Goal: Transaction & Acquisition: Purchase product/service

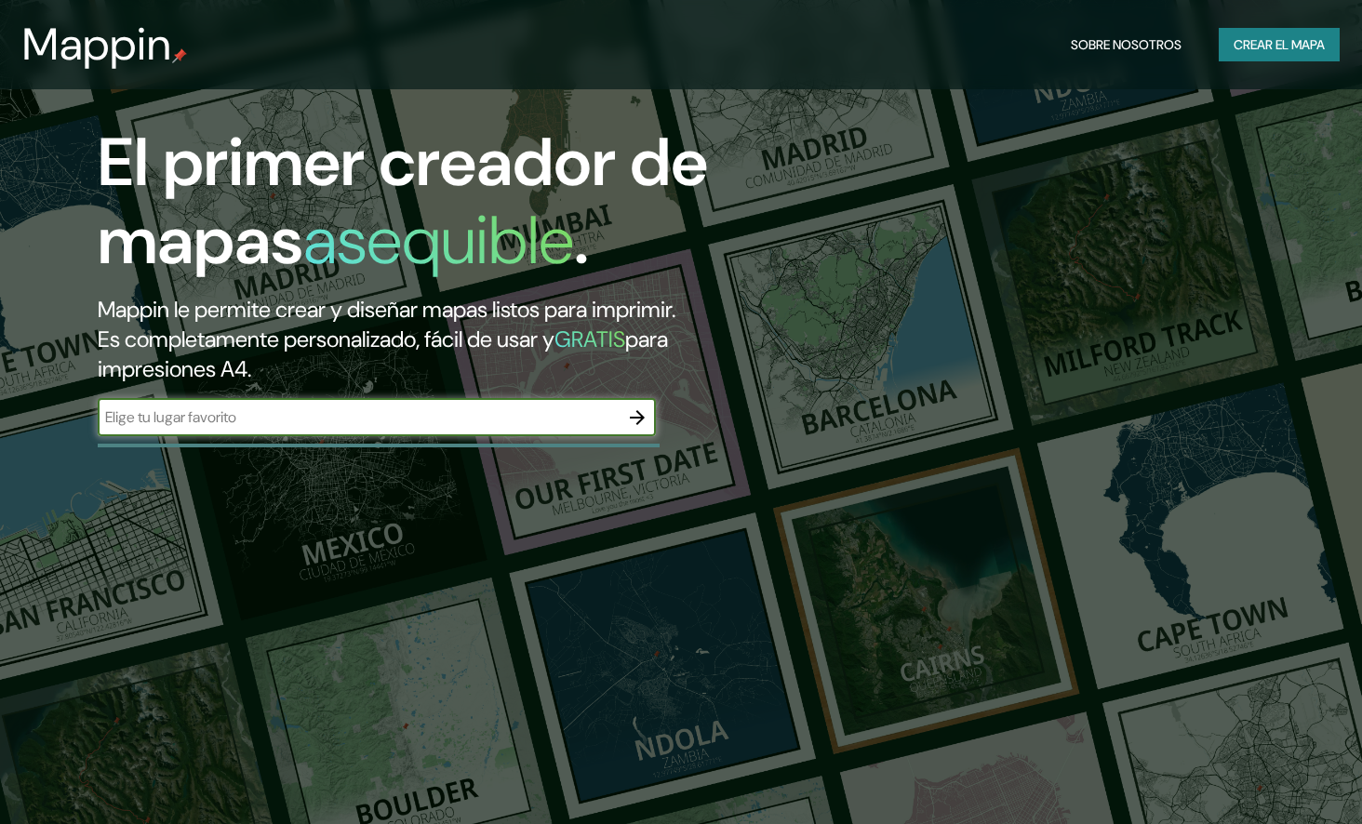
scroll to position [744, 0]
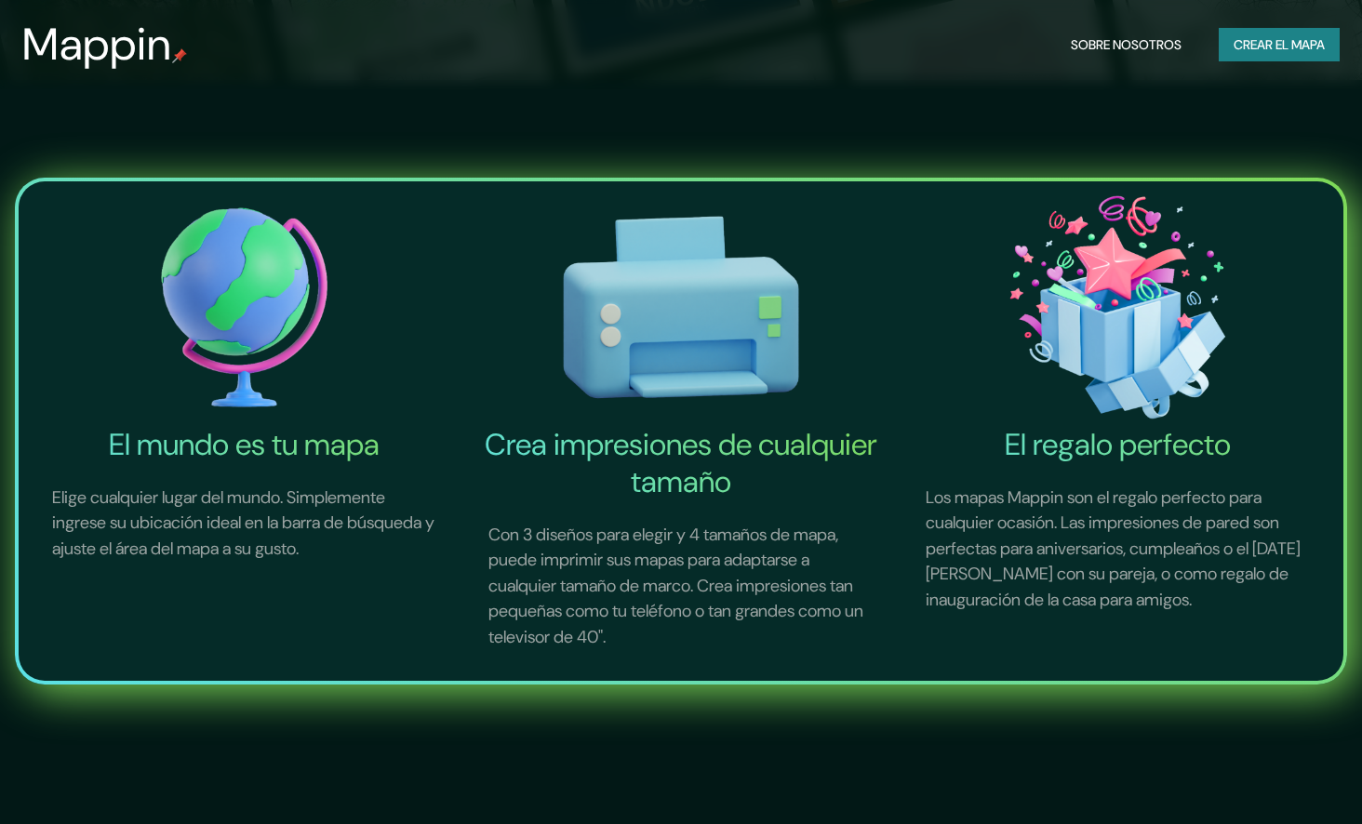
click at [1276, 39] on font "Crear el mapa" at bounding box center [1278, 44] width 91 height 23
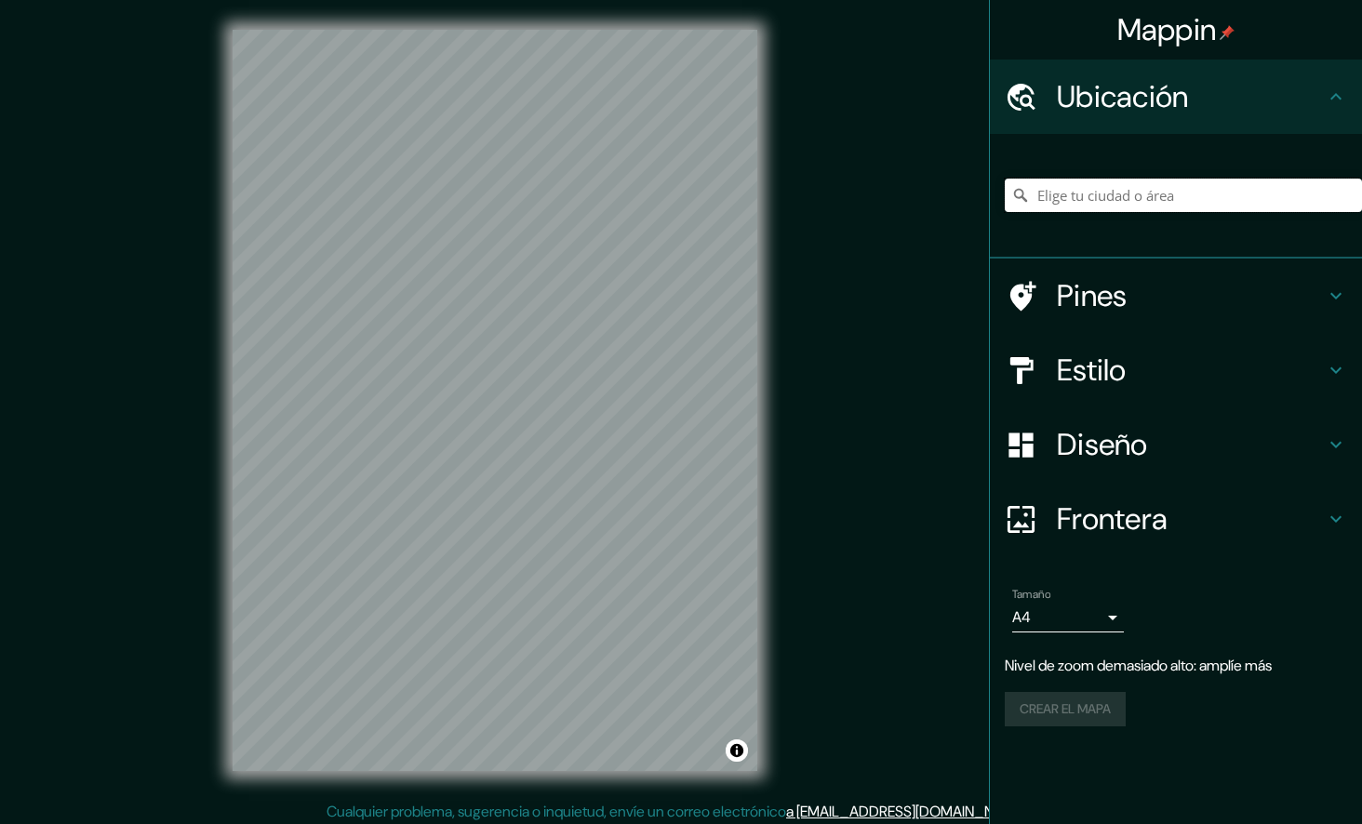
click at [1143, 195] on input "Elige tu ciudad o área" at bounding box center [1182, 195] width 357 height 33
type input "[GEOGRAPHIC_DATA]"
click at [1021, 192] on icon at bounding box center [1020, 195] width 19 height 19
drag, startPoint x: 1200, startPoint y: 204, endPoint x: 1029, endPoint y: 207, distance: 171.2
click at [1029, 207] on input "[GEOGRAPHIC_DATA]" at bounding box center [1182, 195] width 357 height 33
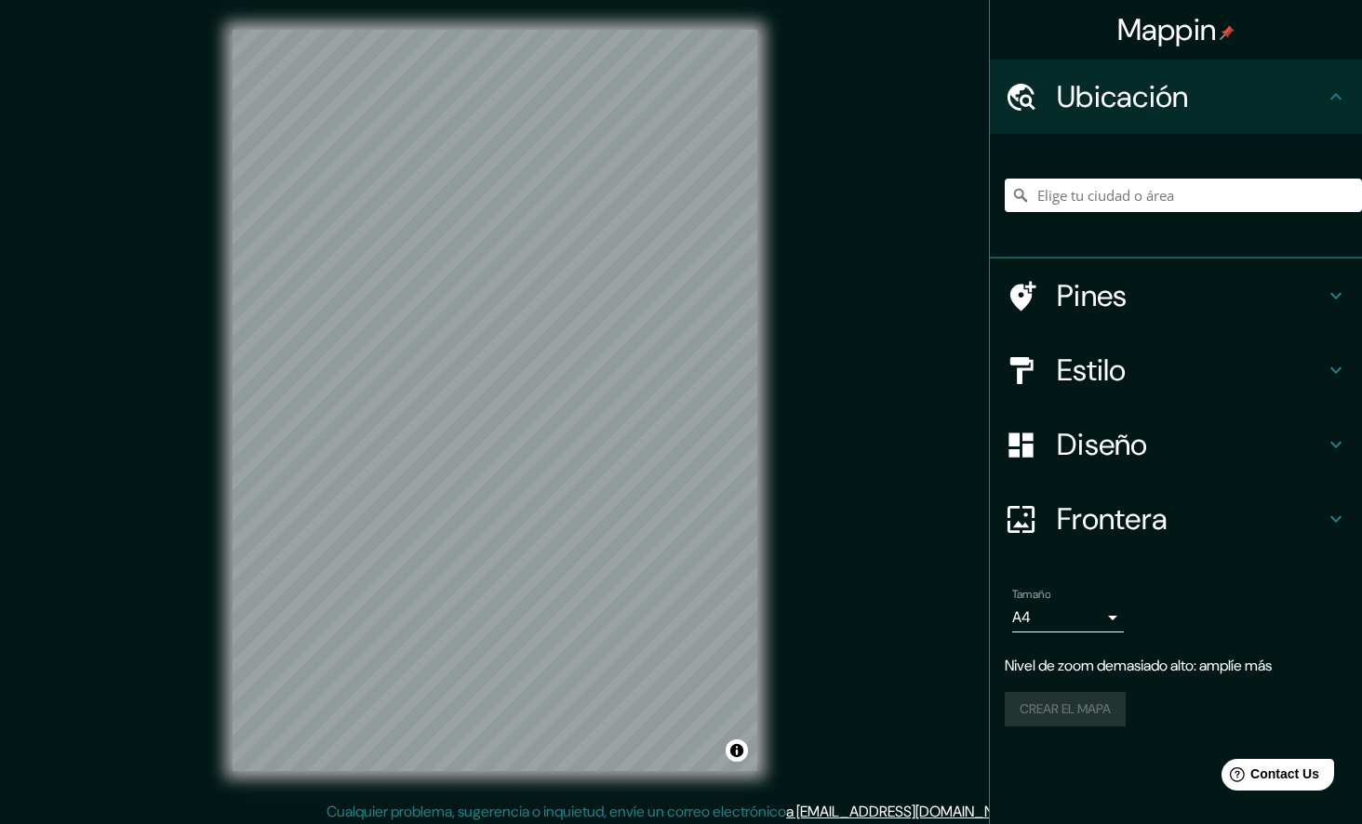
click at [1333, 291] on icon at bounding box center [1335, 296] width 22 height 22
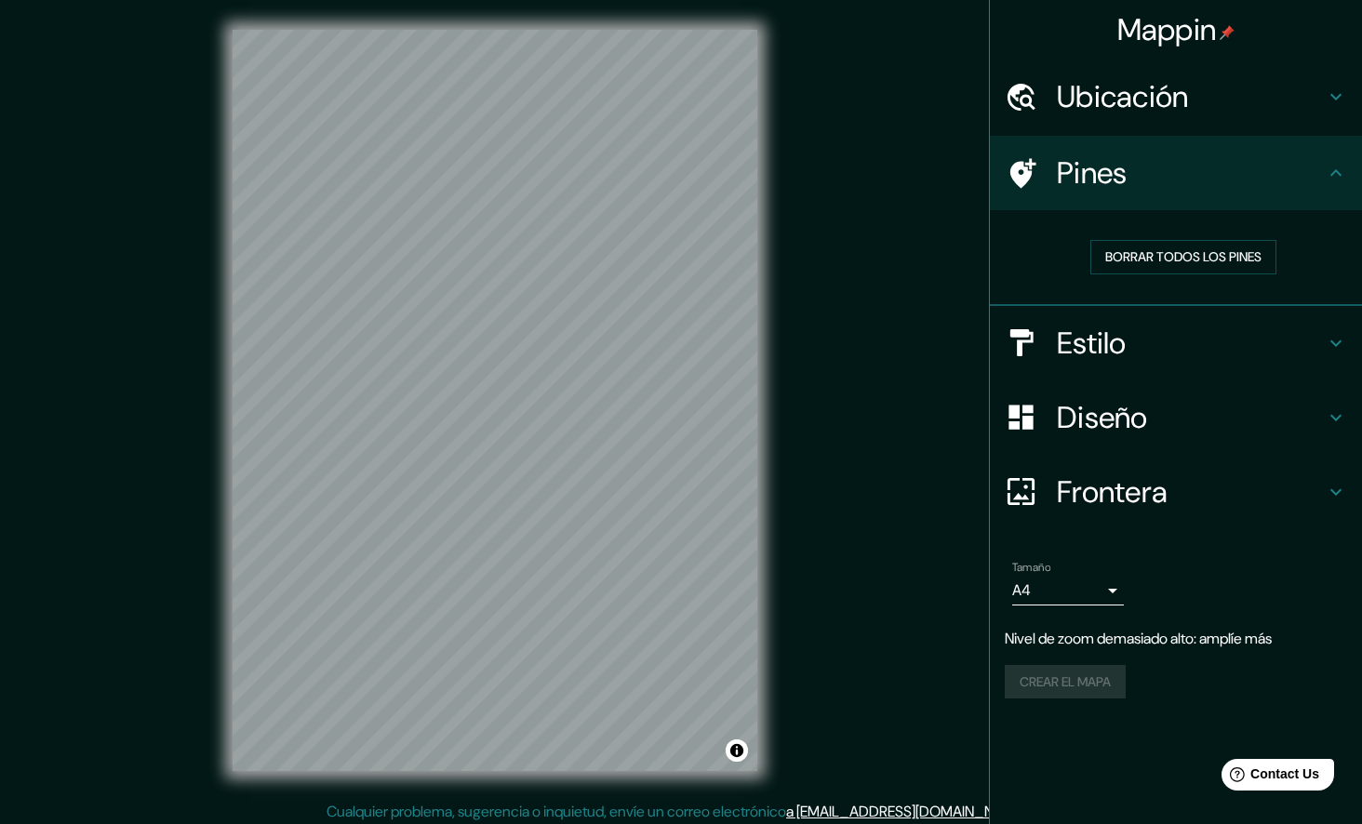
click at [1339, 341] on icon at bounding box center [1335, 342] width 11 height 7
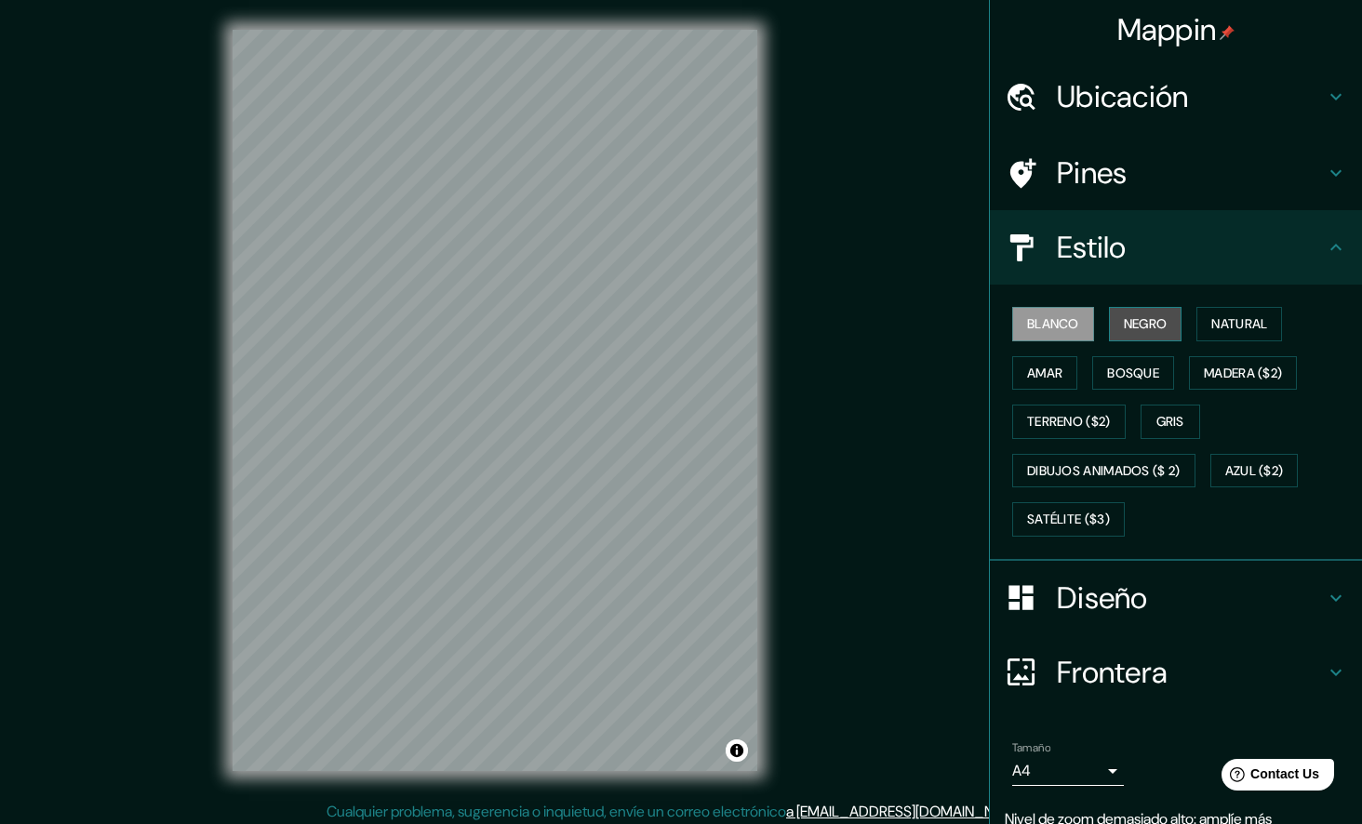
click at [1123, 332] on font "Negro" at bounding box center [1145, 323] width 44 height 23
click at [1211, 325] on font "Natural" at bounding box center [1239, 323] width 56 height 23
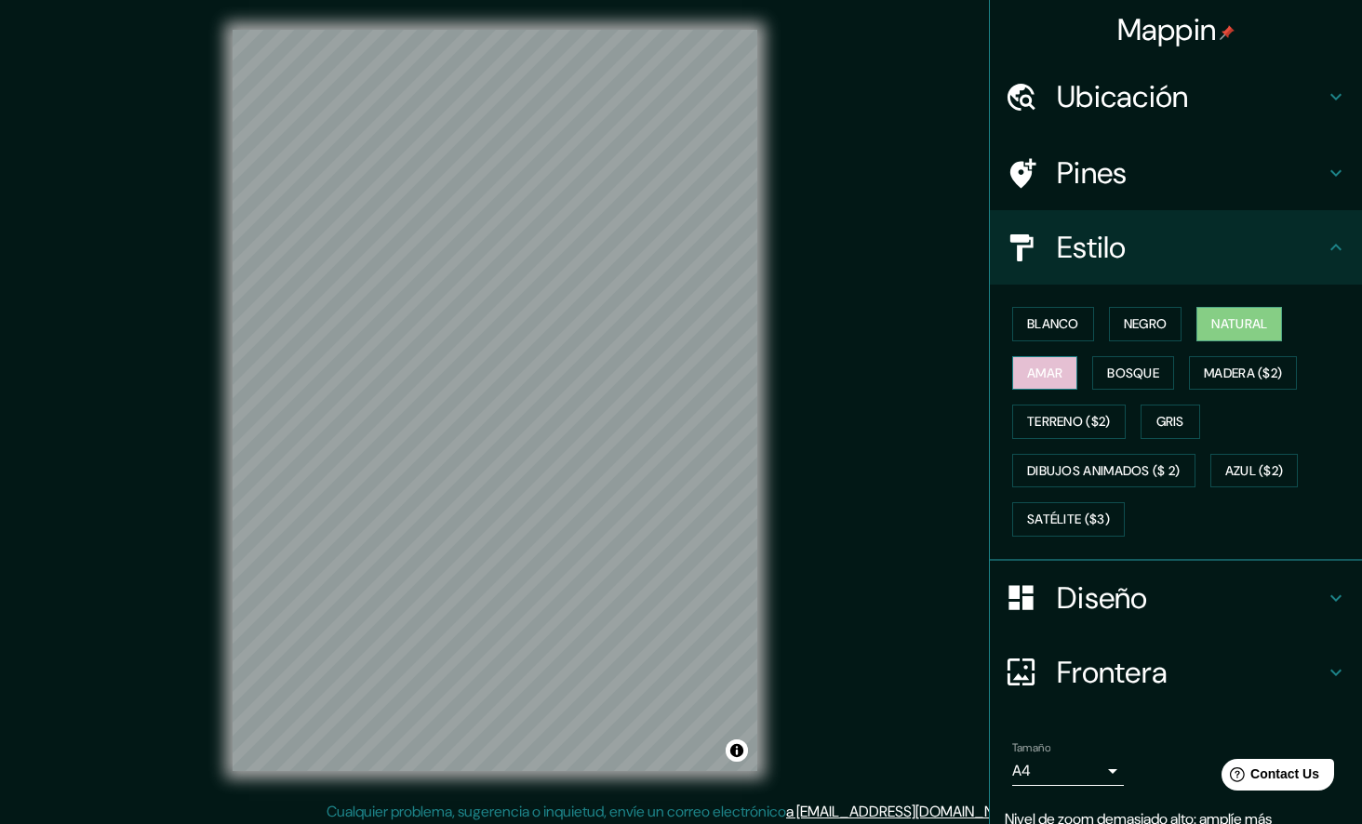
click at [1042, 375] on font "Amar" at bounding box center [1044, 373] width 35 height 23
click at [1118, 381] on font "Bosque" at bounding box center [1133, 373] width 52 height 23
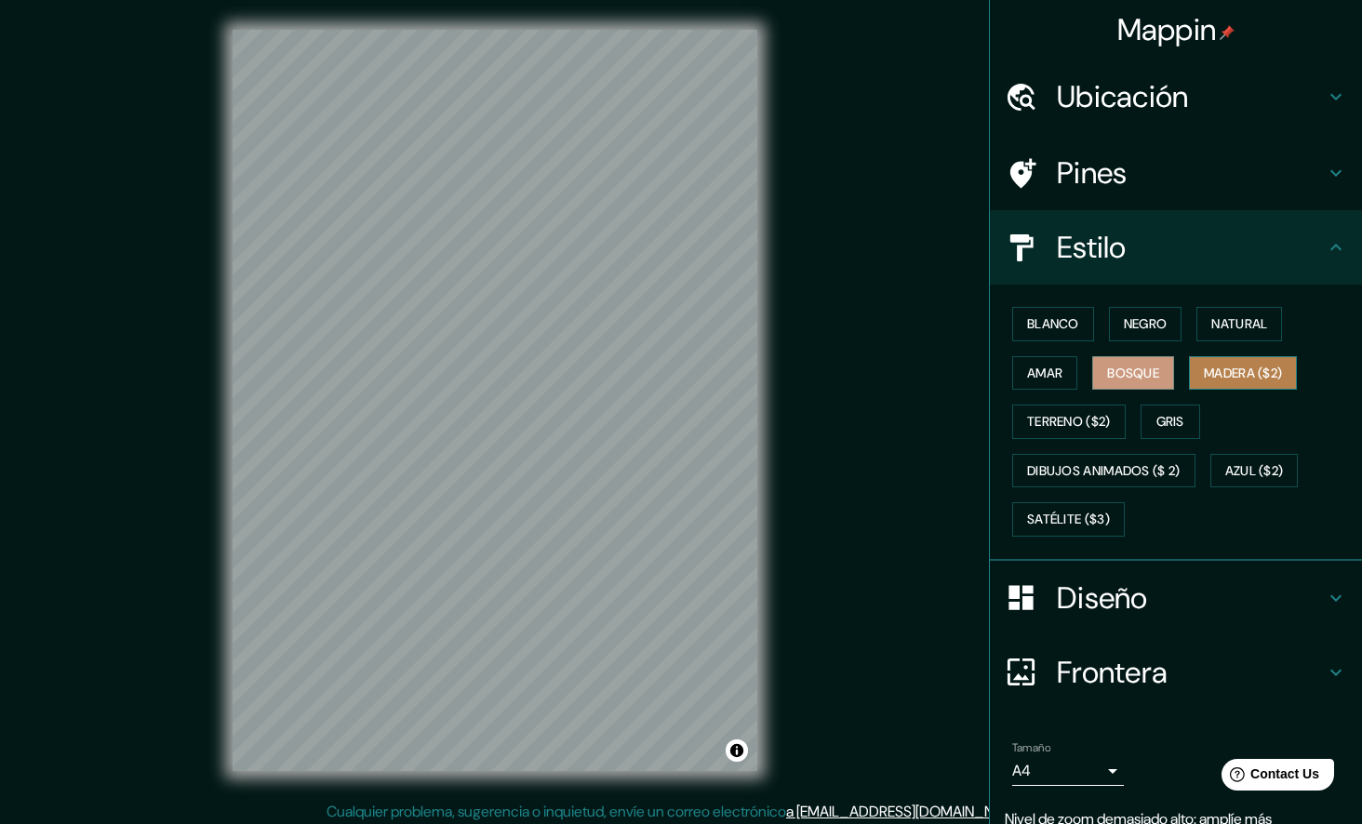
click at [1203, 375] on font "Madera ($2)" at bounding box center [1242, 373] width 78 height 23
click at [1163, 424] on font "Gris" at bounding box center [1170, 421] width 28 height 23
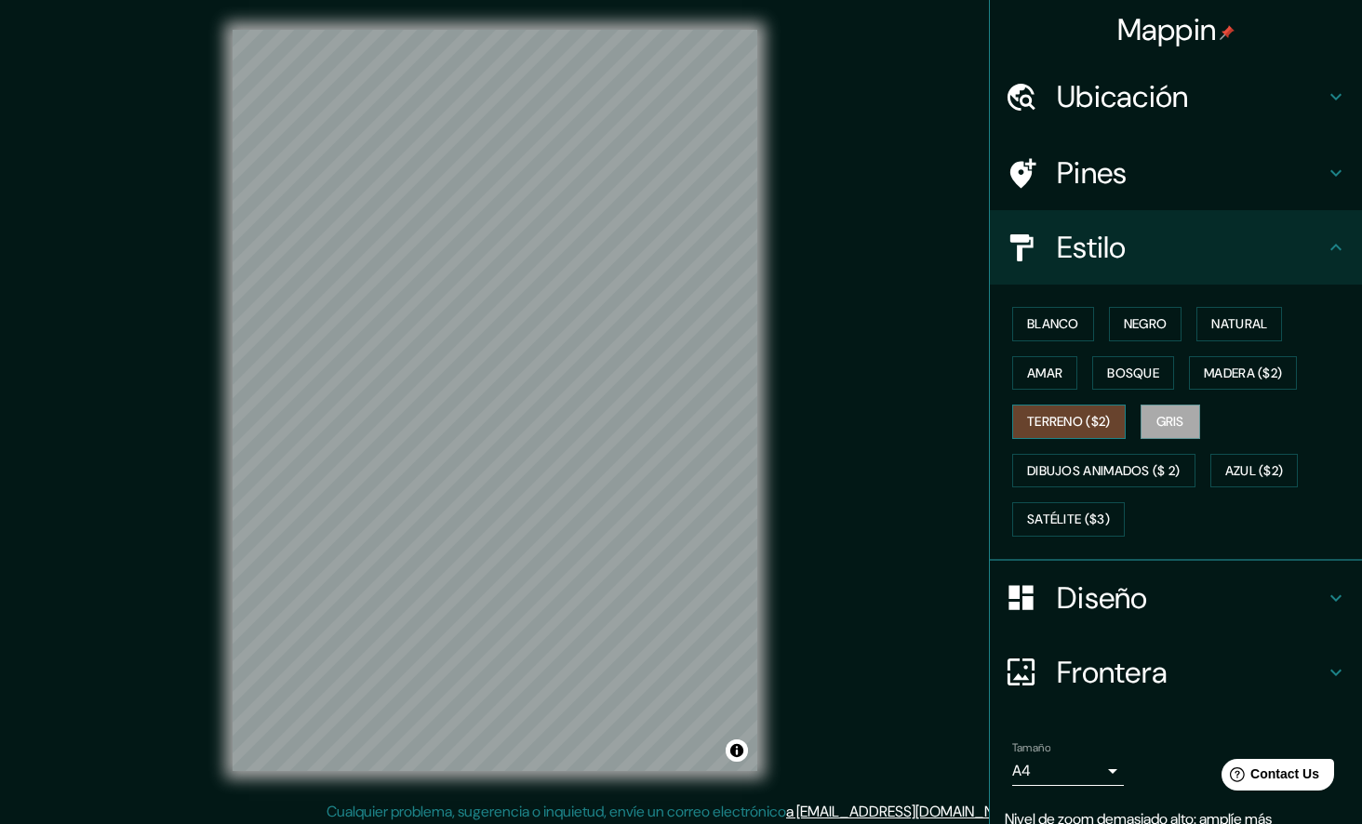
click at [1089, 416] on font "Terreno ($2)" at bounding box center [1069, 421] width 84 height 23
click at [1256, 457] on button "Azul ($2)" at bounding box center [1254, 471] width 88 height 34
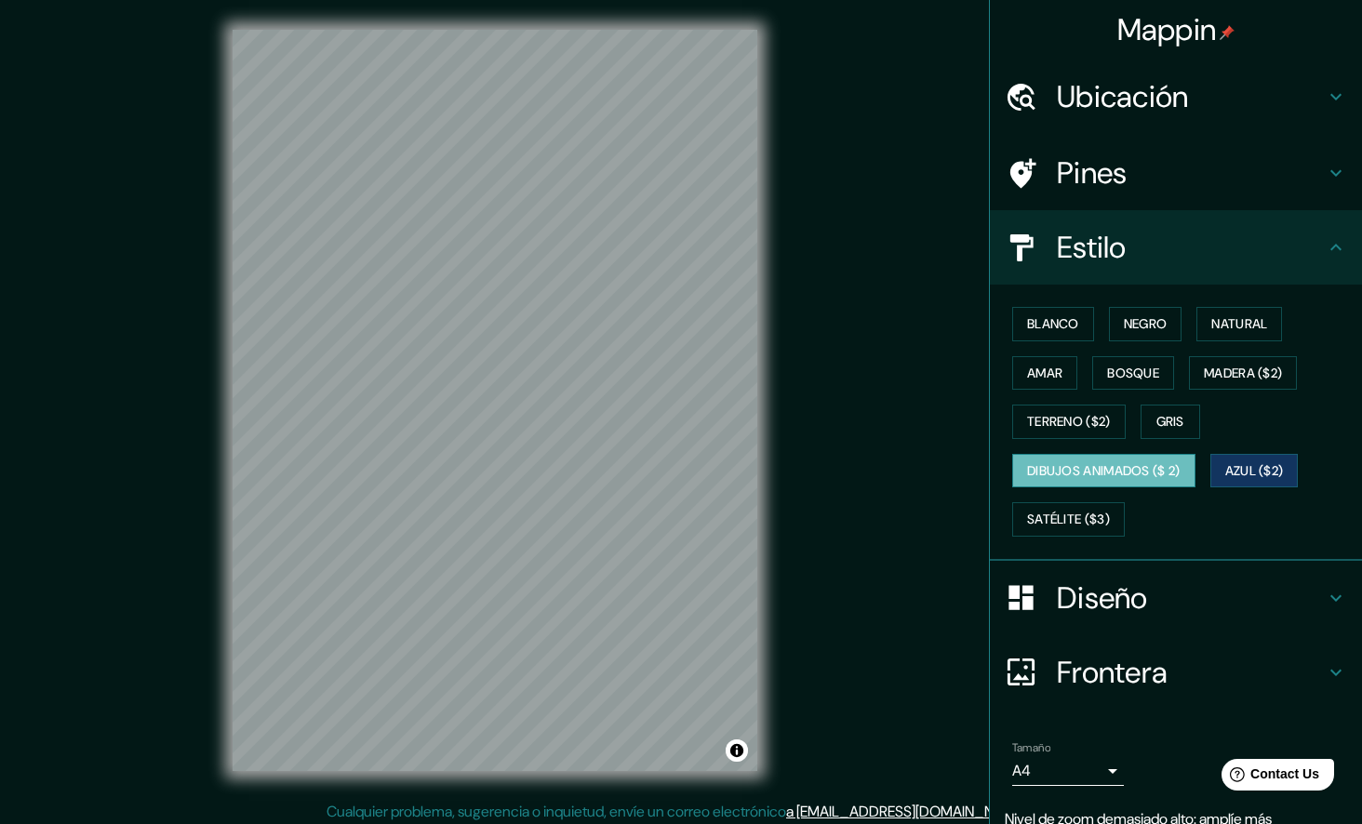
click at [1081, 480] on font "Dibujos animados ($ 2)" at bounding box center [1103, 470] width 153 height 23
click at [1165, 428] on font "Gris" at bounding box center [1170, 421] width 28 height 23
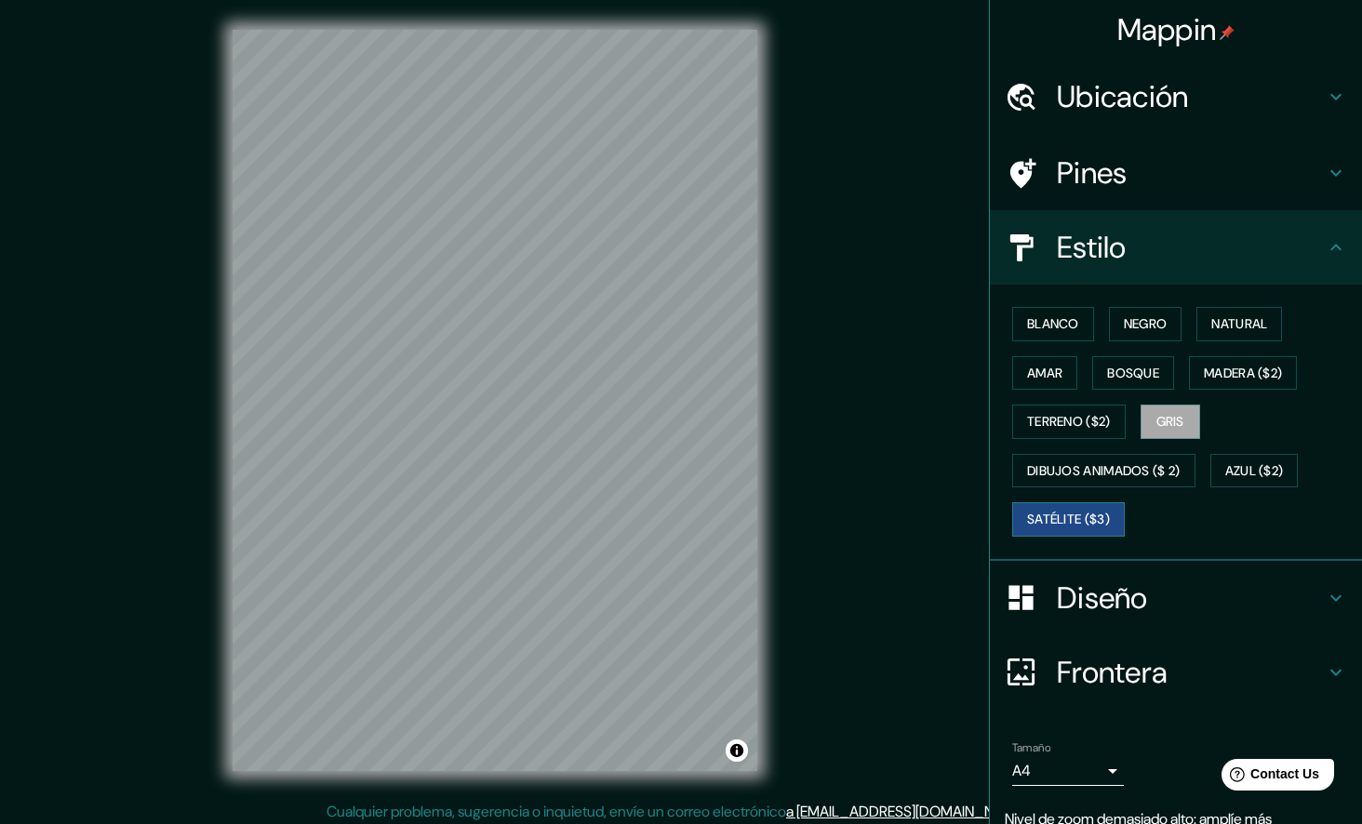
click at [1090, 511] on font "Satélite ($3)" at bounding box center [1068, 519] width 83 height 23
click at [1060, 425] on font "Terreno ($2)" at bounding box center [1069, 421] width 84 height 23
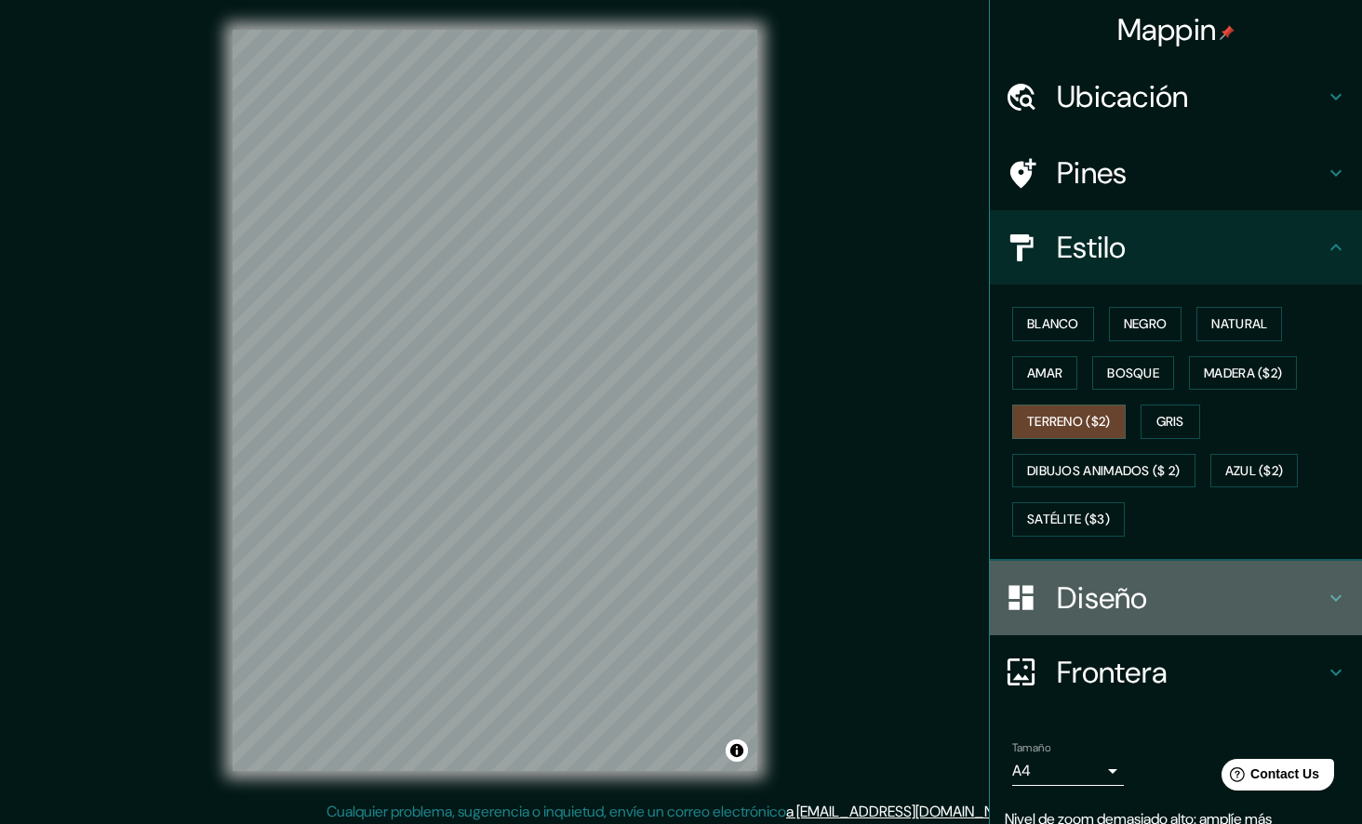
click at [1330, 595] on icon at bounding box center [1335, 597] width 11 height 7
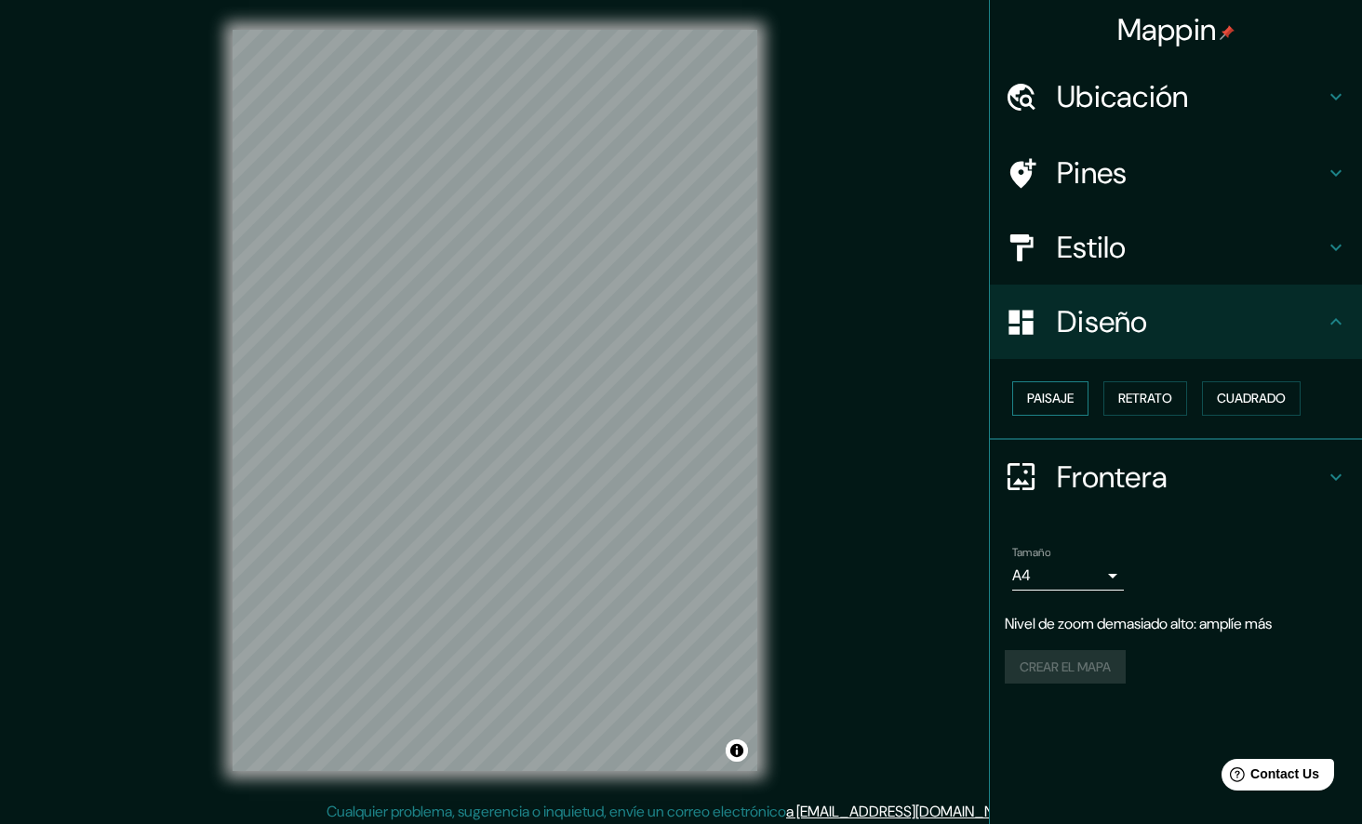
click at [1056, 396] on font "Paisaje" at bounding box center [1050, 398] width 47 height 23
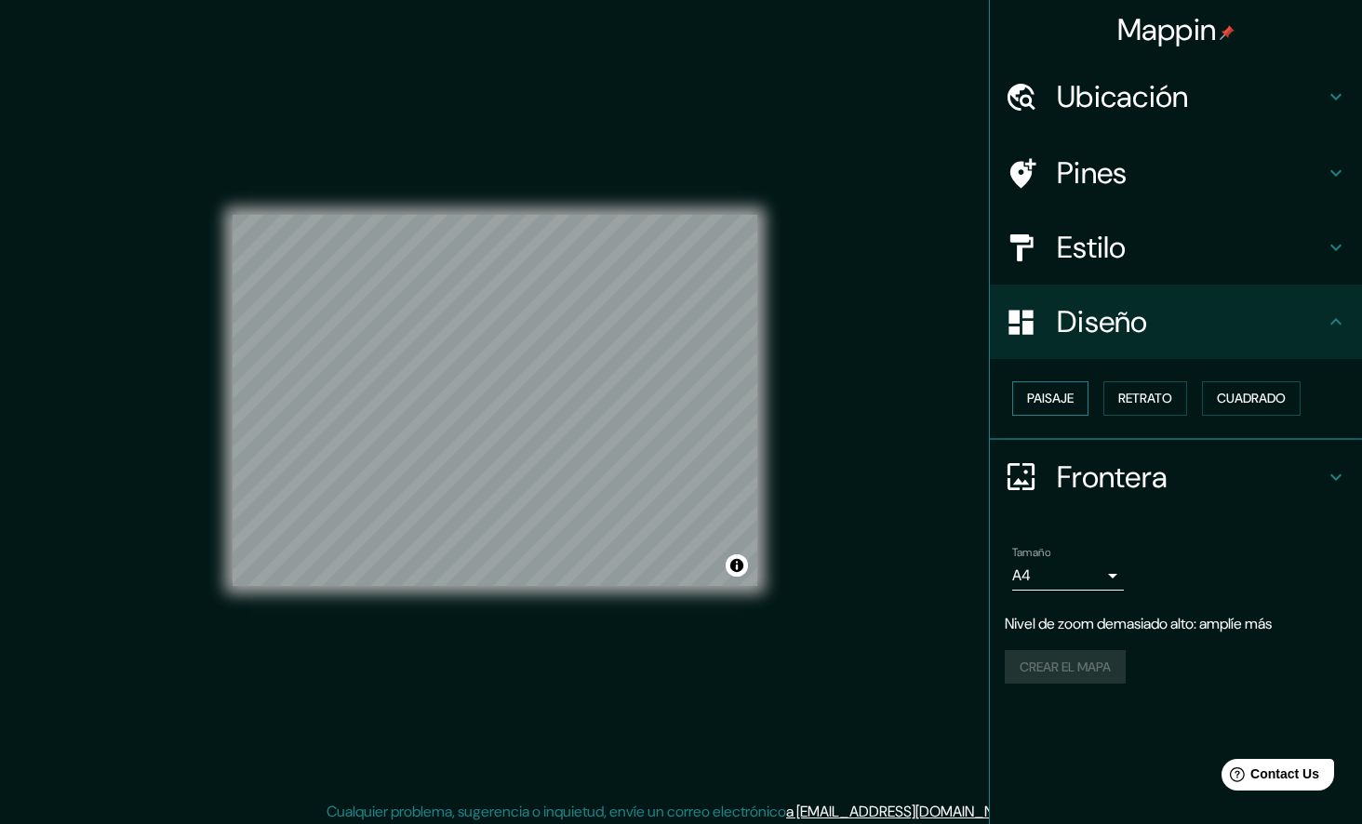
click at [1056, 396] on font "Paisaje" at bounding box center [1050, 398] width 47 height 23
click at [1140, 398] on font "Retrato" at bounding box center [1145, 398] width 54 height 23
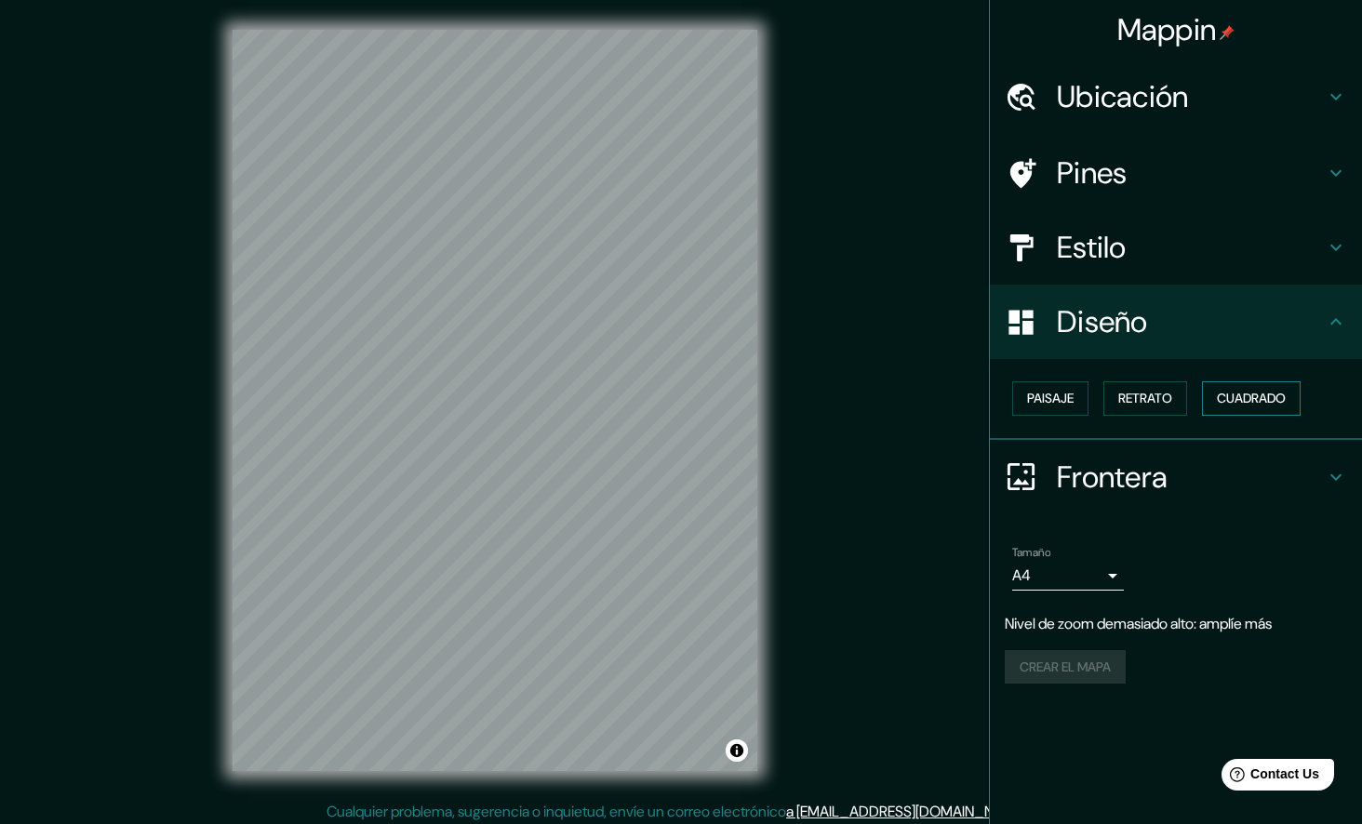
click at [1271, 392] on font "Cuadrado" at bounding box center [1250, 398] width 69 height 23
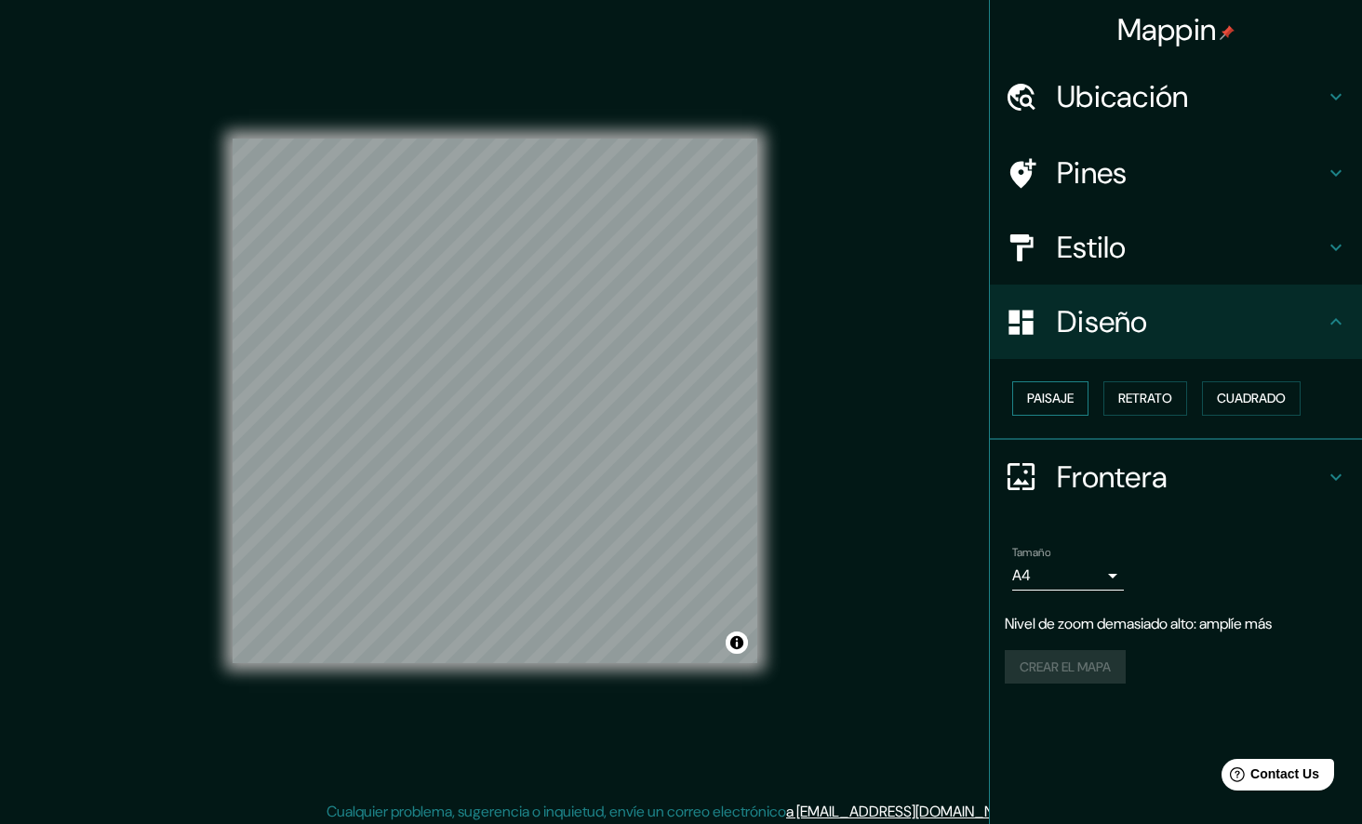
click at [1050, 404] on font "Paisaje" at bounding box center [1050, 398] width 47 height 23
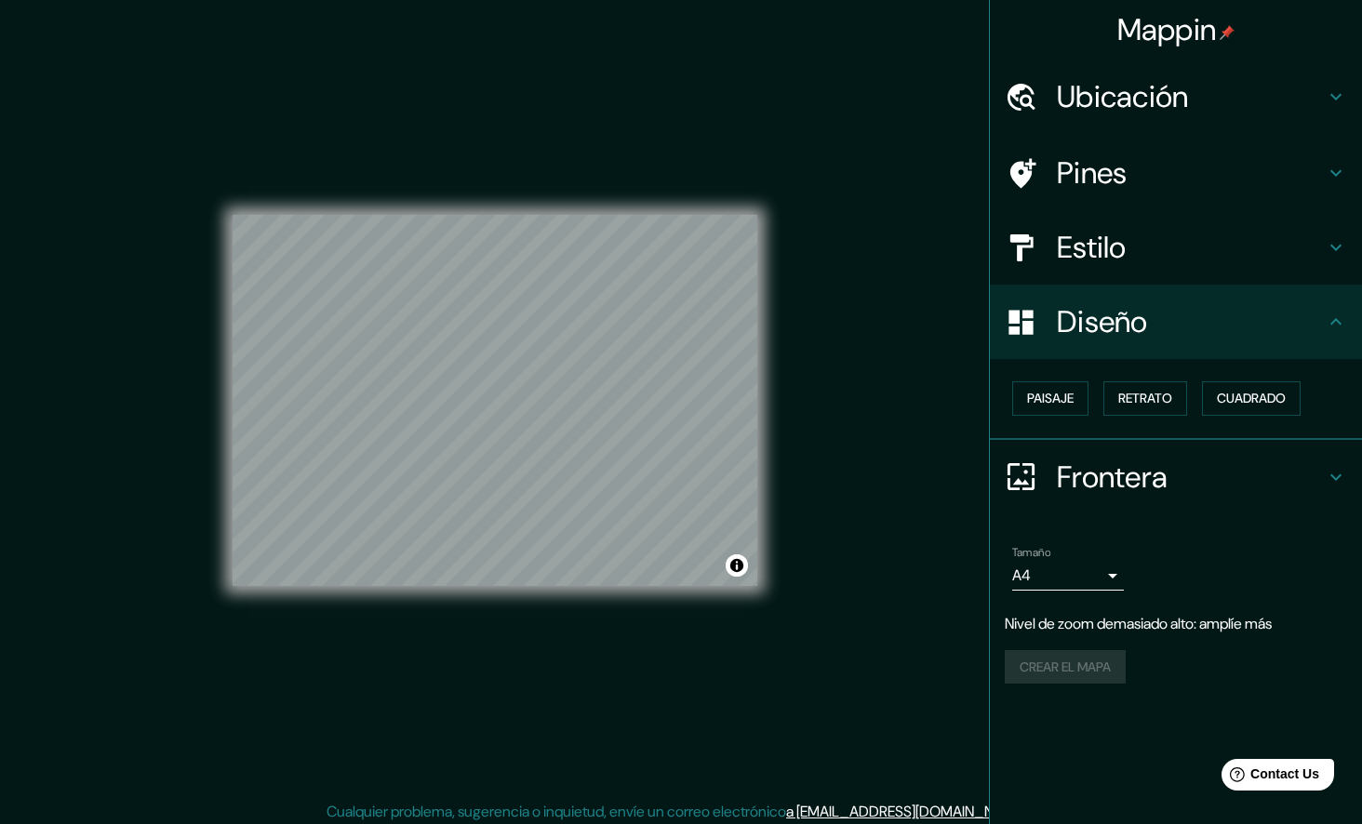
click at [1109, 570] on body "Mappin Ubicación Pines Estilo Diseño Paisaje Retrato Cuadrado Frontera Elige un…" at bounding box center [681, 412] width 1362 height 824
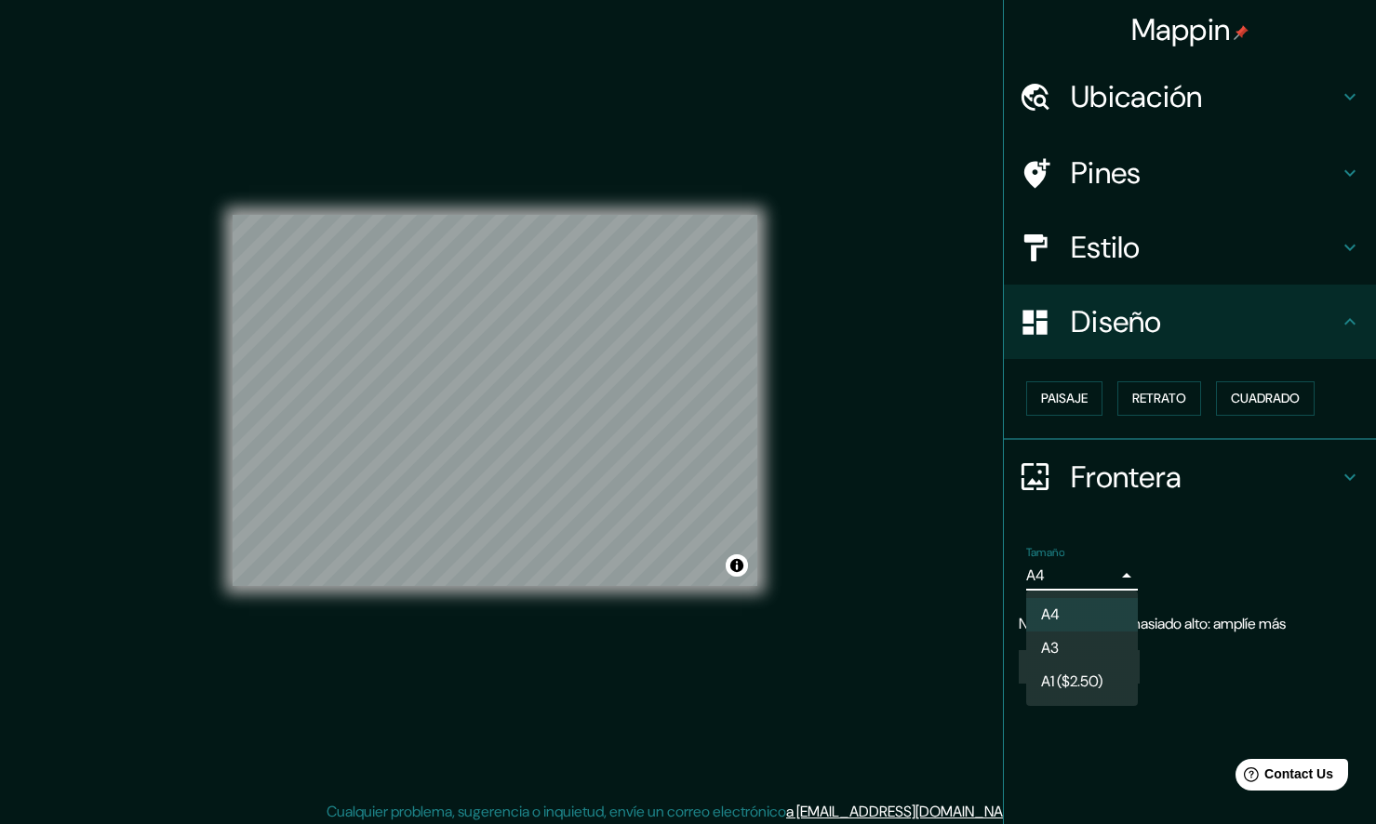
click at [1097, 676] on font "A1 ($2.50)" at bounding box center [1071, 682] width 61 height 22
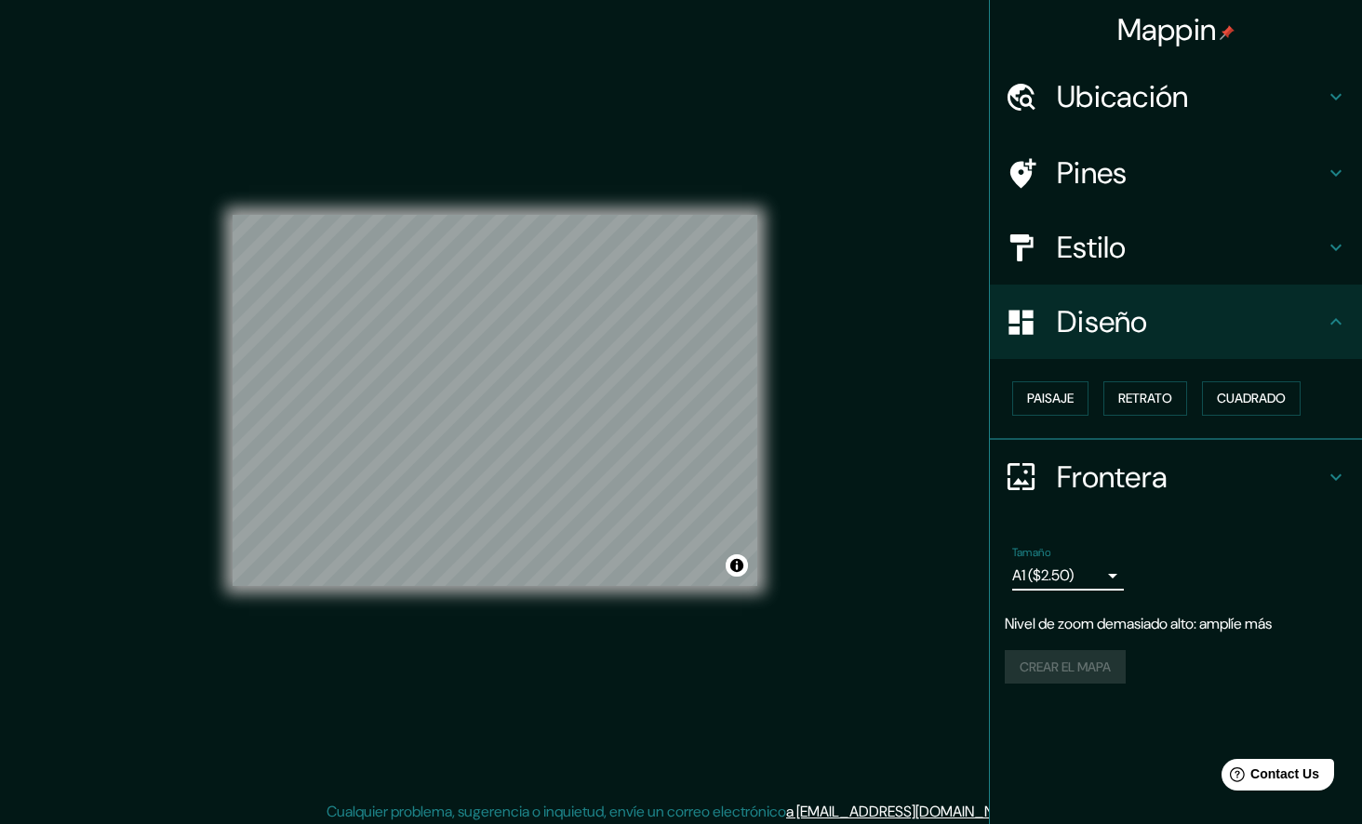
click at [1347, 474] on div "Frontera" at bounding box center [1176, 477] width 372 height 74
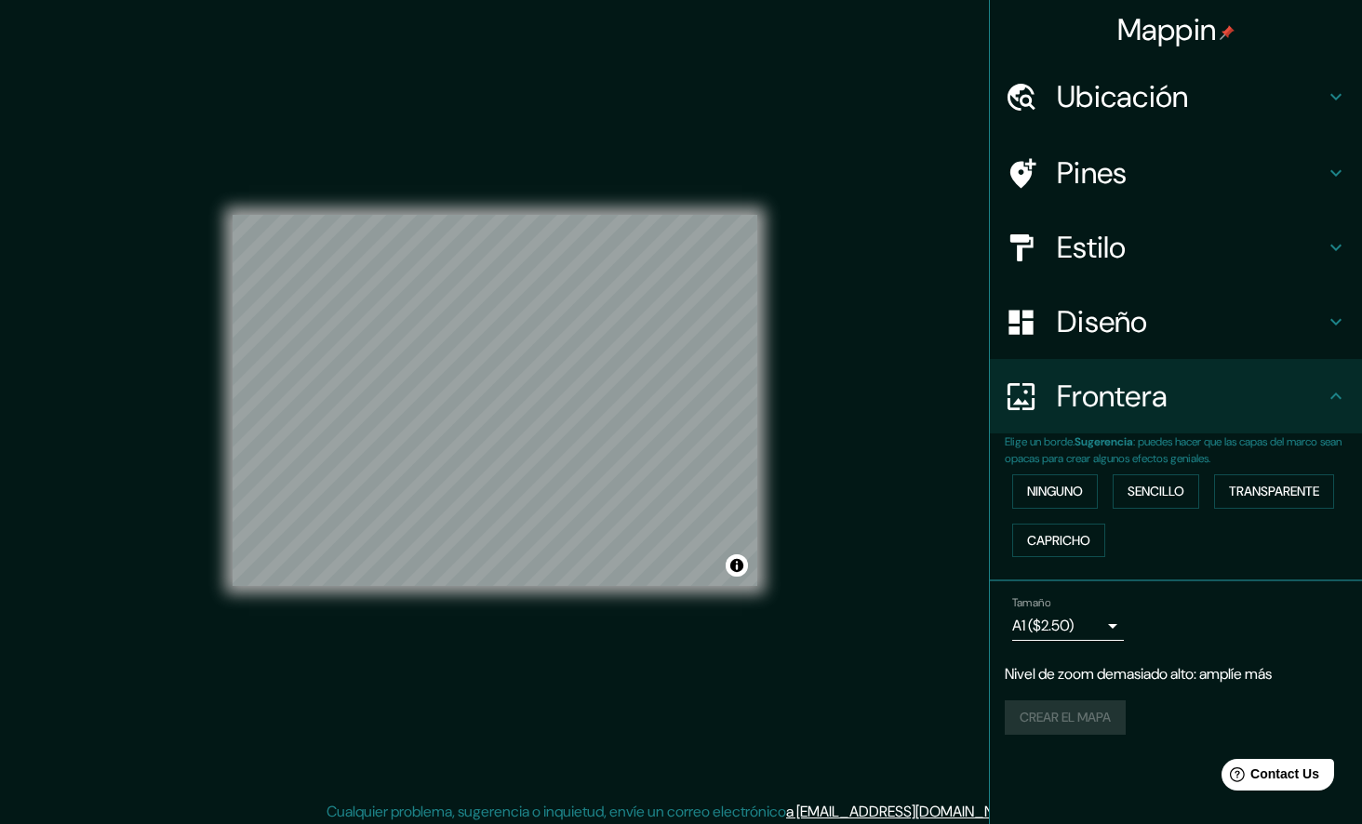
click at [1341, 402] on icon at bounding box center [1335, 396] width 22 height 22
click at [1317, 488] on font "Transparente" at bounding box center [1274, 491] width 90 height 23
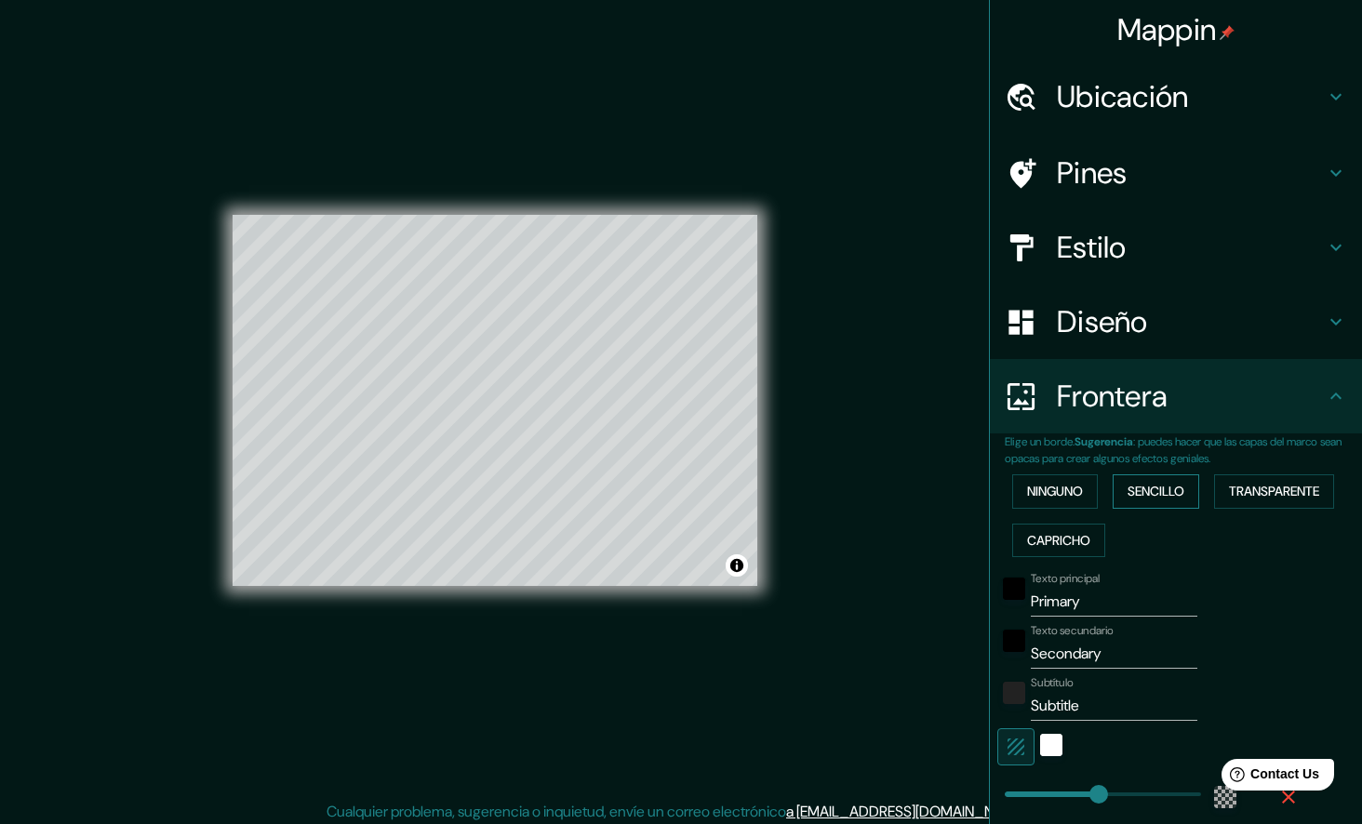
click at [1140, 498] on font "Sencillo" at bounding box center [1155, 491] width 57 height 23
click at [1047, 552] on button "Capricho" at bounding box center [1058, 541] width 93 height 34
click at [1027, 485] on font "Ninguno" at bounding box center [1055, 491] width 56 height 23
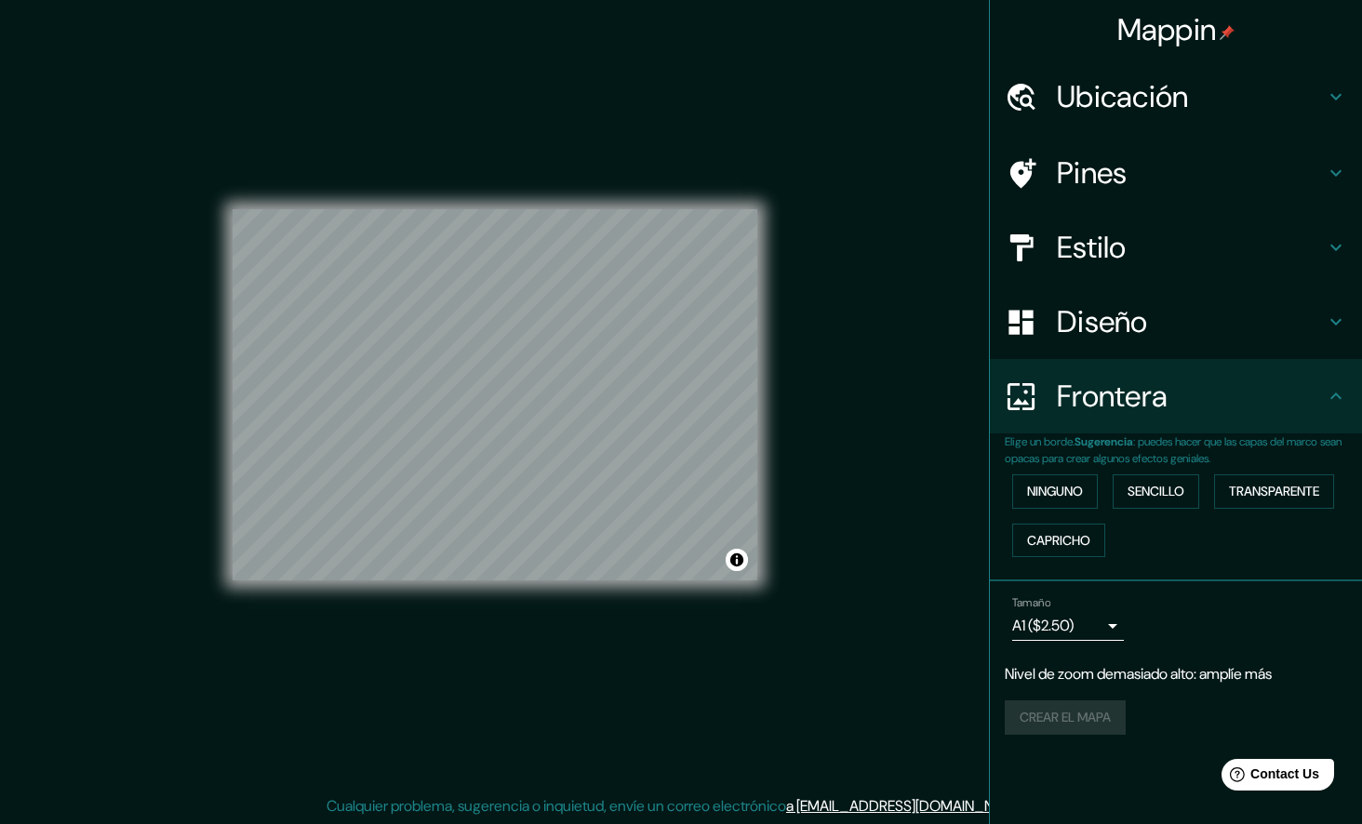
scroll to position [7, 0]
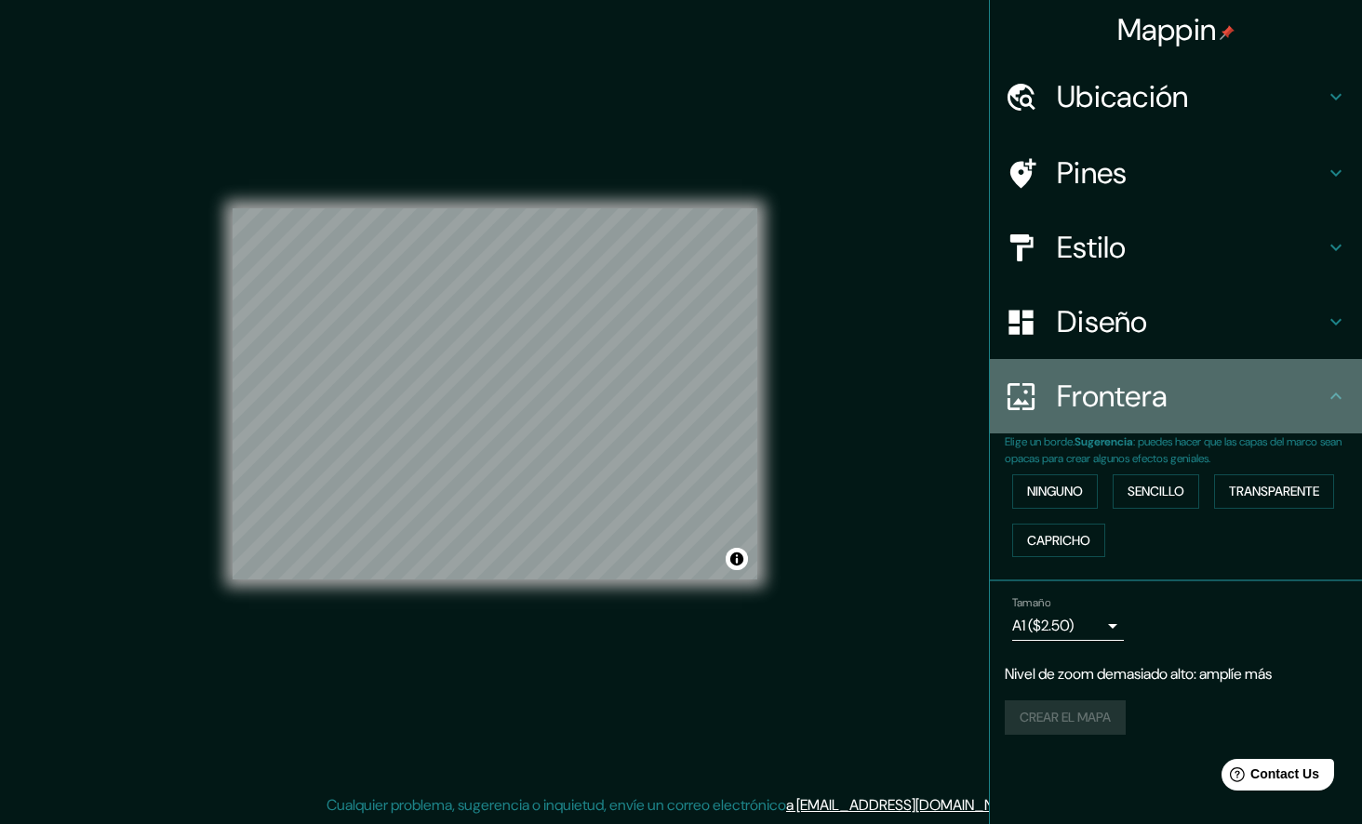
click at [1343, 408] on div "Frontera" at bounding box center [1176, 396] width 372 height 74
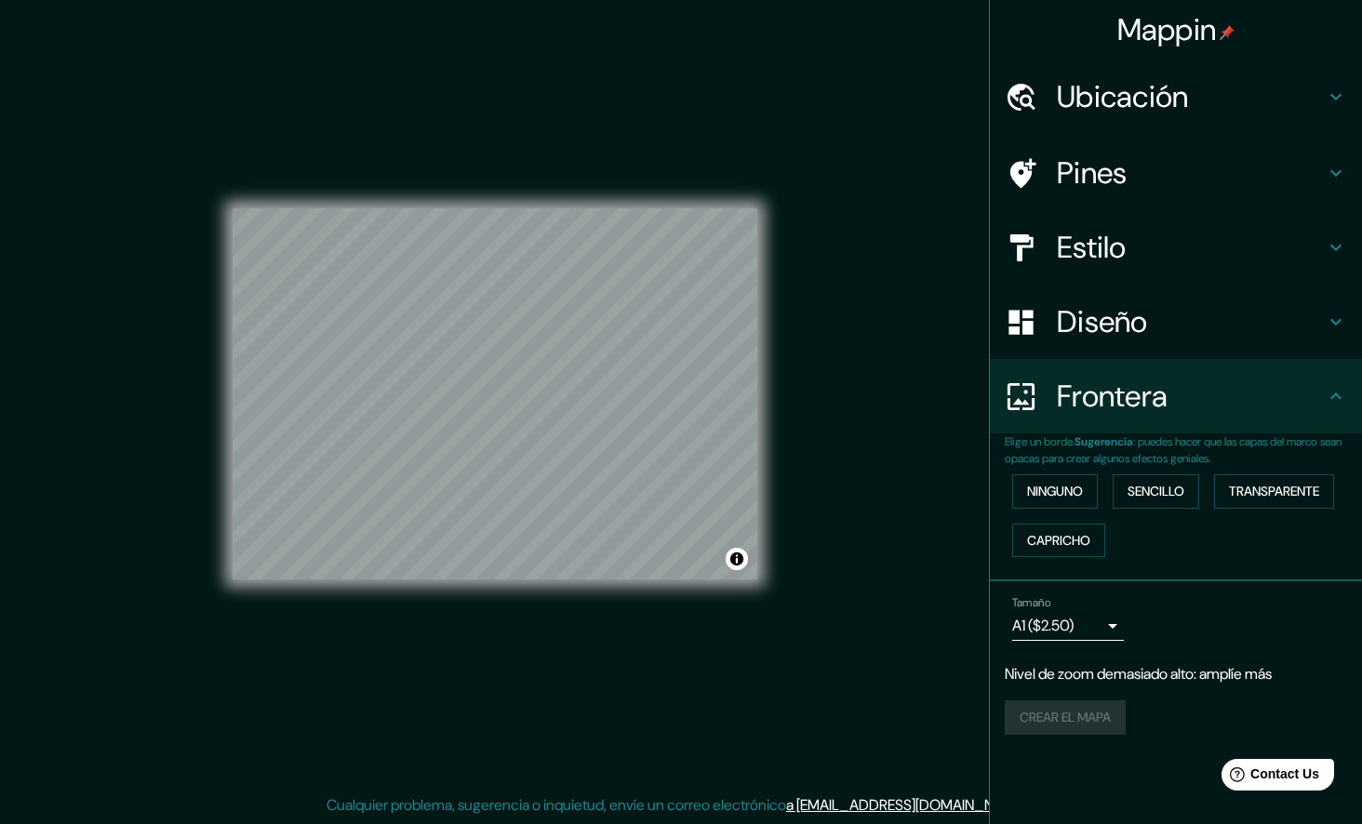
click at [1330, 405] on icon at bounding box center [1335, 396] width 22 height 22
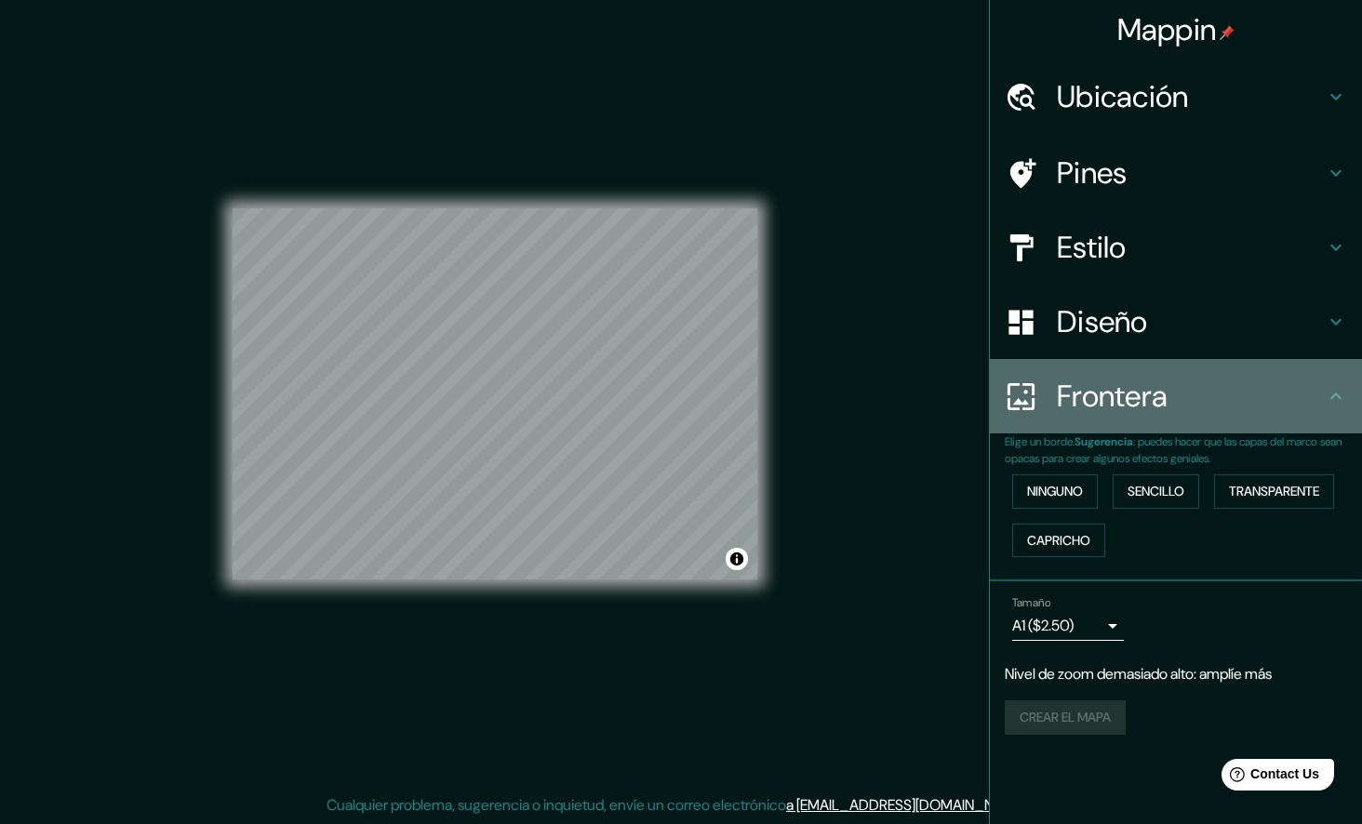
click at [1335, 395] on icon at bounding box center [1335, 396] width 22 height 22
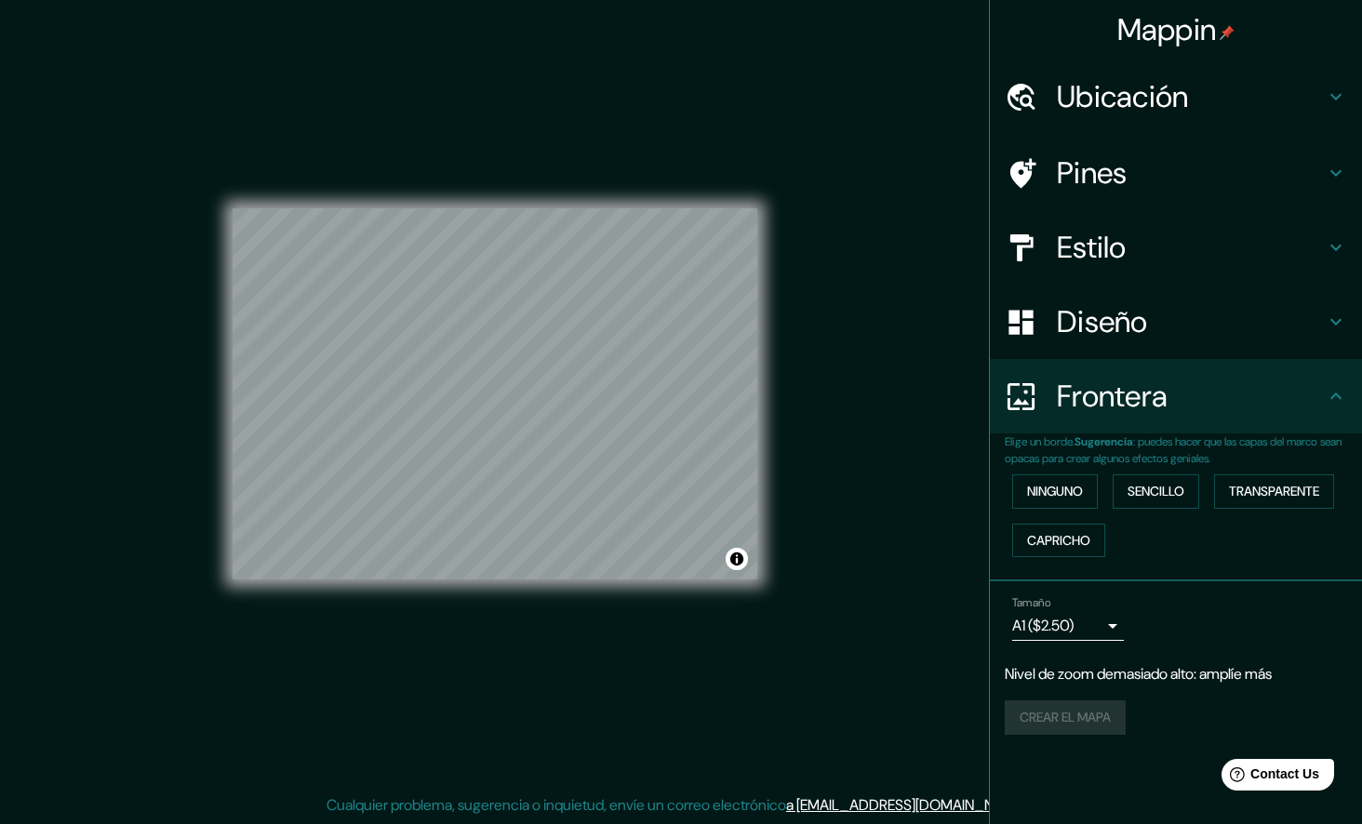
click at [1323, 324] on h4 "Diseño" at bounding box center [1191, 321] width 268 height 37
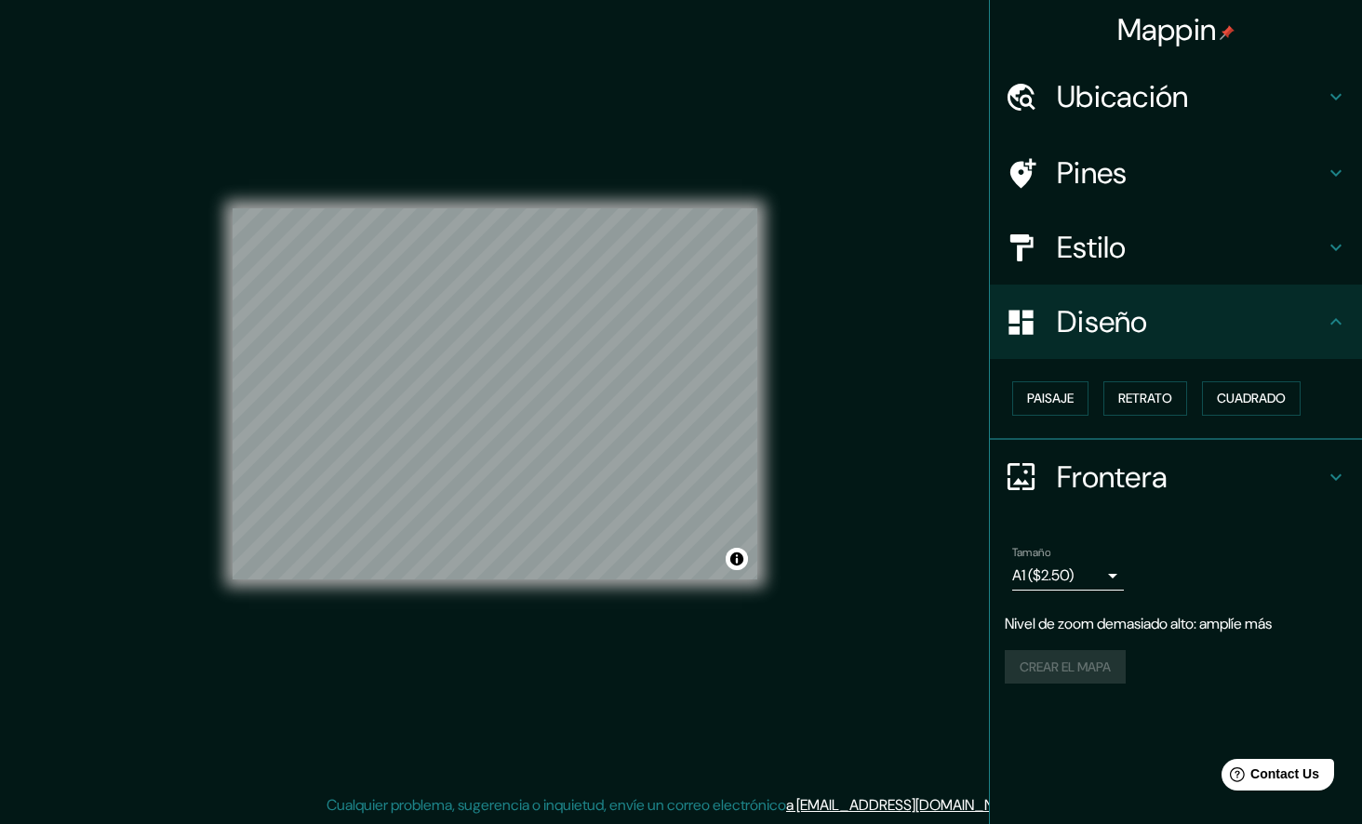
click at [1342, 464] on div "Frontera" at bounding box center [1176, 477] width 372 height 74
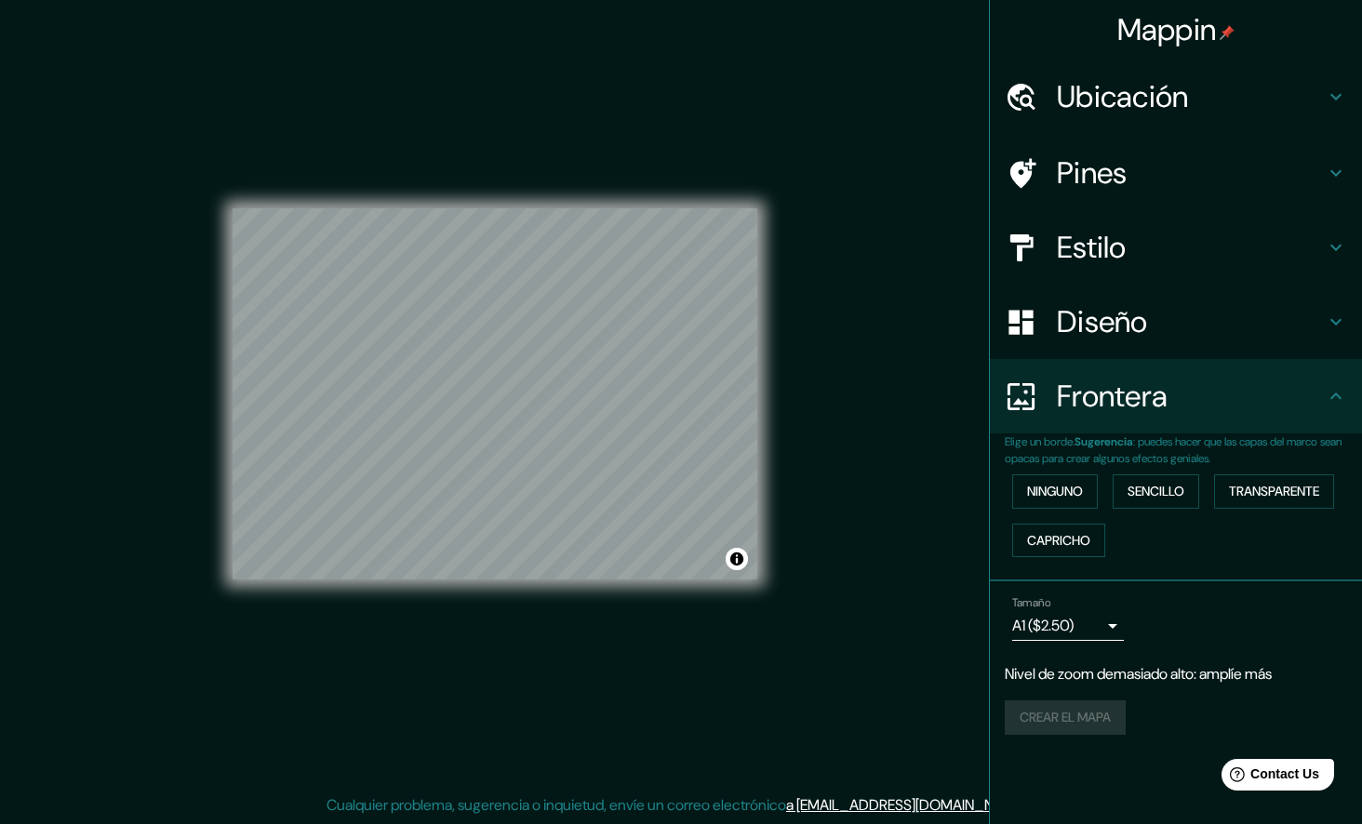
click at [1343, 409] on div "Frontera" at bounding box center [1176, 396] width 372 height 74
click at [1335, 312] on icon at bounding box center [1335, 322] width 22 height 22
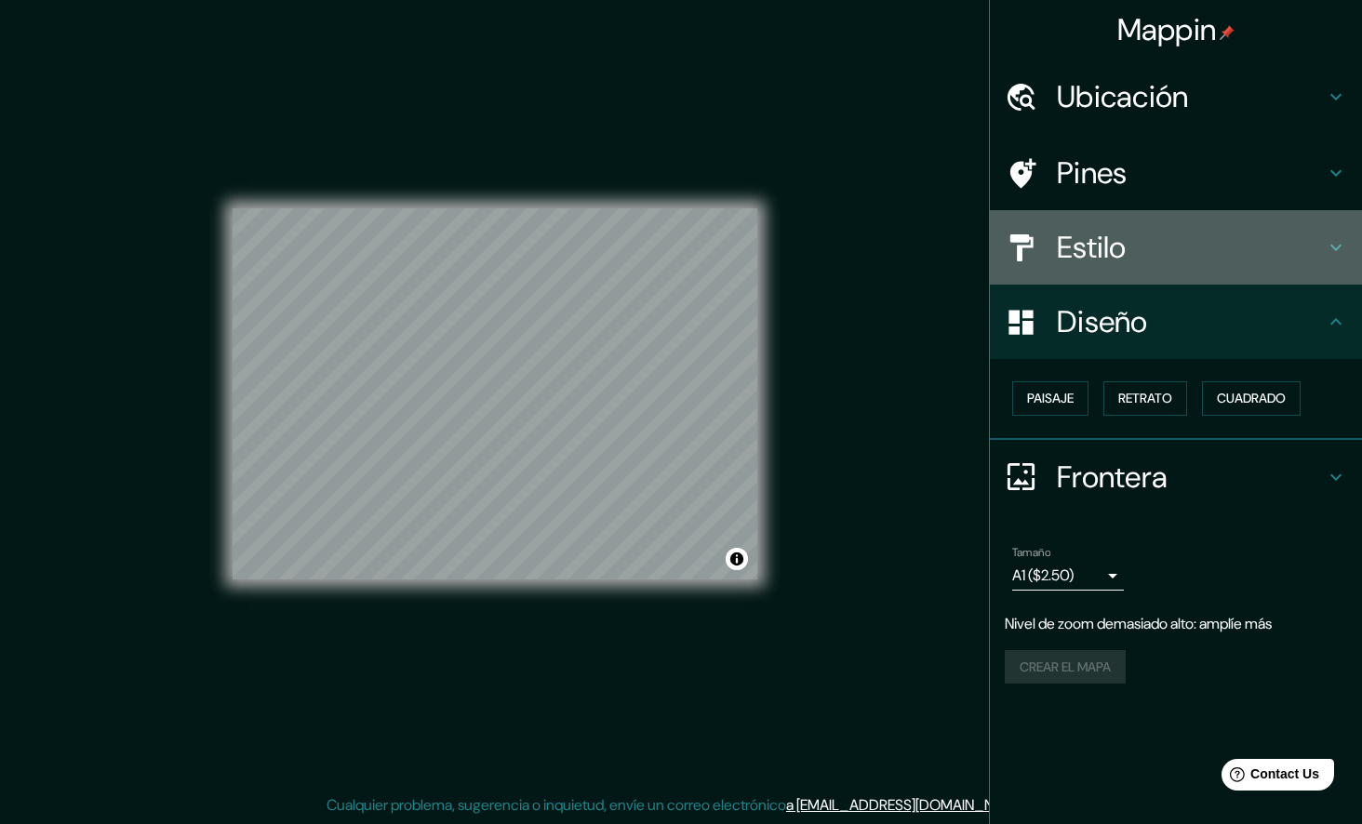
click at [1330, 230] on div "Estilo" at bounding box center [1176, 247] width 372 height 74
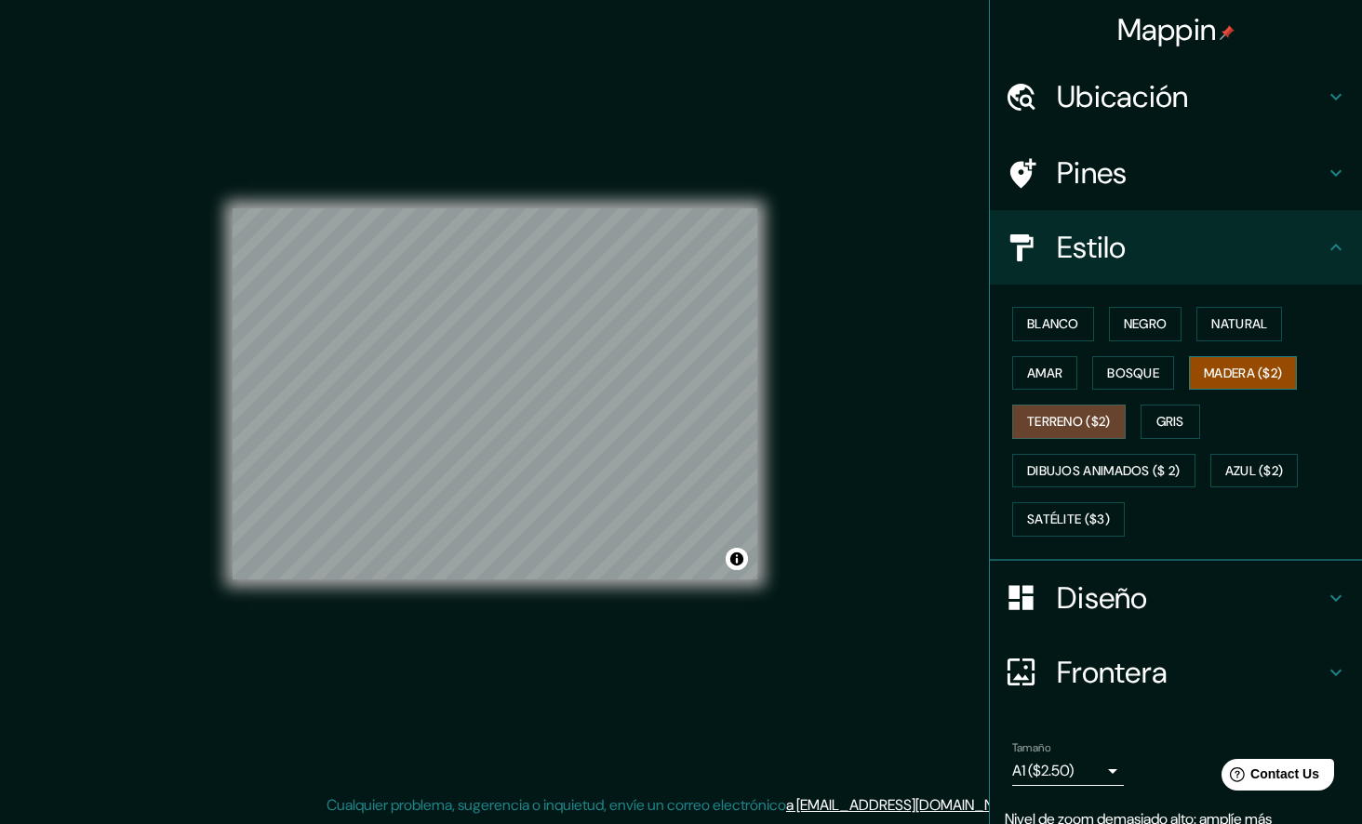
click at [1219, 377] on font "Madera ($2)" at bounding box center [1242, 373] width 78 height 23
click at [1133, 370] on font "Bosque" at bounding box center [1133, 373] width 52 height 23
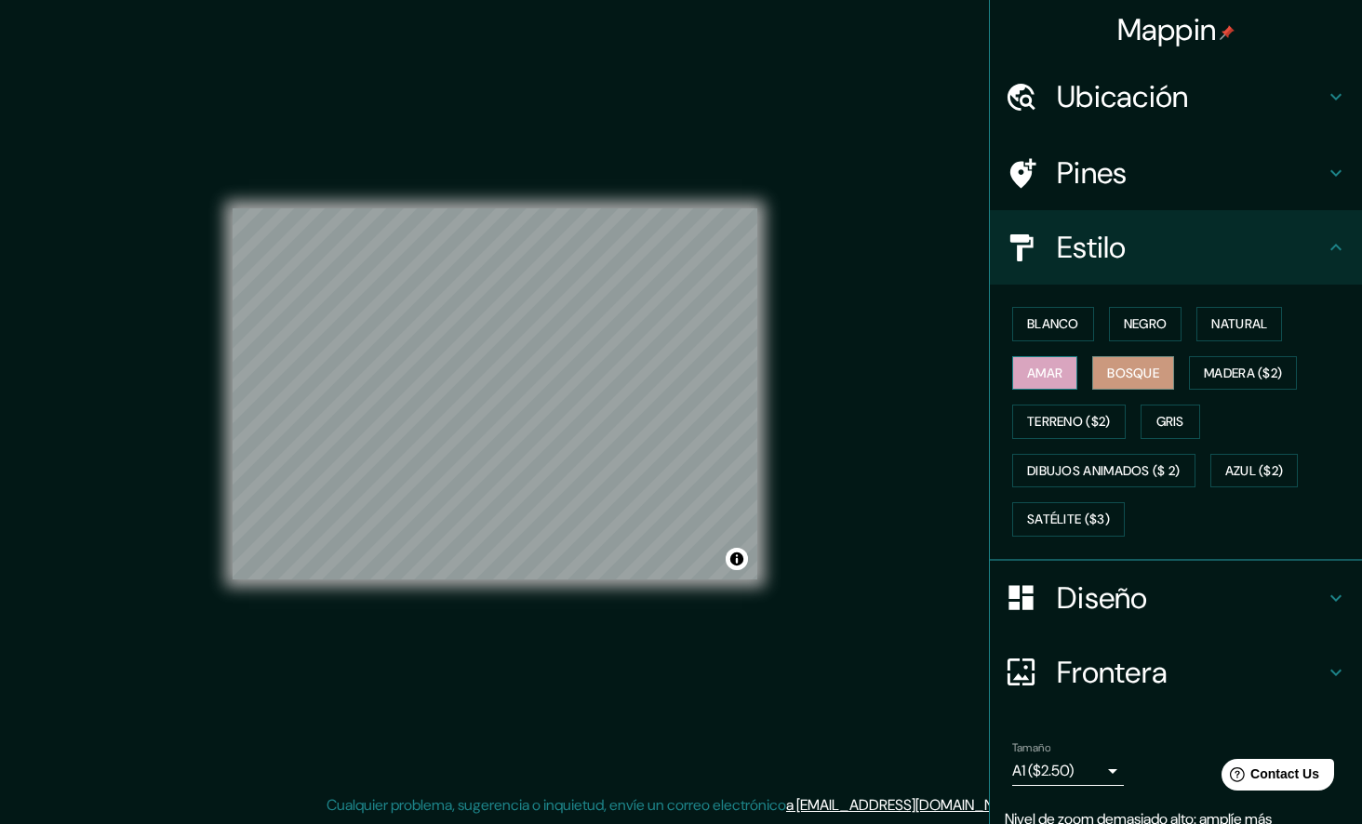
click at [1054, 374] on button "Amar" at bounding box center [1044, 373] width 65 height 34
click at [1224, 331] on font "Natural" at bounding box center [1239, 323] width 56 height 23
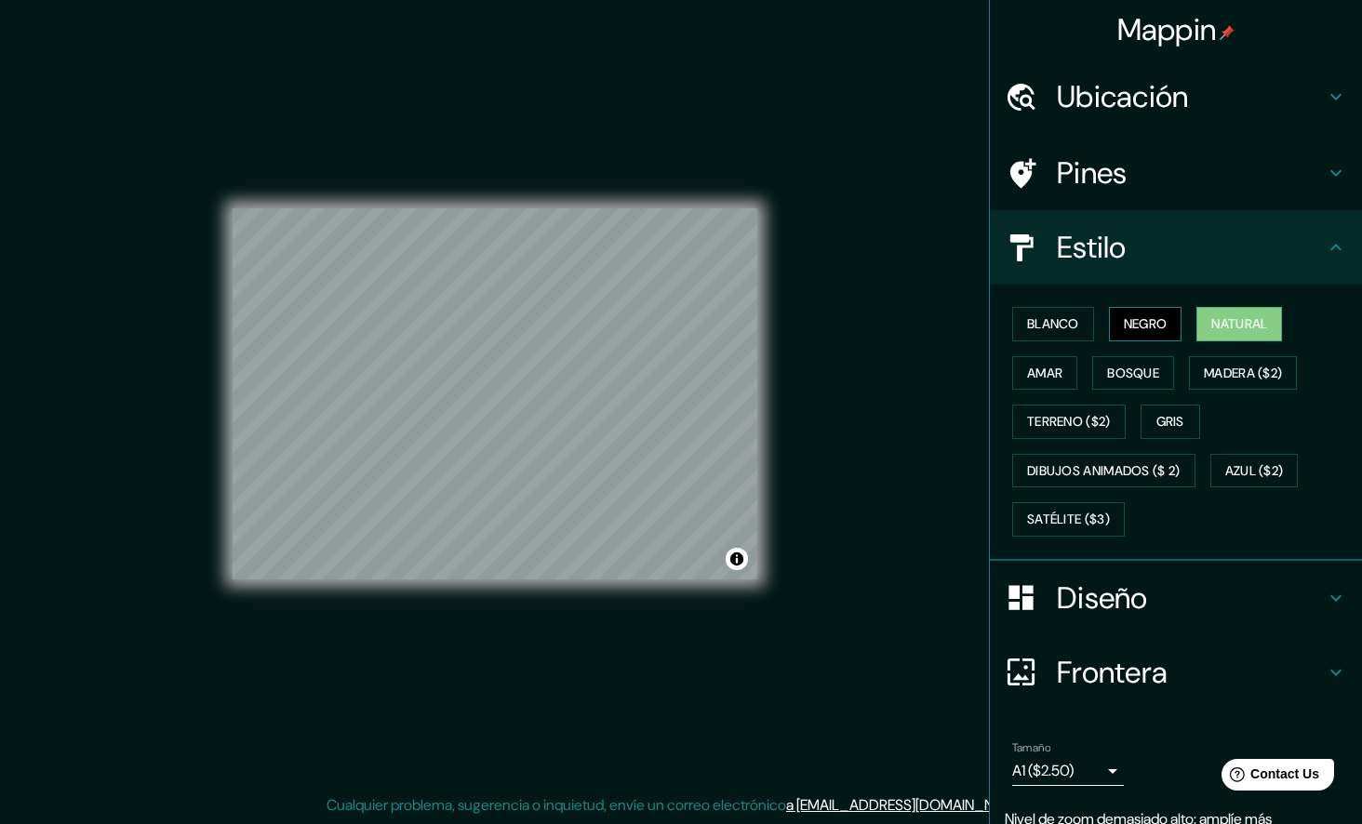
click at [1130, 334] on font "Negro" at bounding box center [1145, 323] width 44 height 23
click at [1048, 336] on button "Blanco" at bounding box center [1053, 324] width 82 height 34
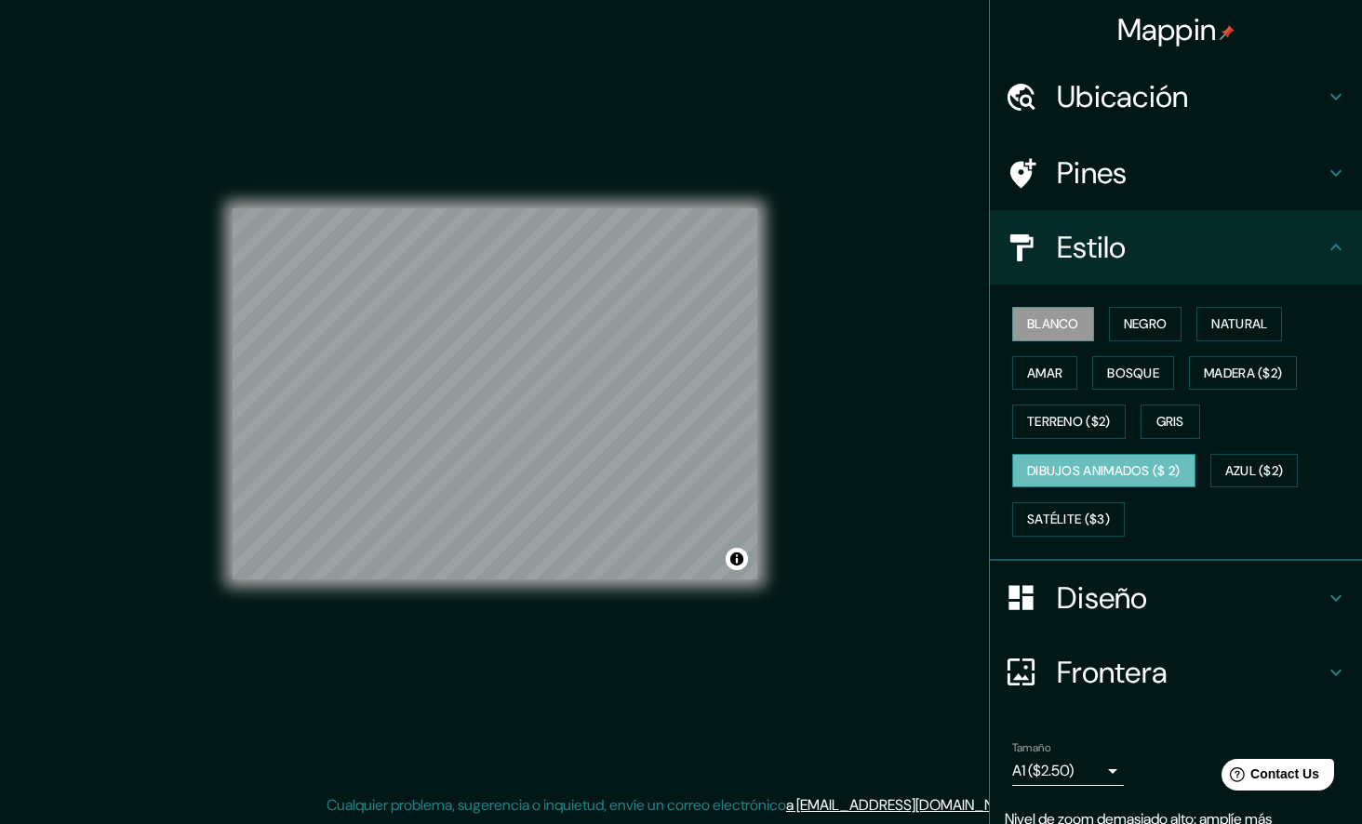
click at [1051, 472] on font "Dibujos animados ($ 2)" at bounding box center [1103, 470] width 153 height 23
click at [1043, 518] on font "Satélite ($3)" at bounding box center [1068, 519] width 83 height 23
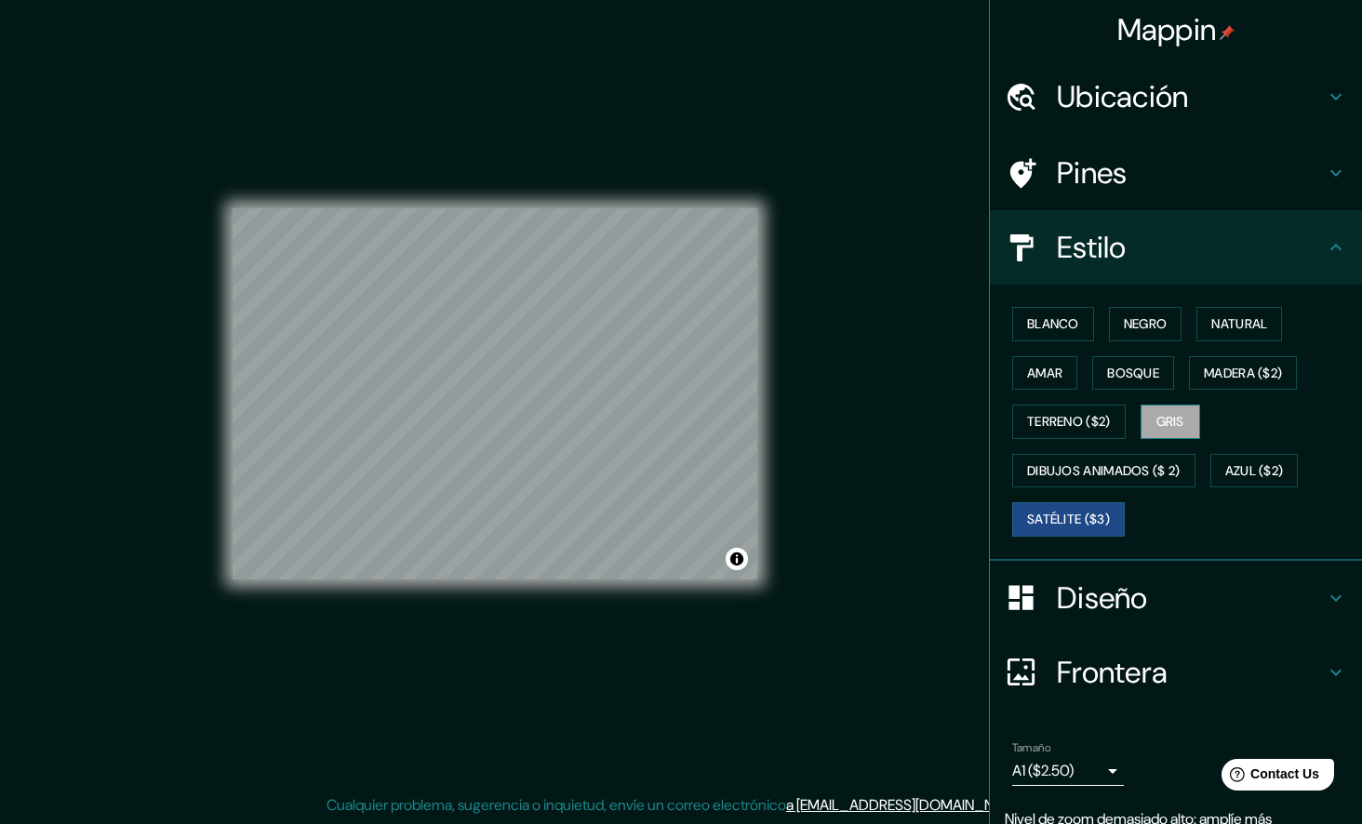
drag, startPoint x: 1161, startPoint y: 415, endPoint x: 1186, endPoint y: 431, distance: 29.7
click at [1162, 415] on font "Gris" at bounding box center [1170, 421] width 28 height 23
click at [1251, 475] on font "Azul ($2)" at bounding box center [1254, 470] width 59 height 23
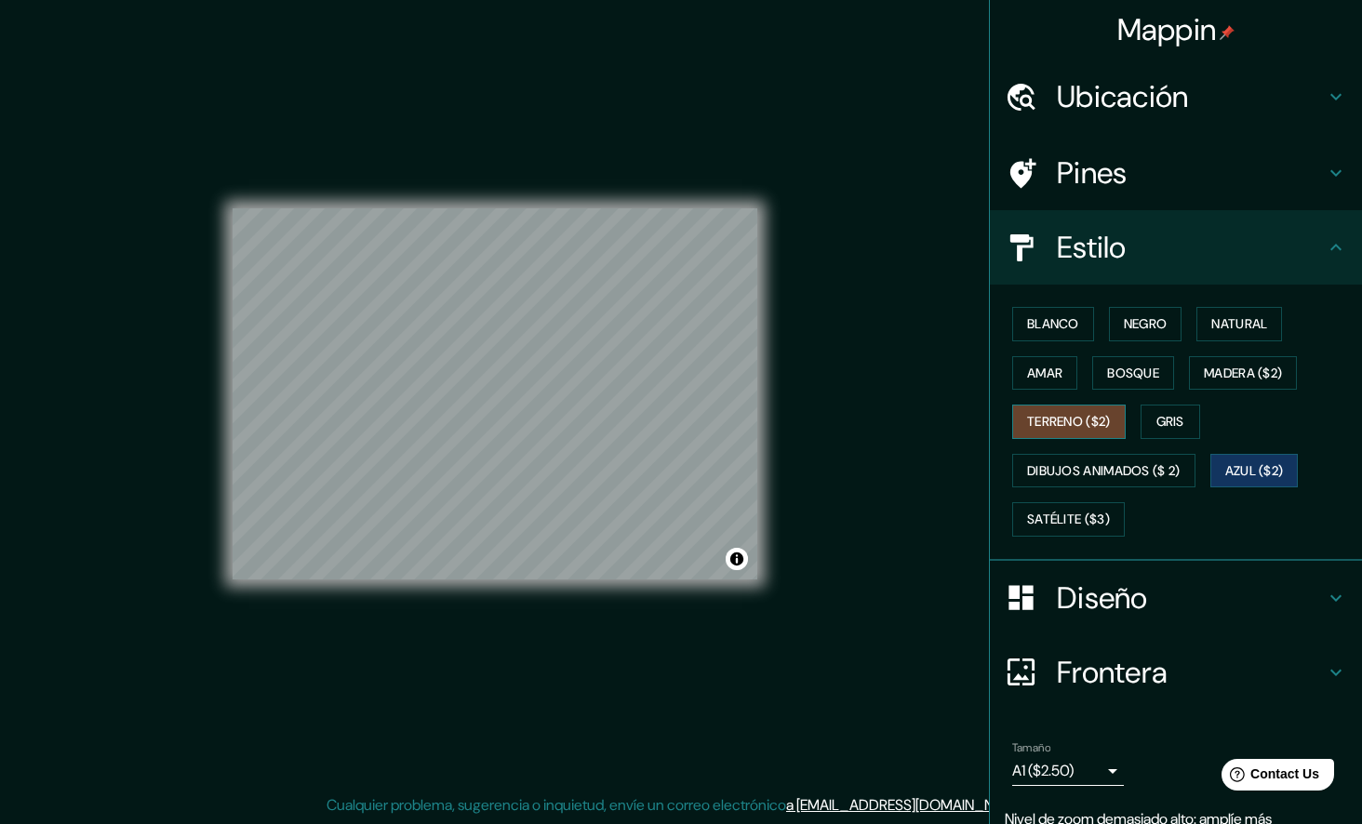
click at [1067, 429] on font "Terreno ($2)" at bounding box center [1069, 421] width 84 height 23
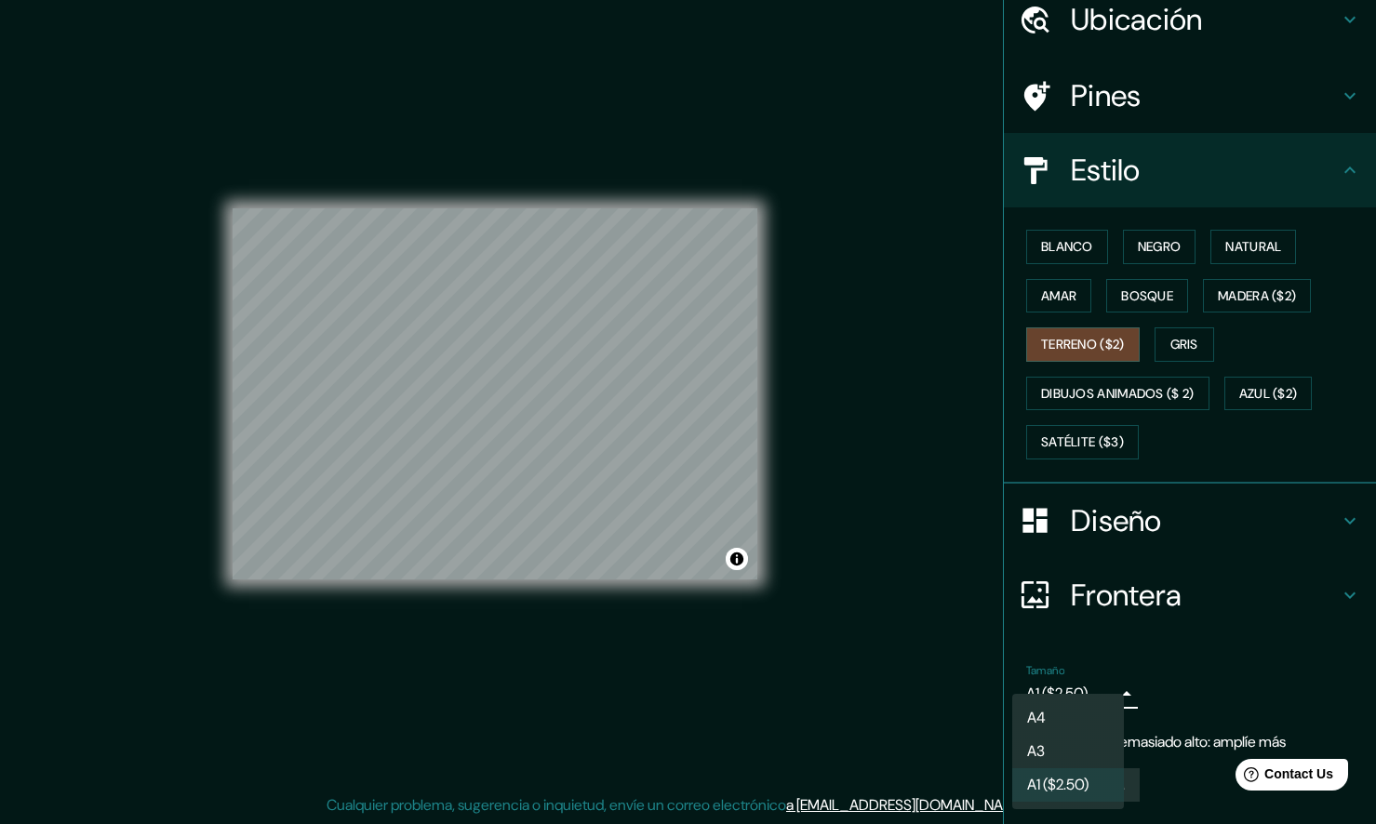
click at [1091, 699] on body "Mappin Ubicación Pines Estilo Blanco Negro Natural [PERSON_NAME] ($2) Terreno (…" at bounding box center [688, 405] width 1376 height 824
click at [1064, 725] on li "A4" at bounding box center [1068, 717] width 112 height 33
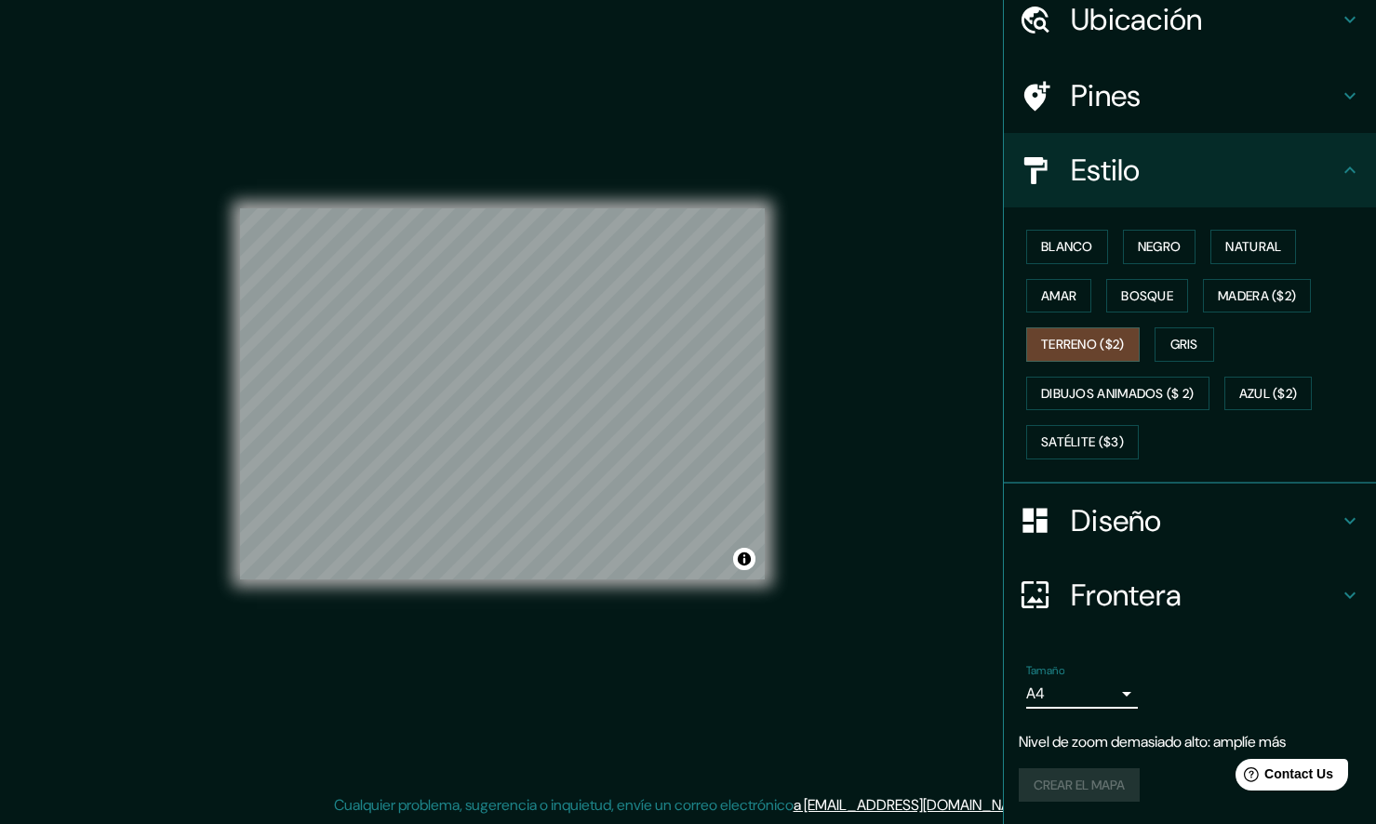
click at [1093, 692] on body "Mappin Ubicación Pines Estilo Blanco Negro Natural [PERSON_NAME] ($2) Terreno (…" at bounding box center [688, 405] width 1376 height 824
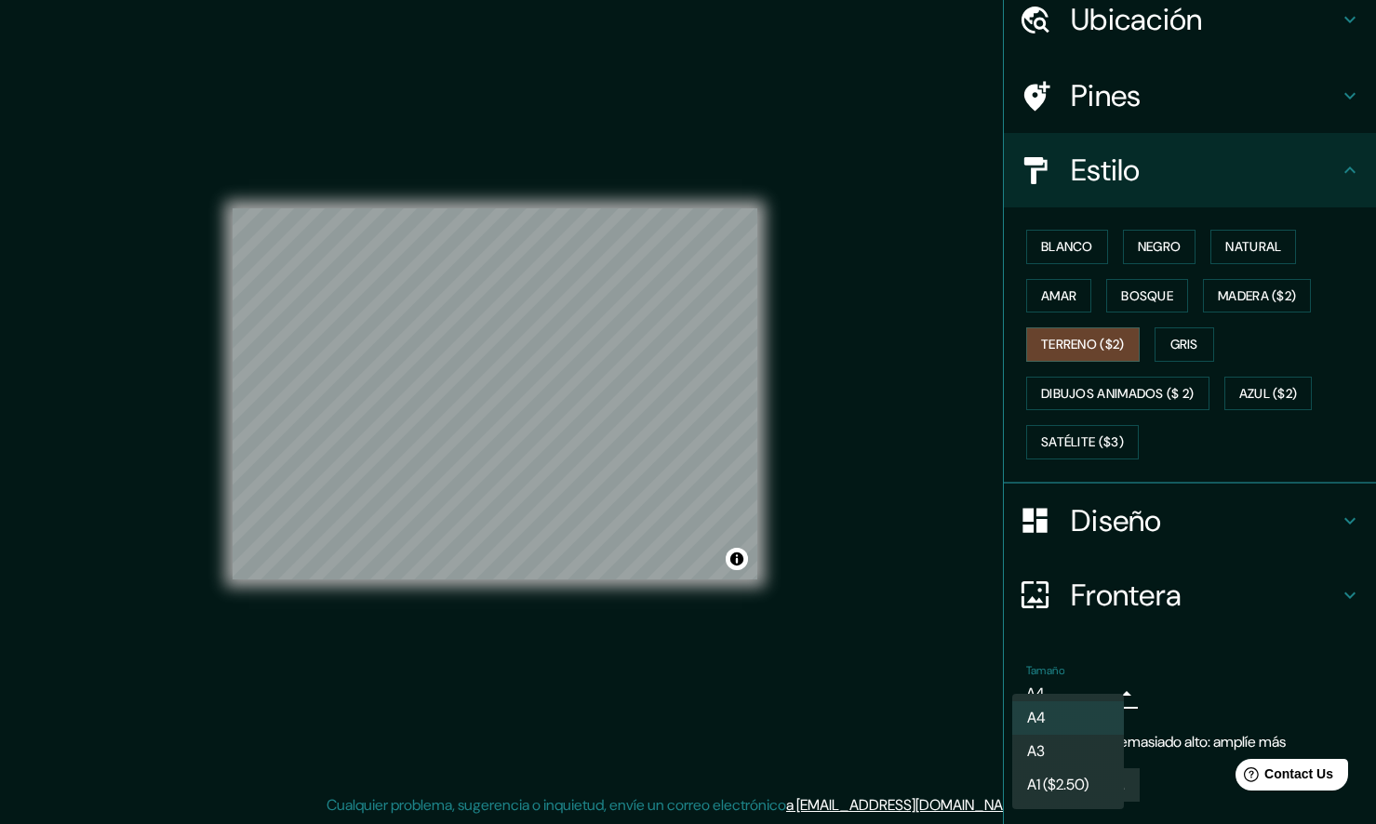
click at [1037, 745] on font "A3" at bounding box center [1036, 751] width 18 height 22
type input "a4"
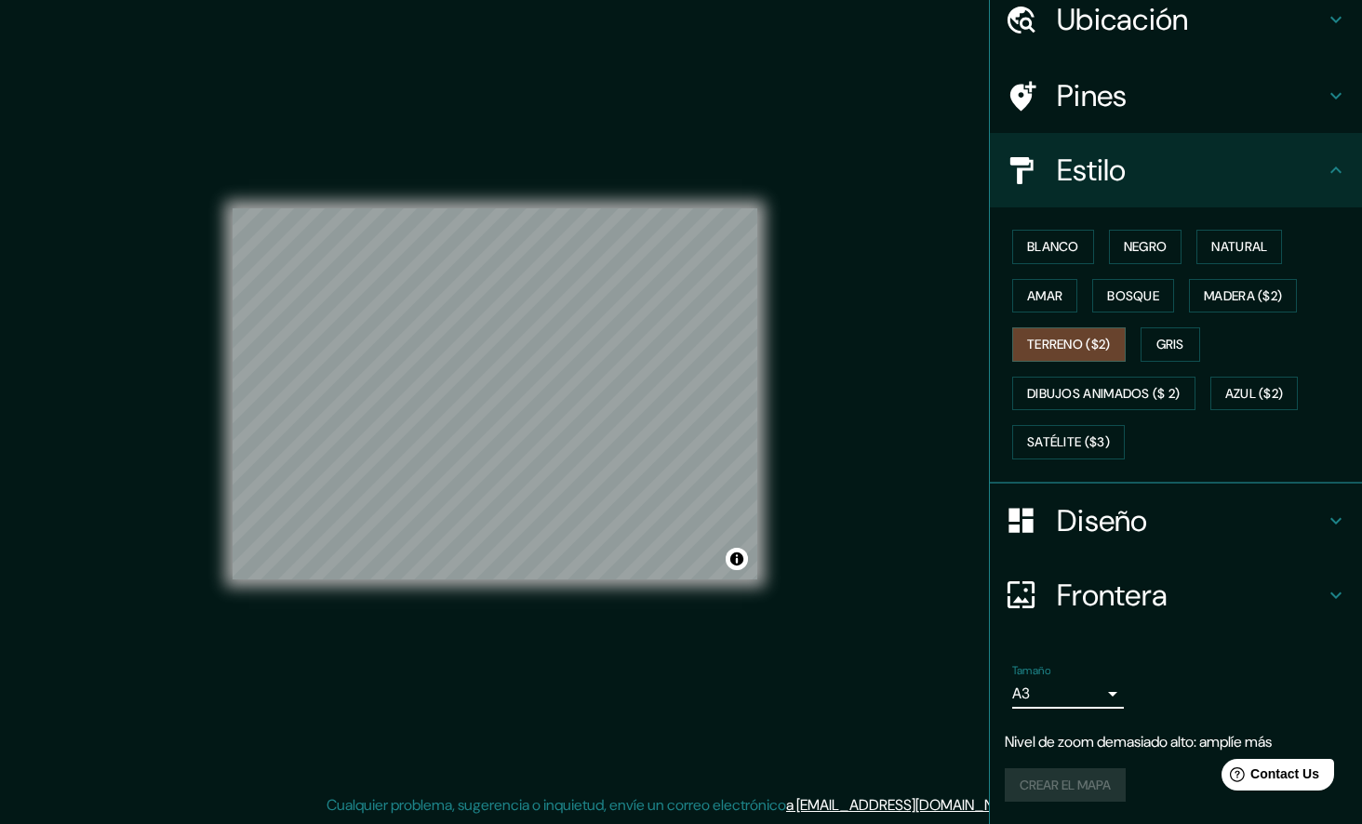
click at [1318, 582] on div "Frontera" at bounding box center [1176, 595] width 372 height 74
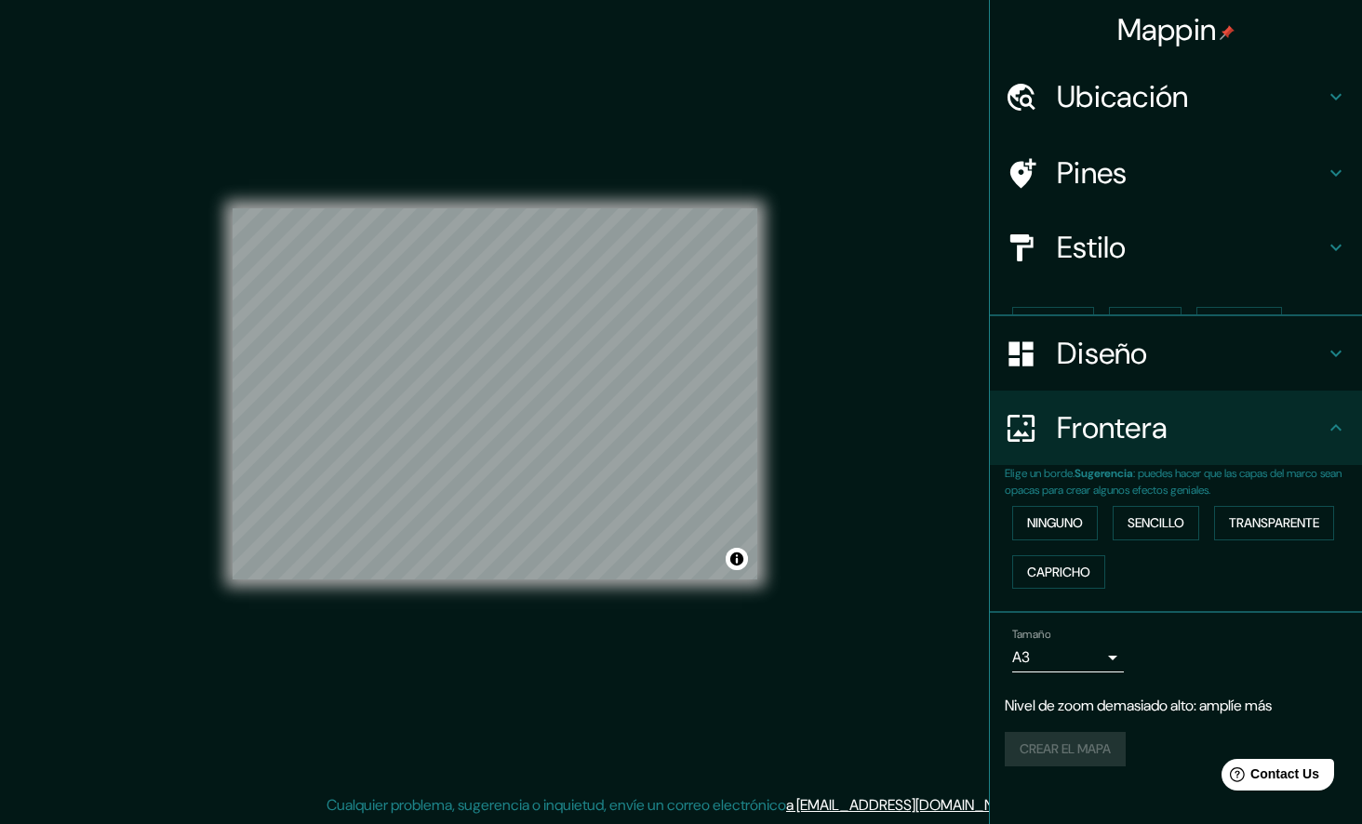
scroll to position [0, 0]
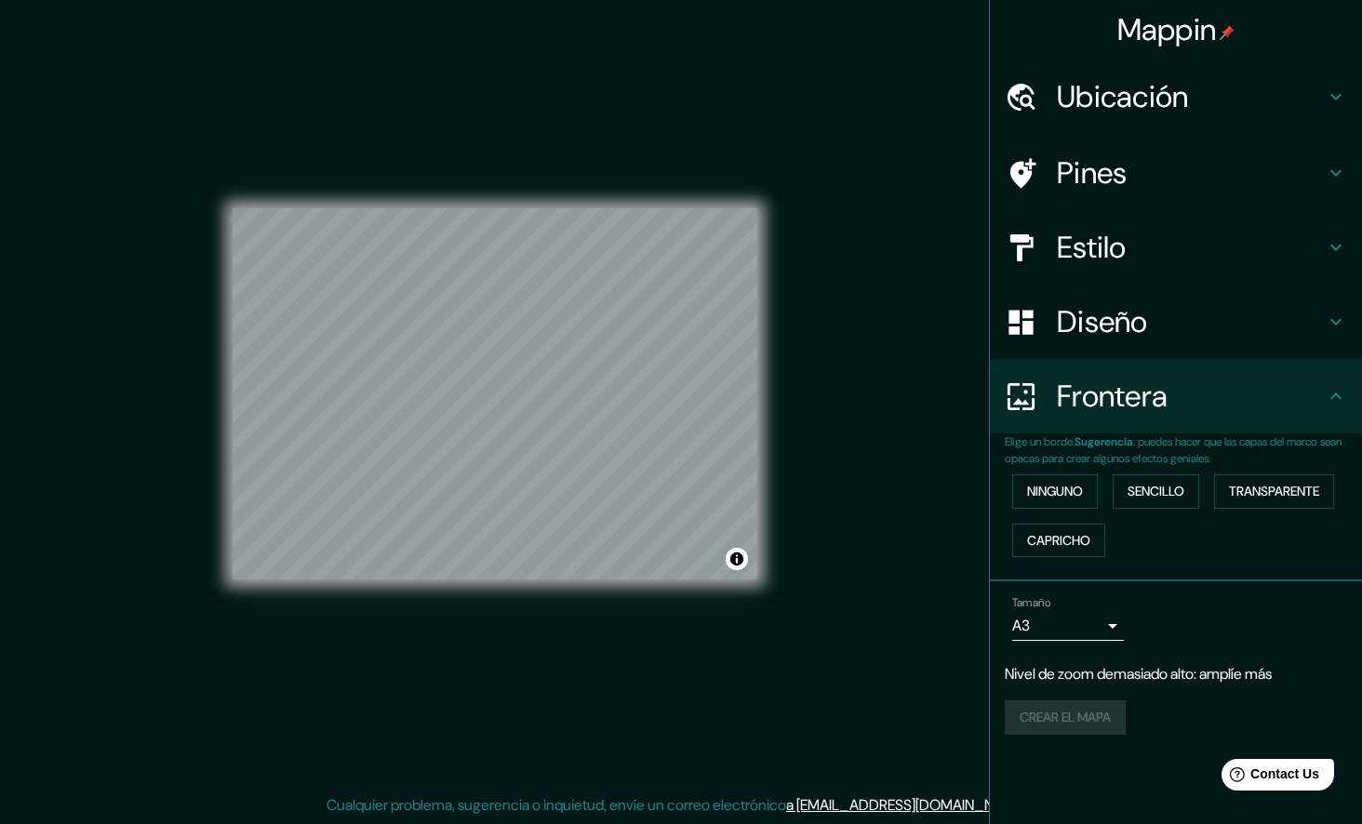
click at [1336, 393] on icon at bounding box center [1335, 395] width 11 height 7
click at [1347, 325] on div "Diseño" at bounding box center [1176, 322] width 372 height 74
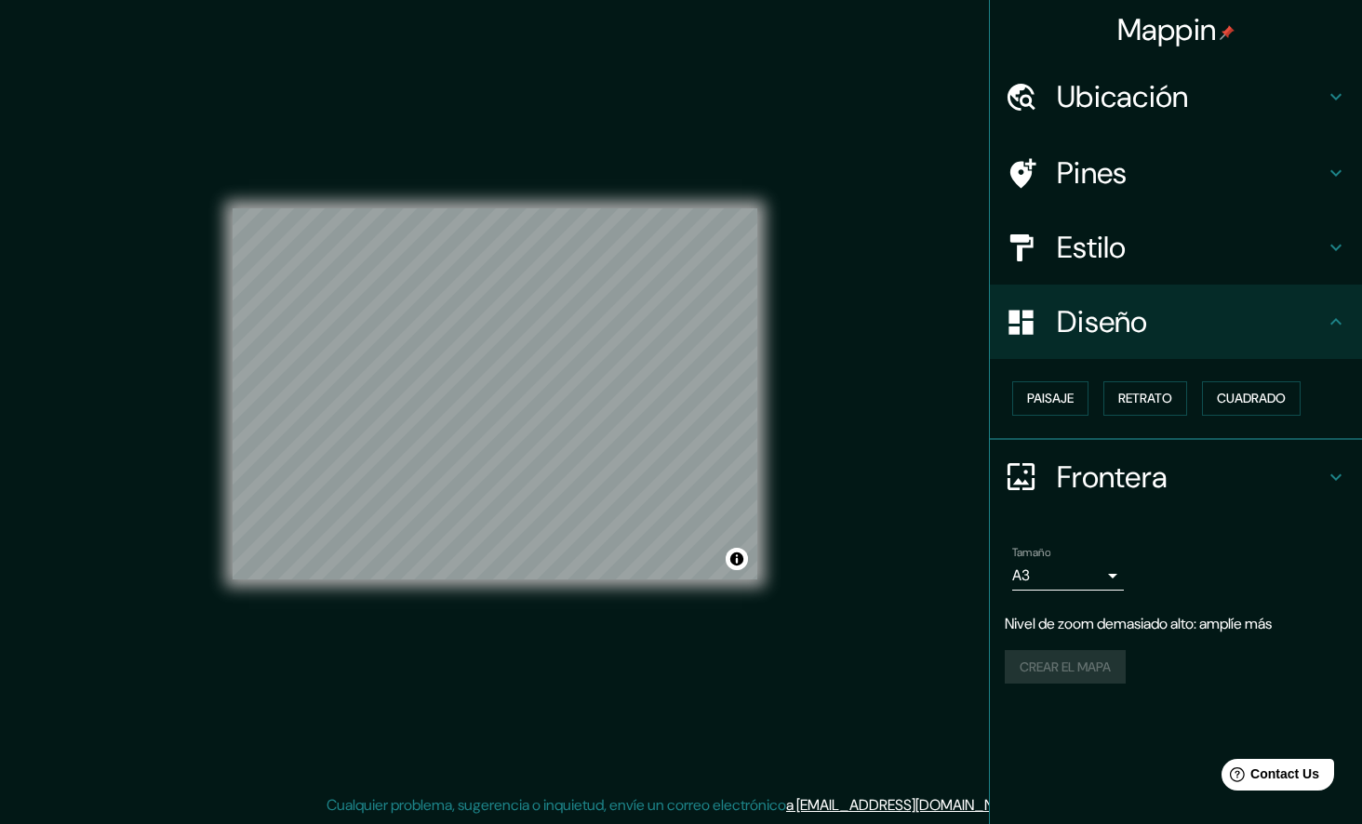
click at [1345, 251] on icon at bounding box center [1335, 247] width 22 height 22
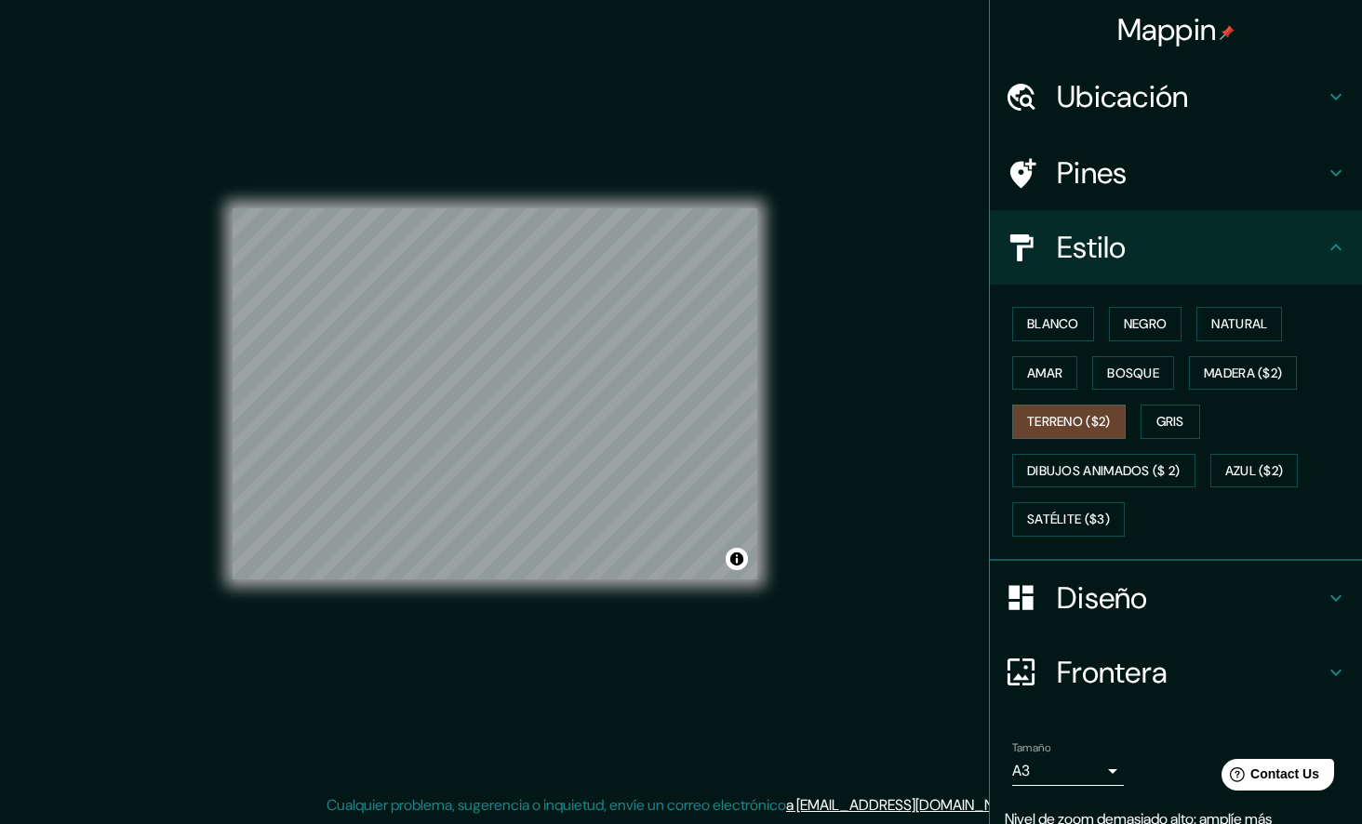
click at [1329, 181] on icon at bounding box center [1335, 173] width 22 height 22
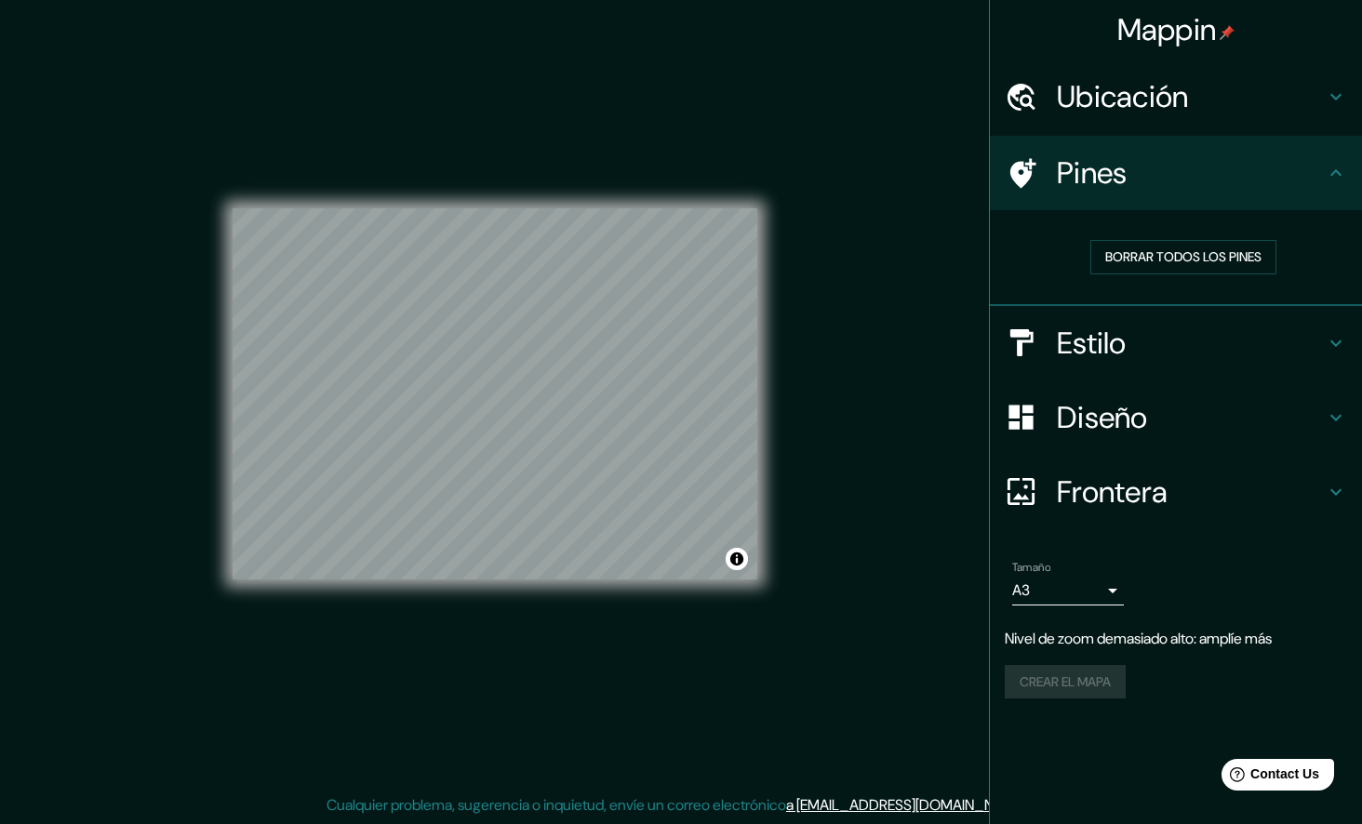
click at [1333, 102] on icon at bounding box center [1335, 97] width 22 height 22
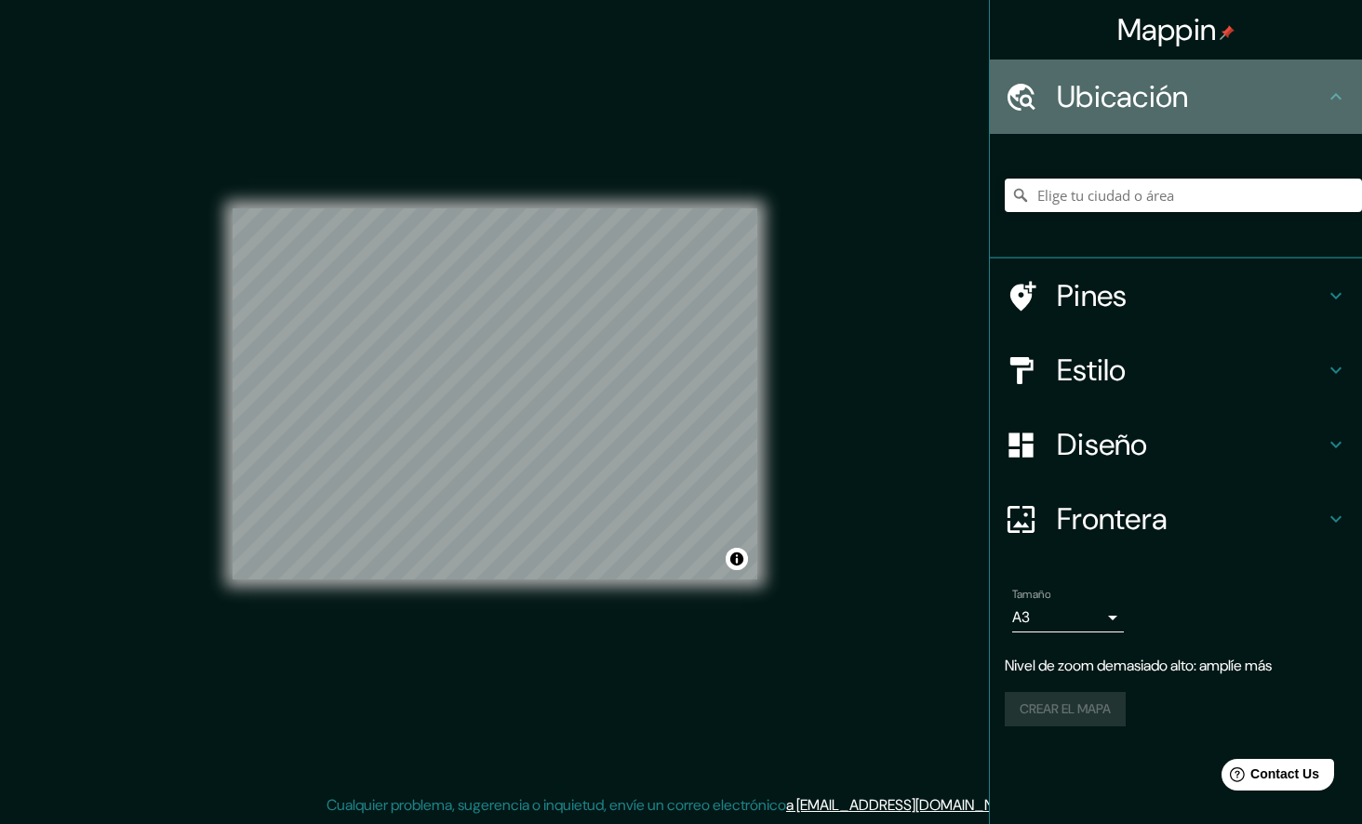
click at [1333, 101] on icon at bounding box center [1335, 97] width 22 height 22
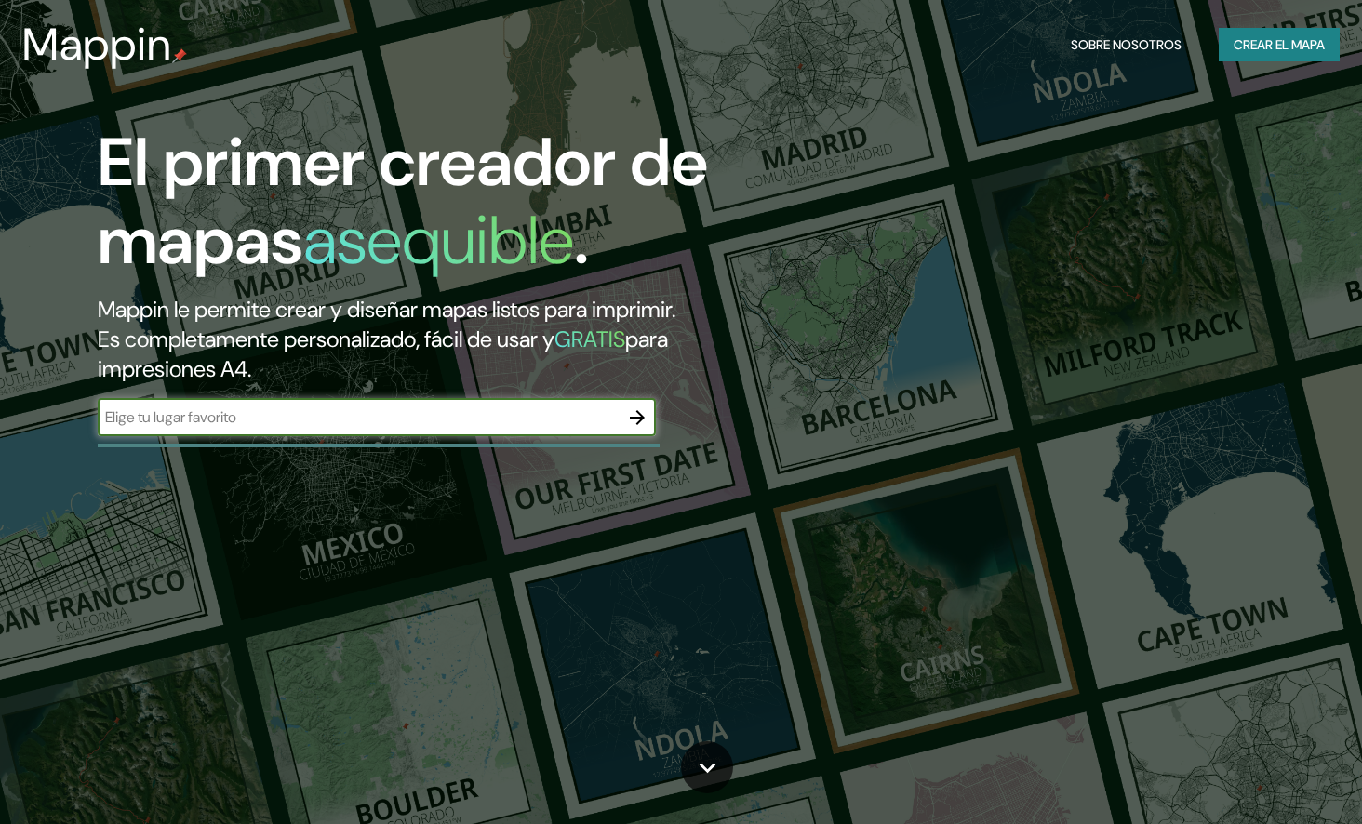
click at [1244, 35] on font "Crear el mapa" at bounding box center [1278, 44] width 91 height 23
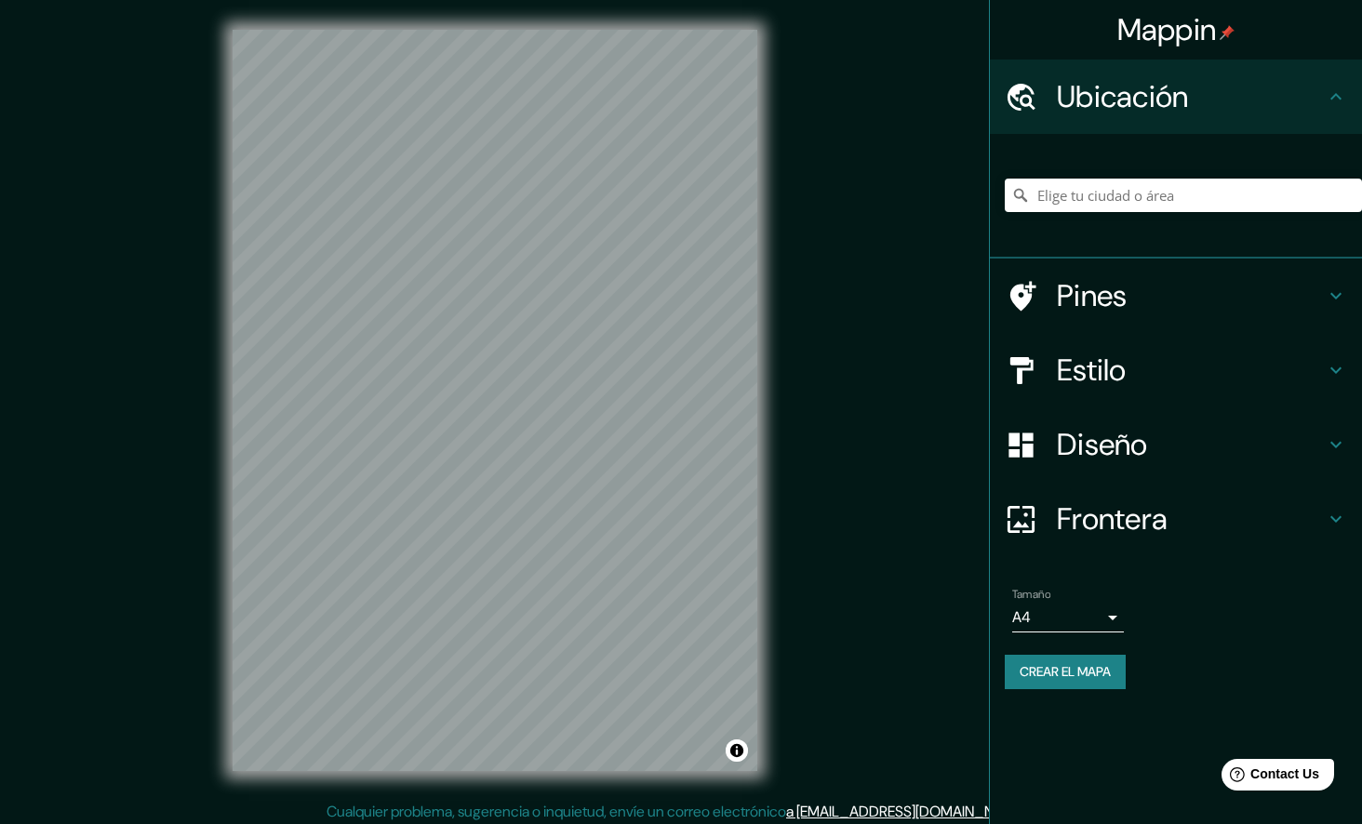
scroll to position [7, 0]
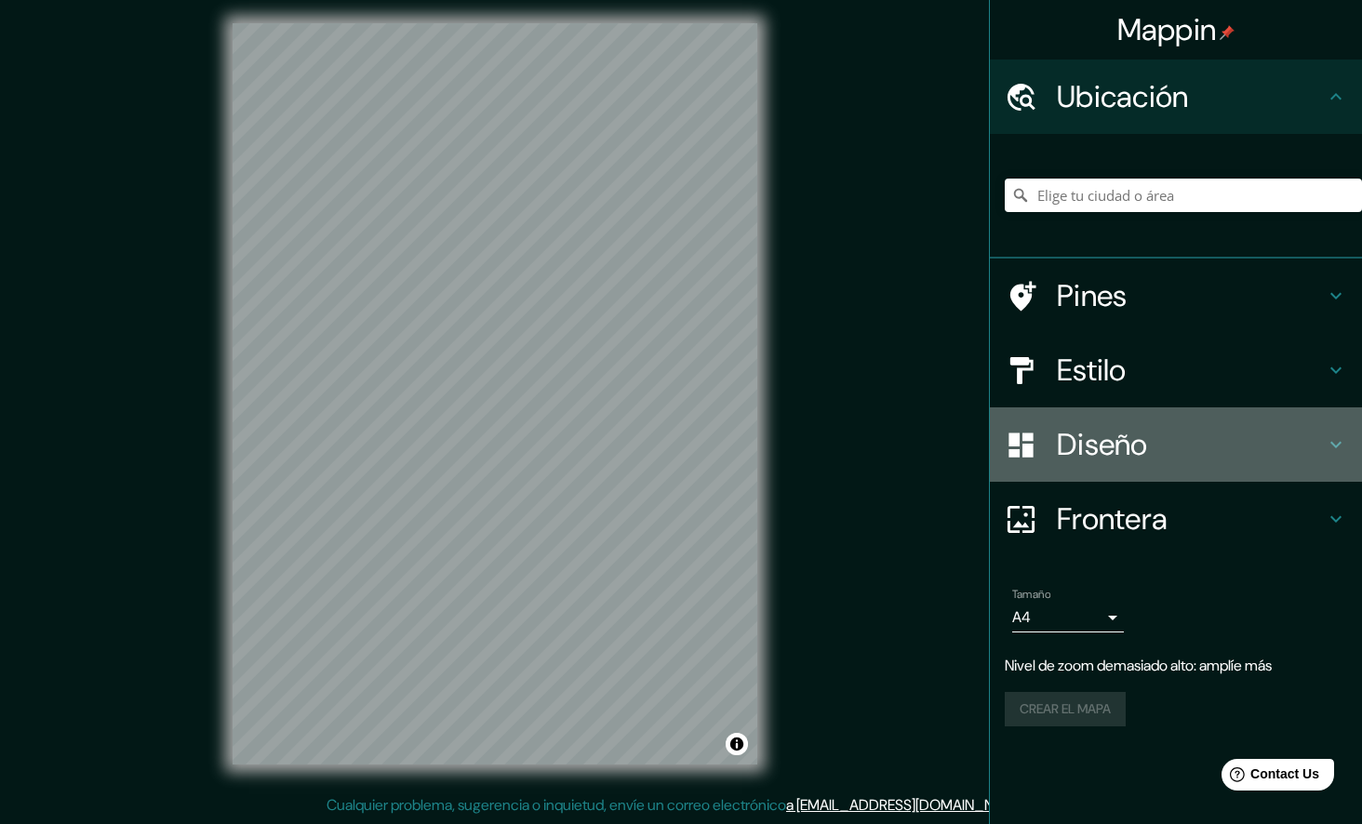
click at [1340, 448] on icon at bounding box center [1335, 444] width 22 height 22
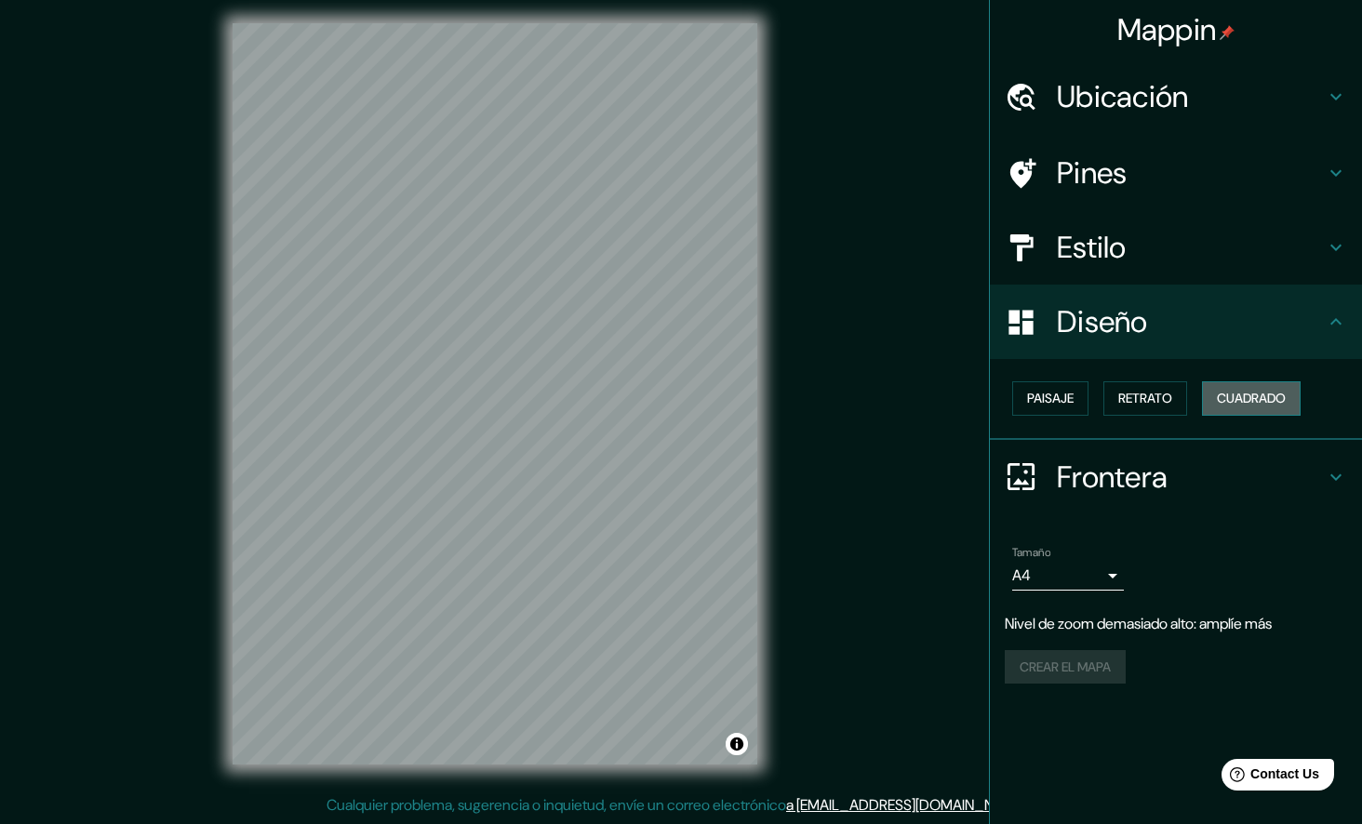
click at [1263, 386] on button "Cuadrado" at bounding box center [1251, 398] width 99 height 34
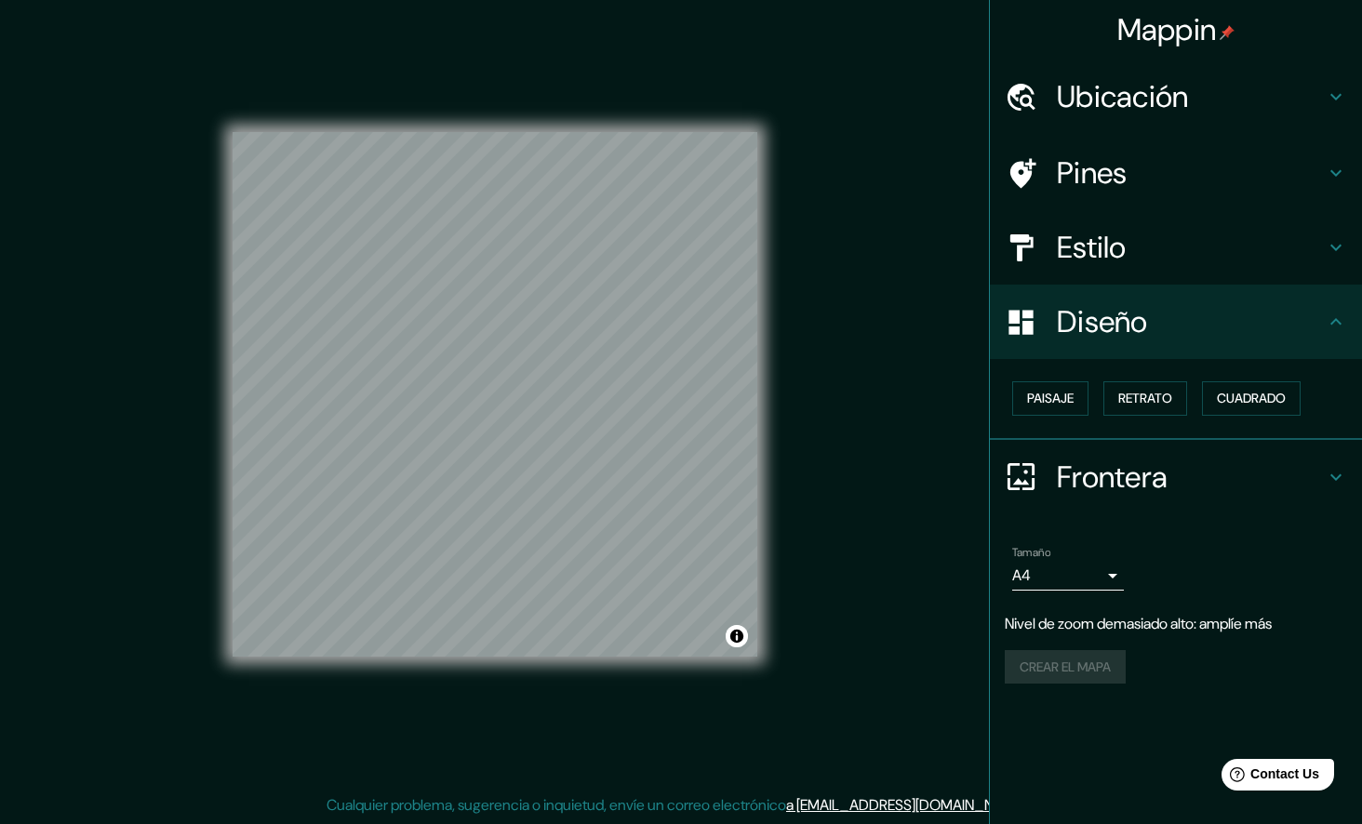
click at [1047, 417] on div "Paisaje Retrato Cuadrado" at bounding box center [1182, 398] width 357 height 49
click at [1050, 401] on font "Paisaje" at bounding box center [1050, 398] width 47 height 23
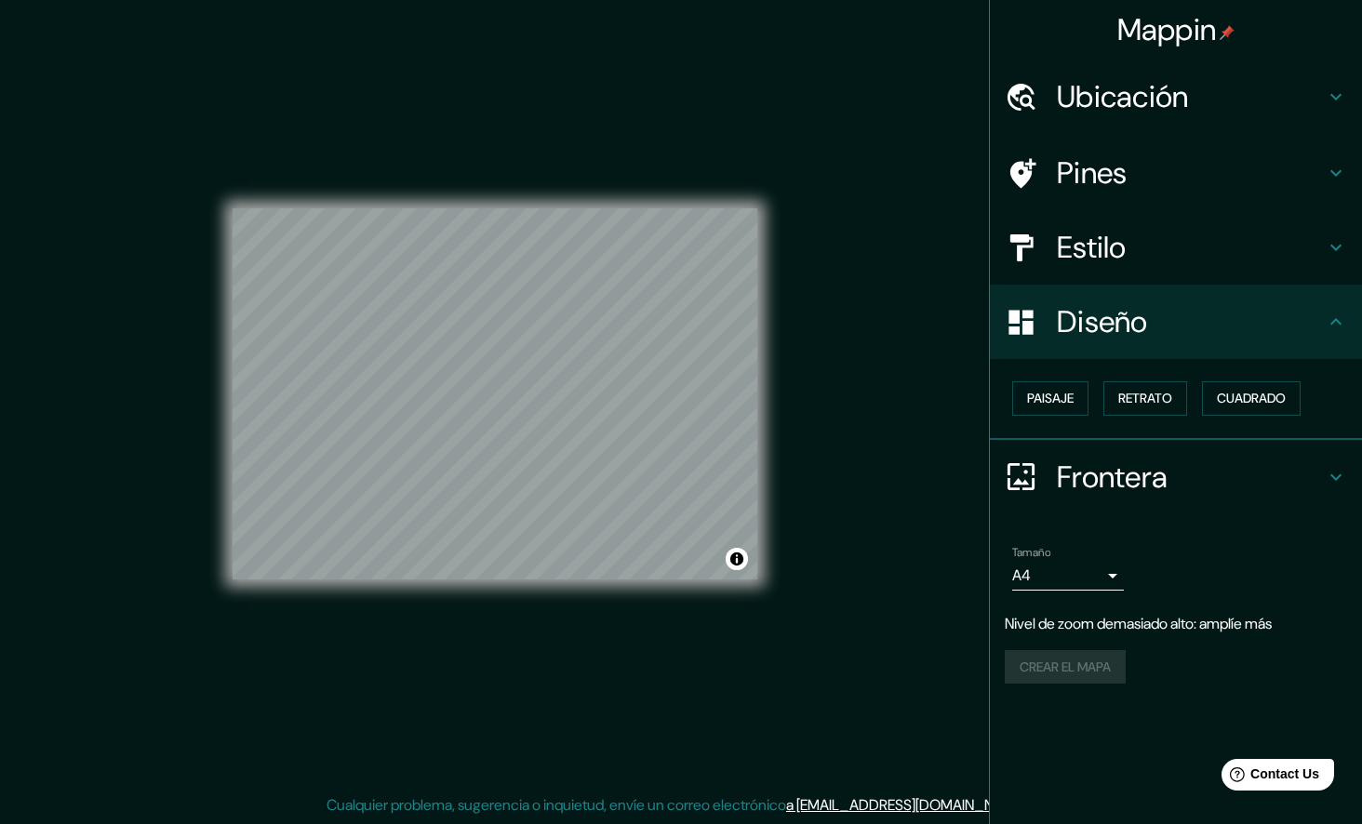
click at [1106, 578] on body "Mappin Ubicación Pines Estilo Diseño Paisaje Retrato Cuadrado Frontera Elige un…" at bounding box center [681, 405] width 1362 height 824
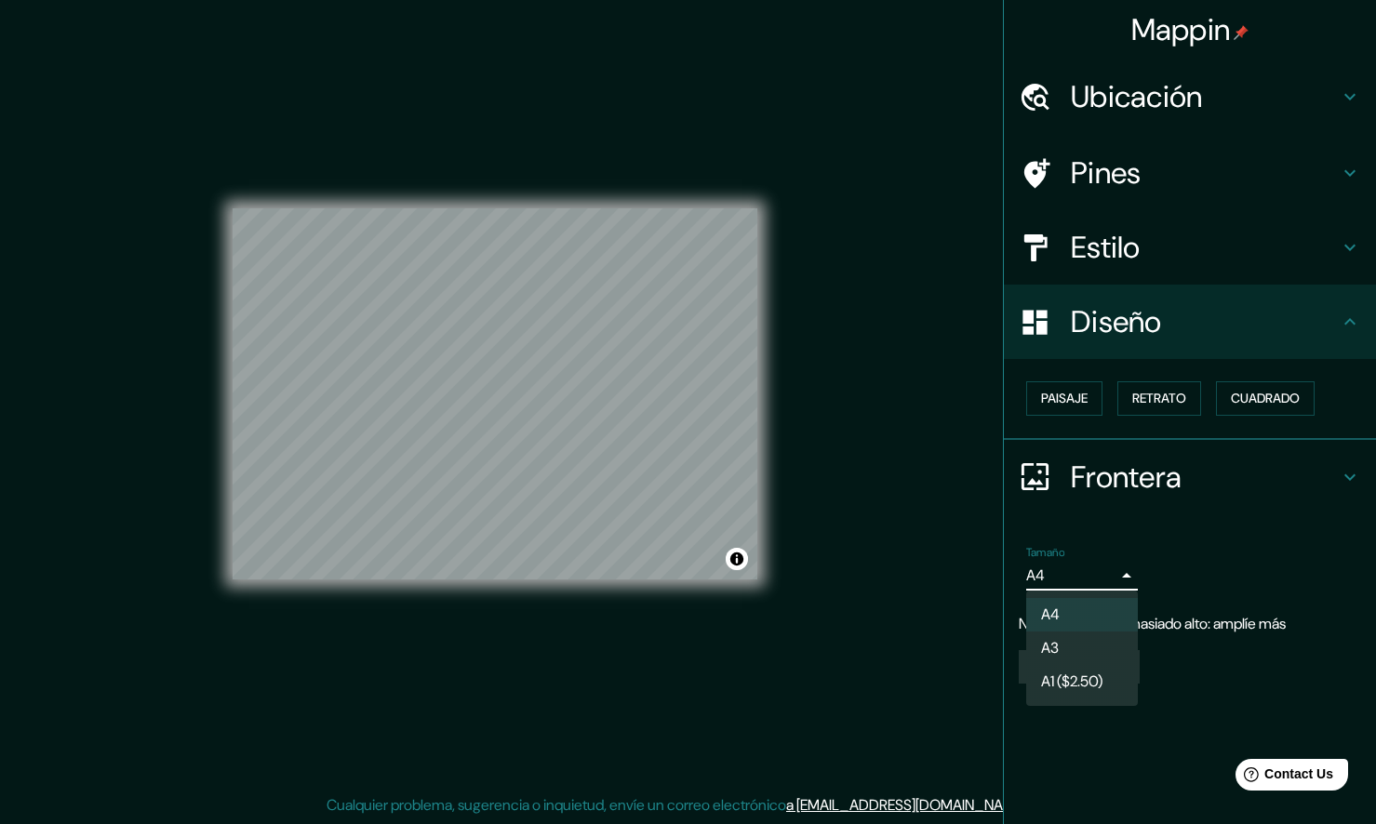
click at [1094, 641] on li "A3" at bounding box center [1082, 647] width 112 height 33
type input "a4"
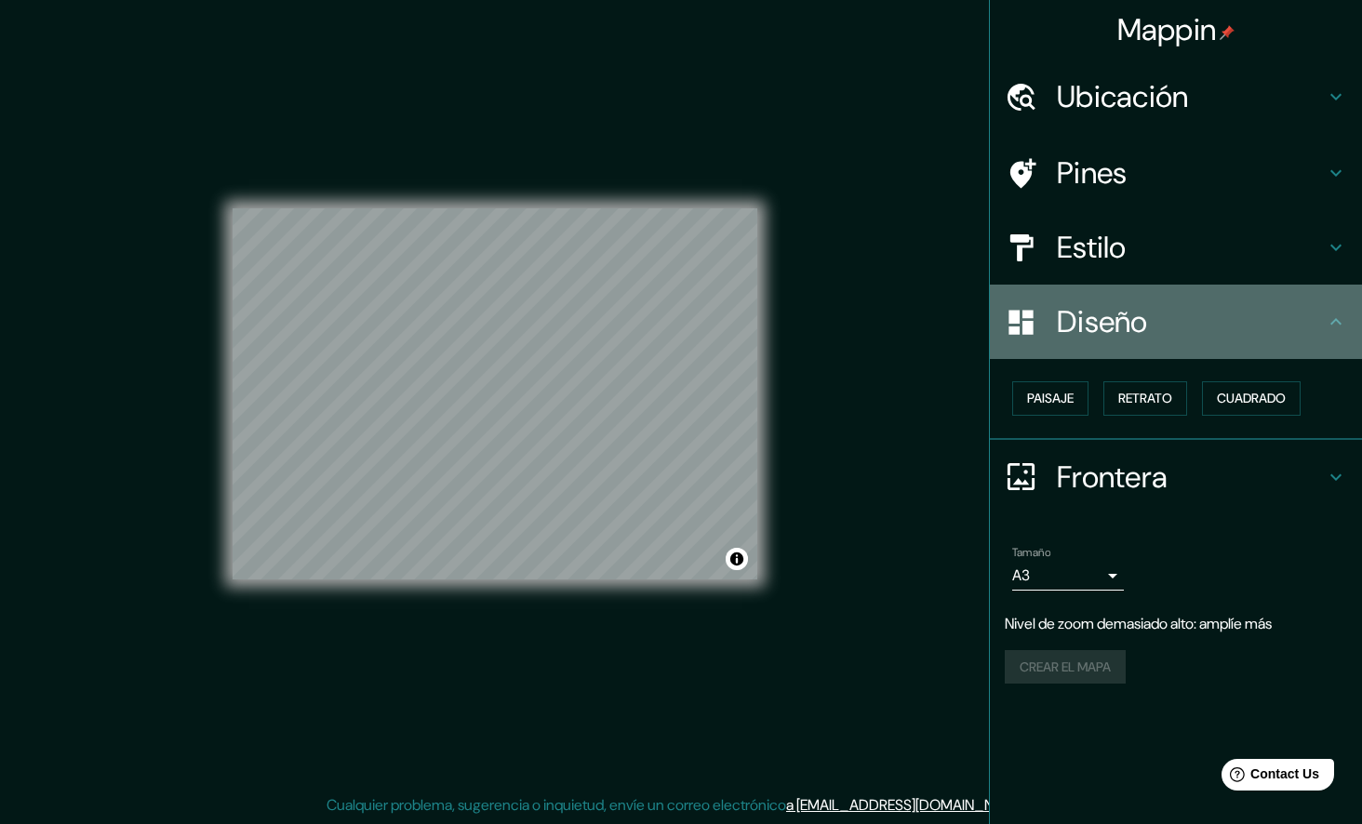
click at [1335, 316] on icon at bounding box center [1335, 322] width 22 height 22
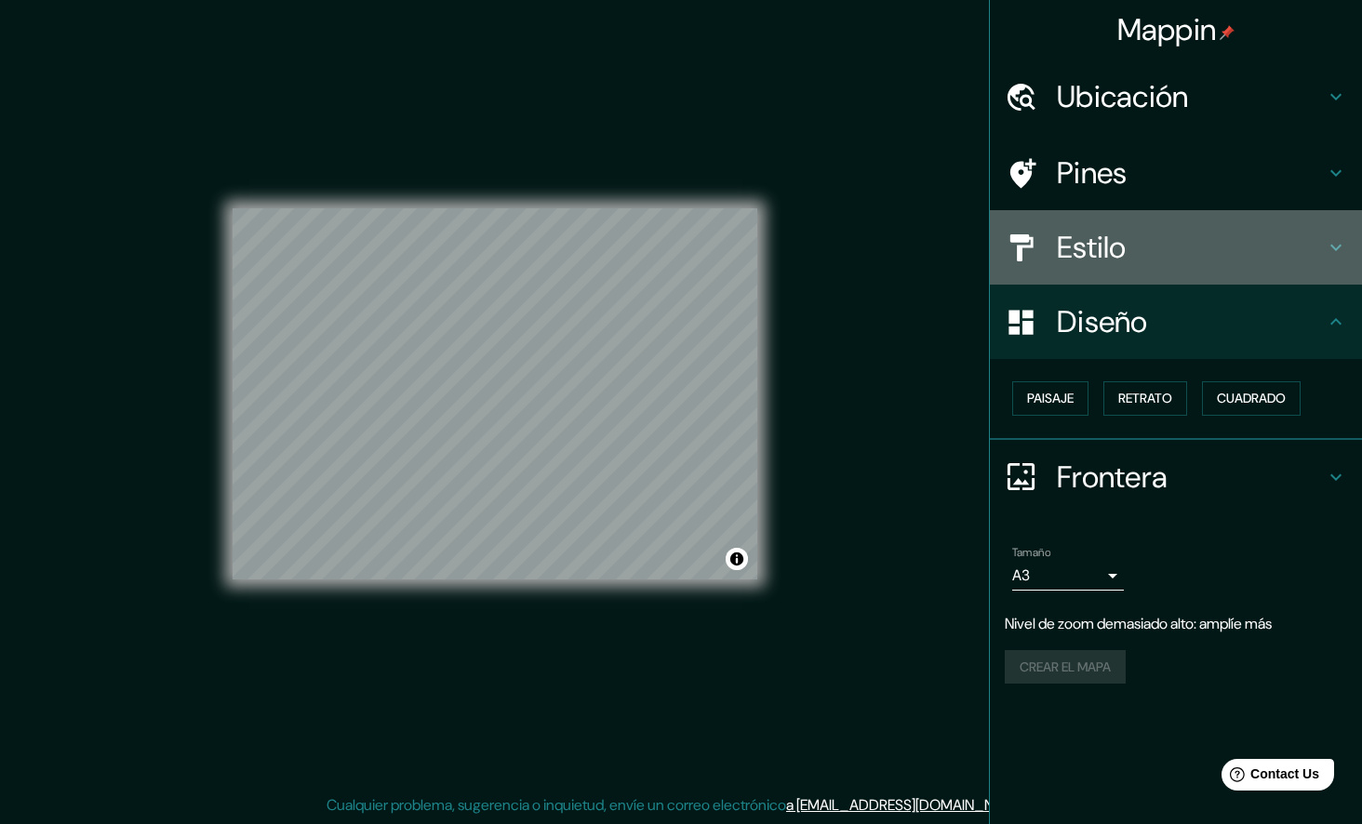
click at [1343, 244] on icon at bounding box center [1335, 247] width 22 height 22
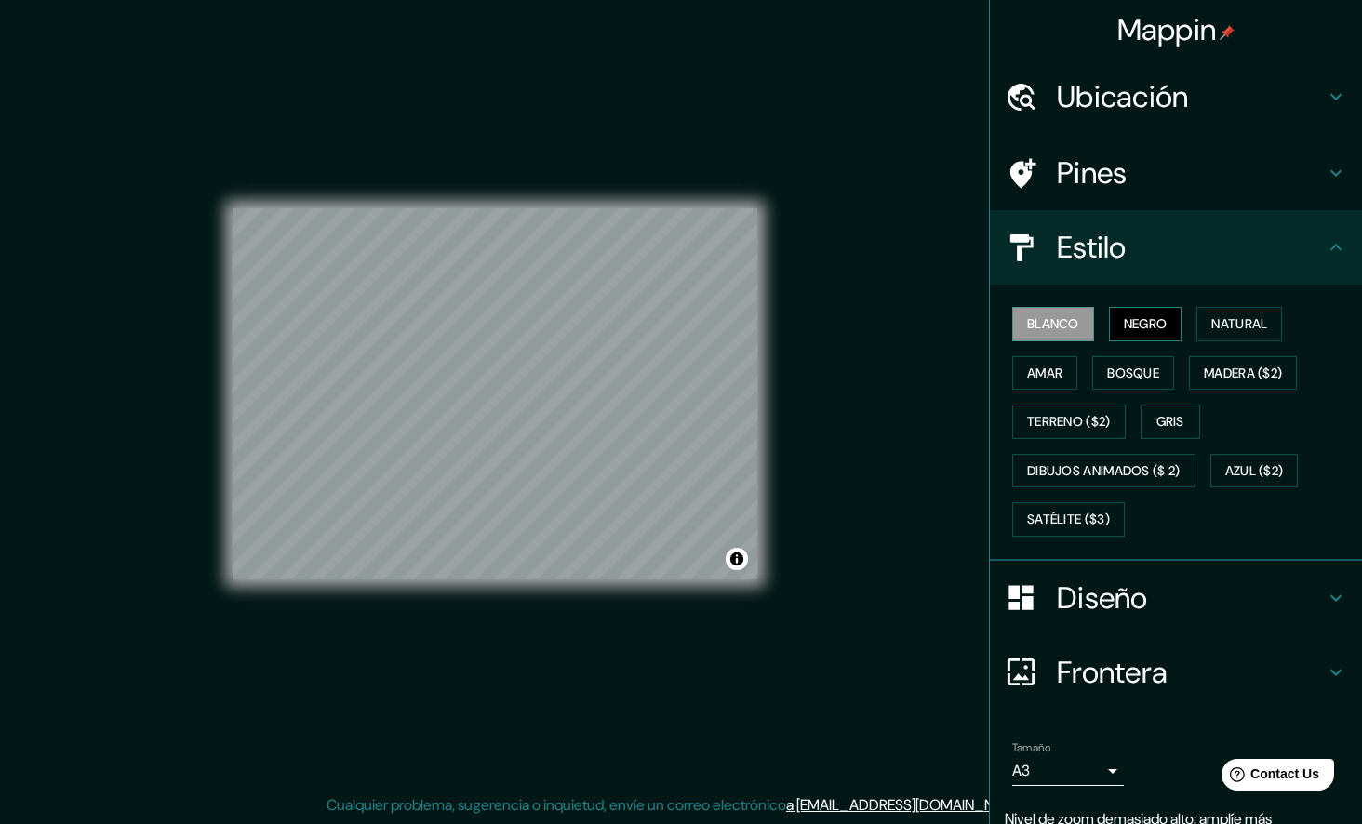
click at [1159, 316] on button "Negro" at bounding box center [1145, 324] width 73 height 34
click at [1057, 381] on button "Amar" at bounding box center [1044, 373] width 65 height 34
click at [1063, 429] on font "Terreno ($2)" at bounding box center [1069, 421] width 84 height 23
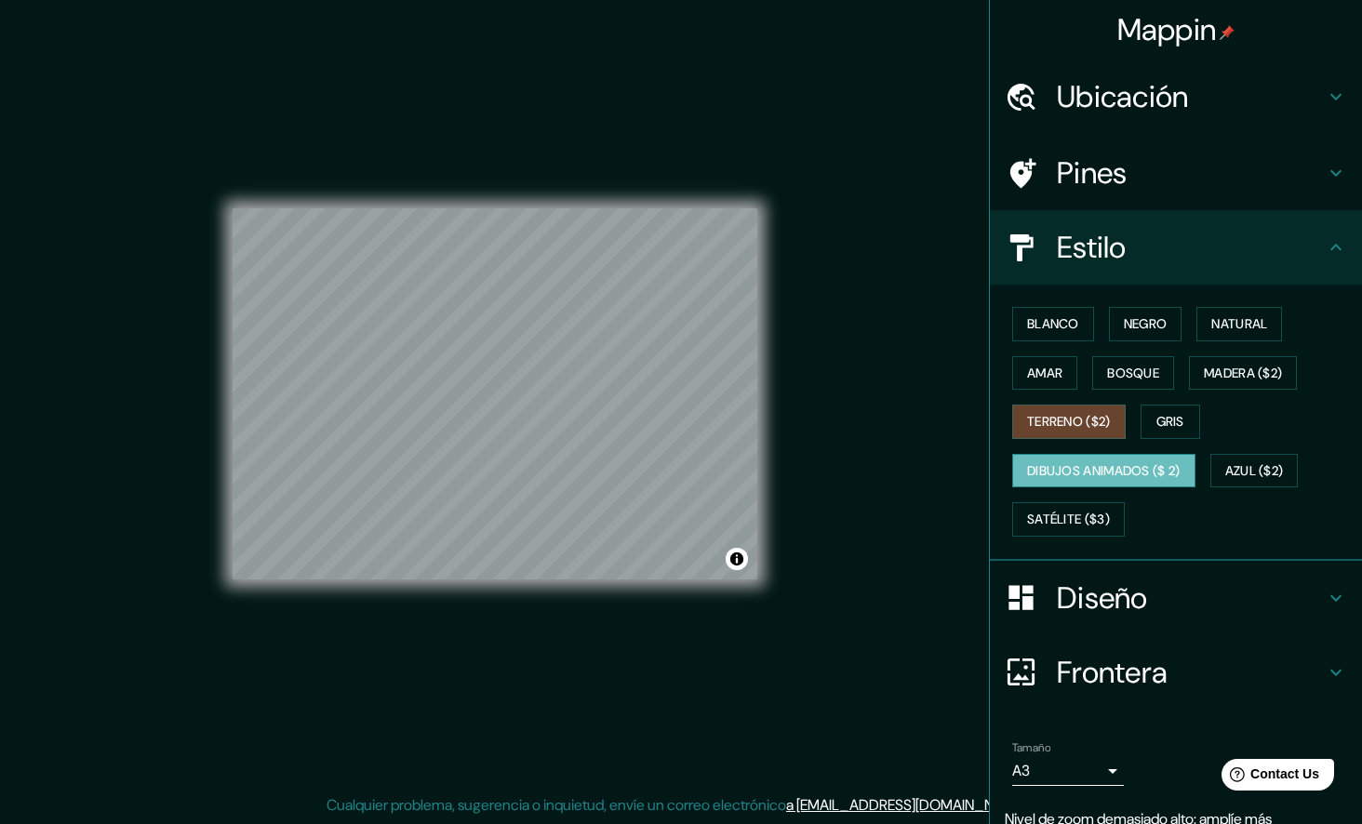
click at [1057, 478] on font "Dibujos animados ($ 2)" at bounding box center [1103, 470] width 153 height 23
click at [1048, 424] on font "Terreno ($2)" at bounding box center [1069, 421] width 84 height 23
click at [1063, 331] on font "Blanco" at bounding box center [1053, 323] width 52 height 23
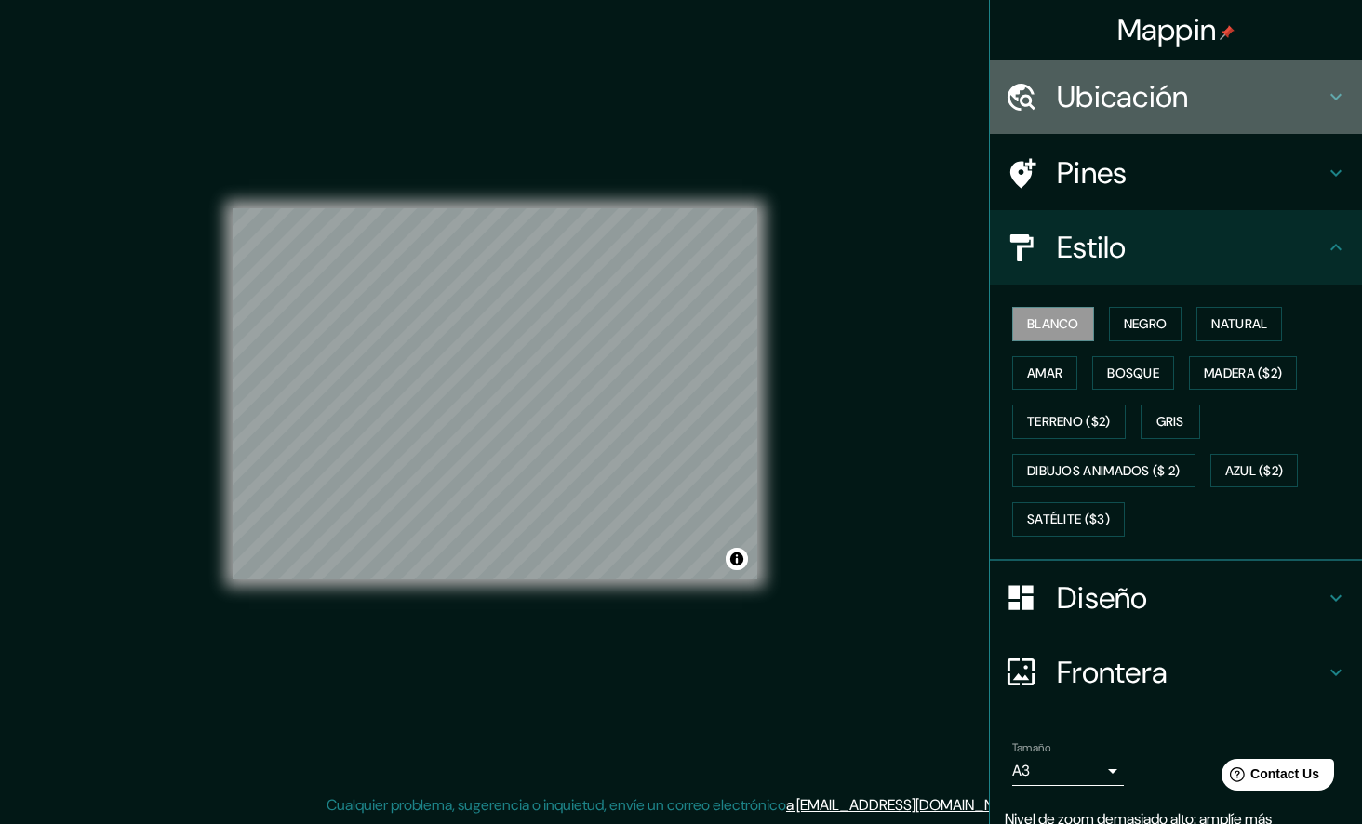
click at [1327, 88] on icon at bounding box center [1335, 97] width 22 height 22
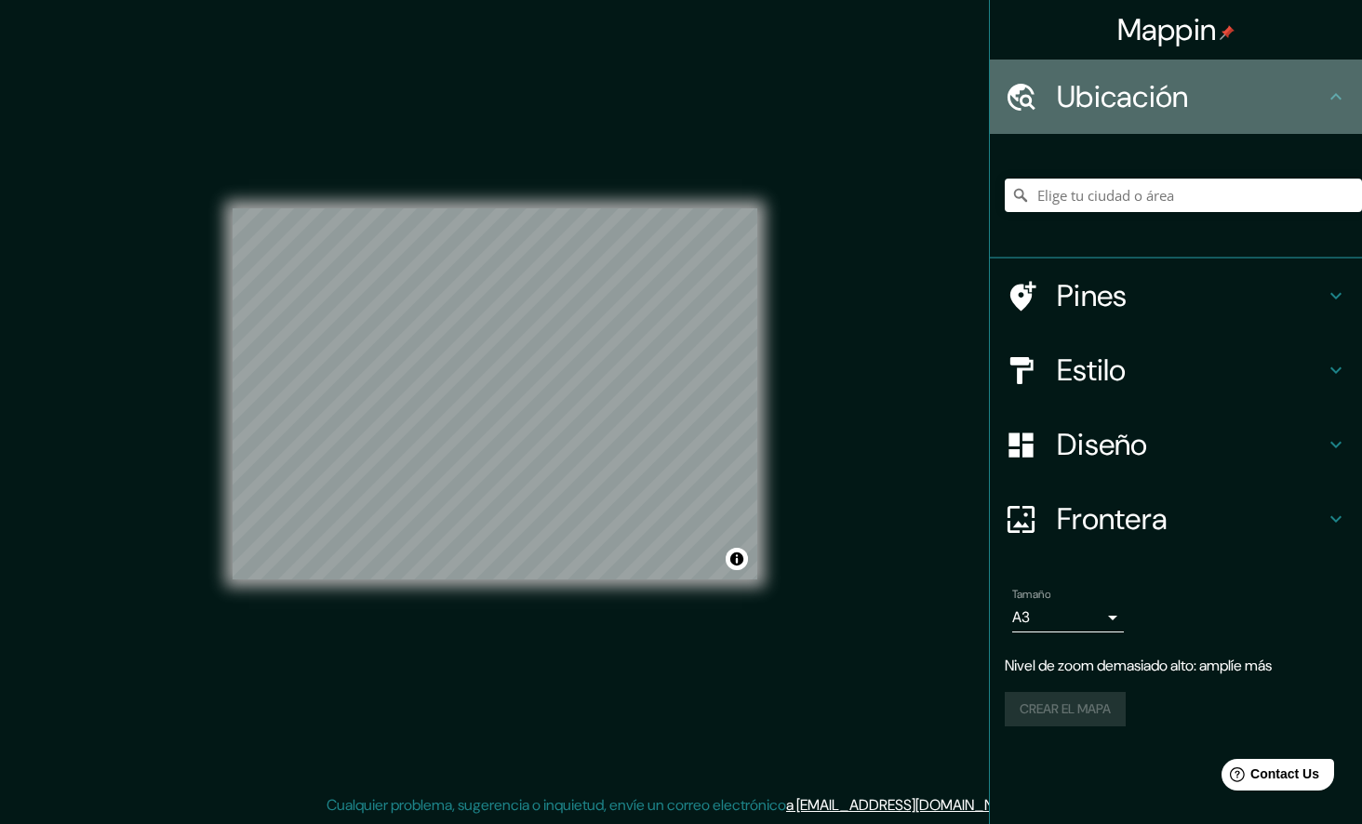
click at [1327, 88] on icon at bounding box center [1335, 97] width 22 height 22
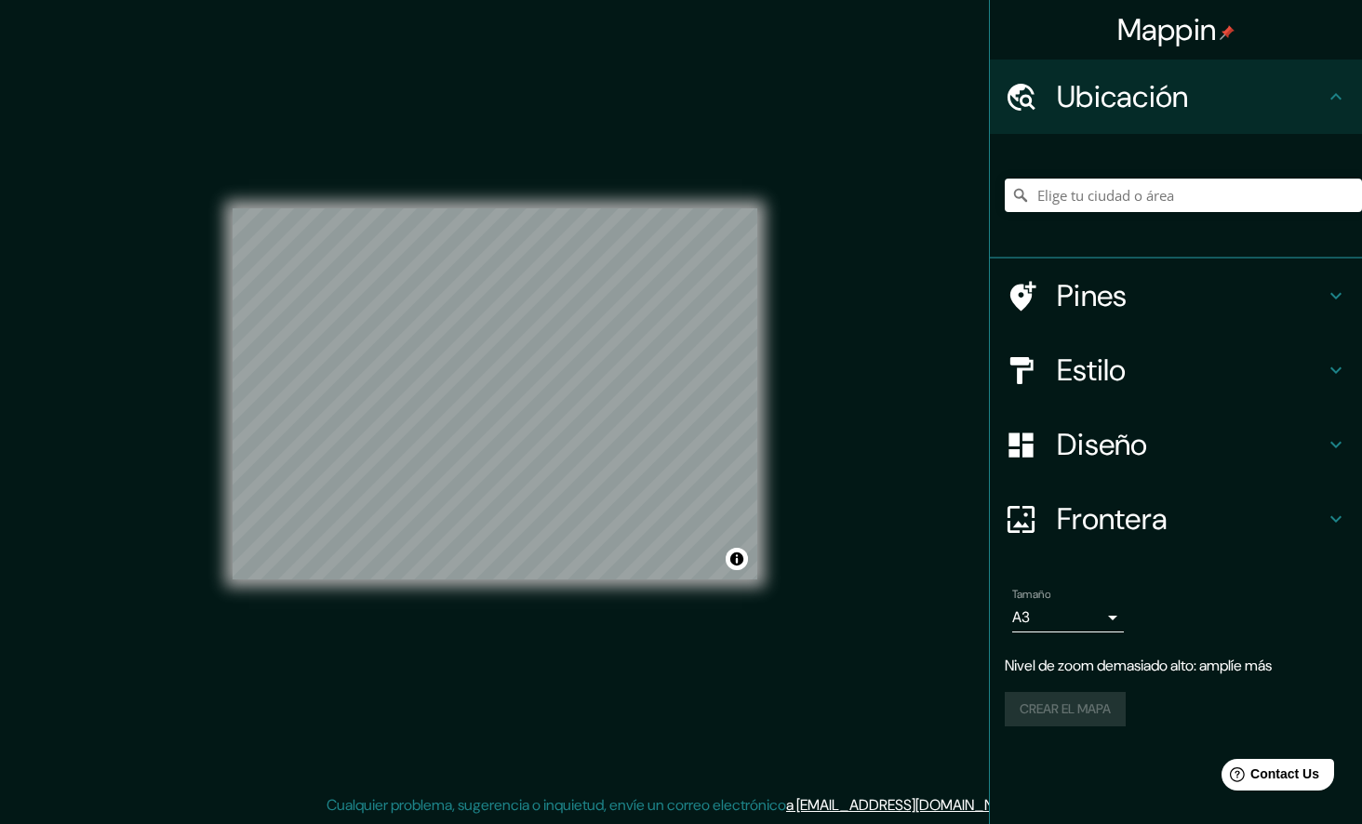
click at [1345, 275] on div "Pines" at bounding box center [1176, 296] width 372 height 74
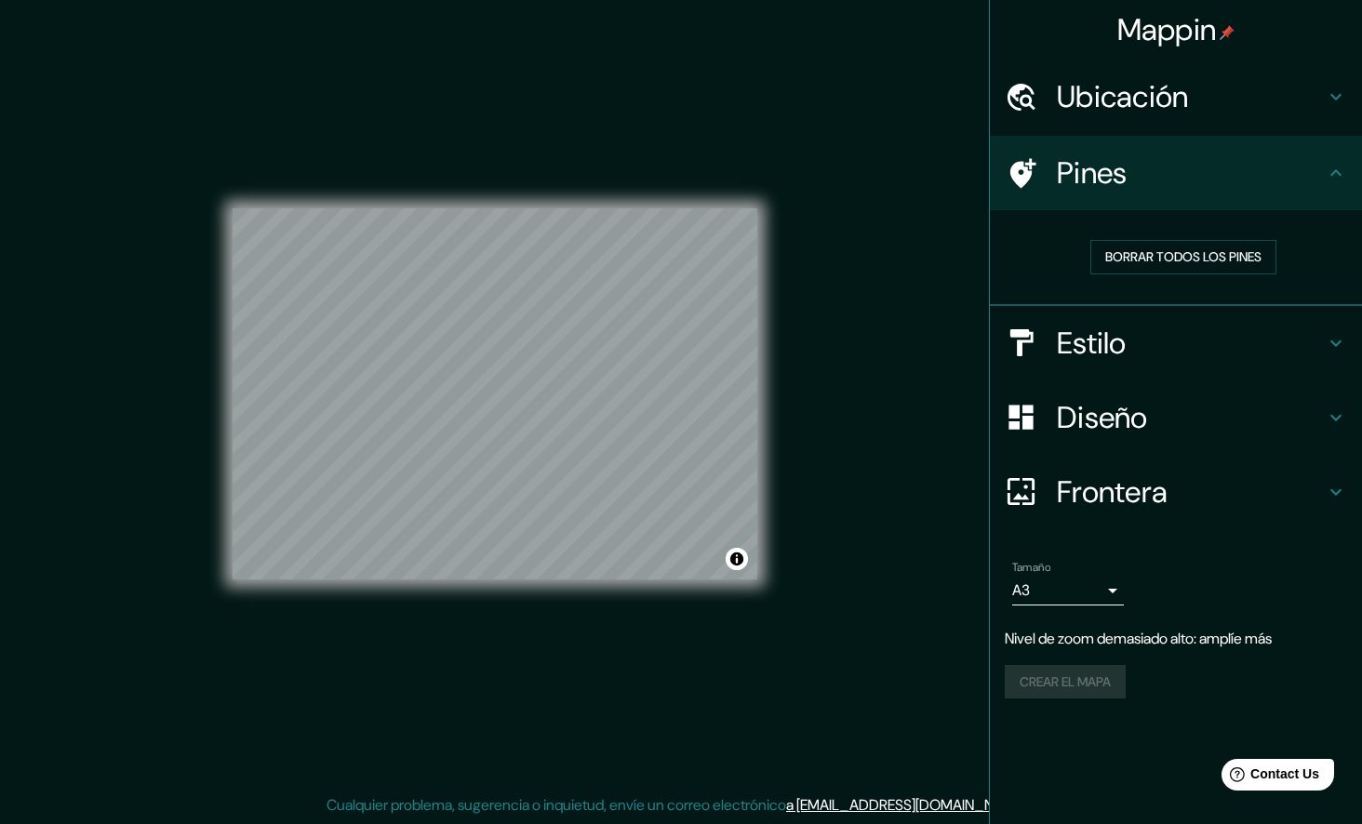
click at [1344, 499] on icon at bounding box center [1335, 492] width 22 height 22
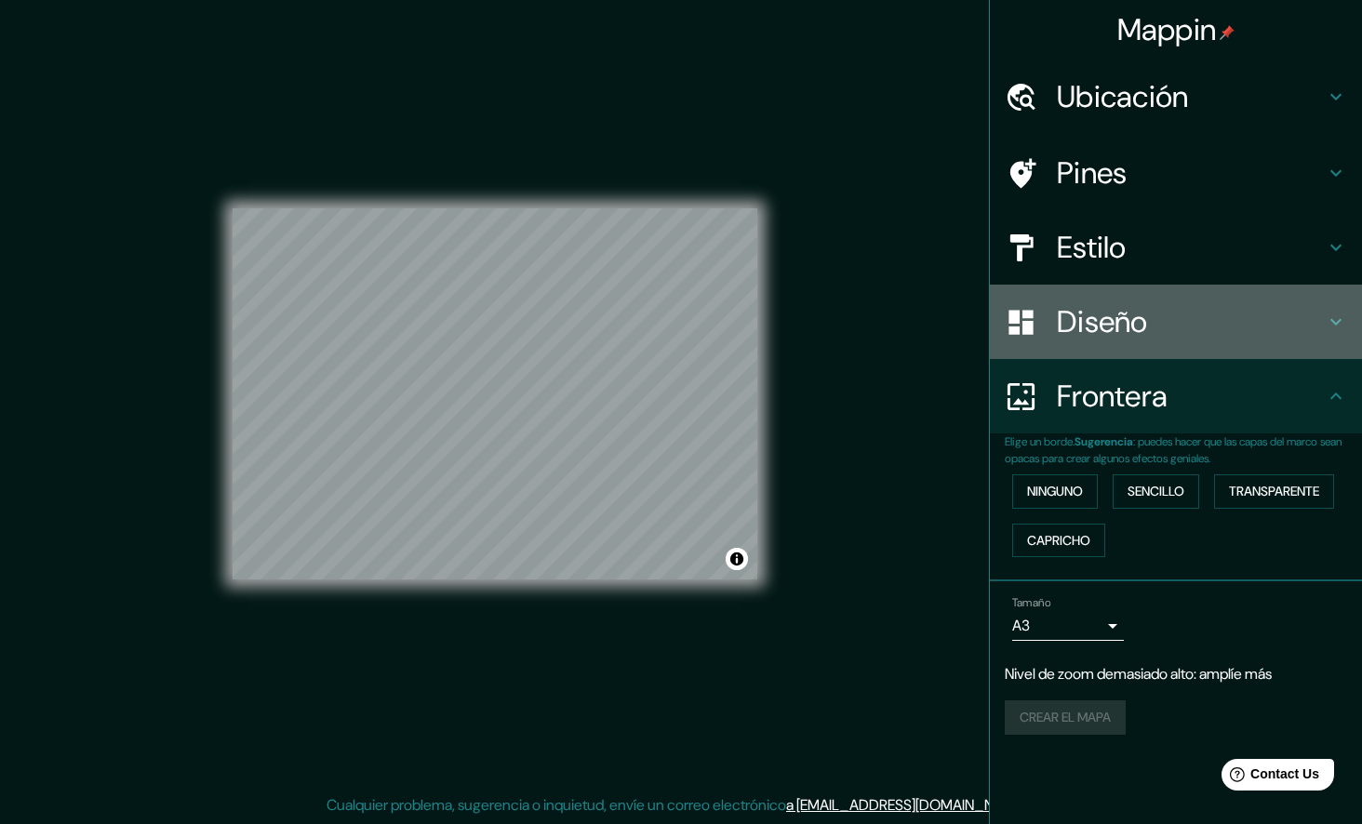
click at [1328, 328] on icon at bounding box center [1335, 322] width 22 height 22
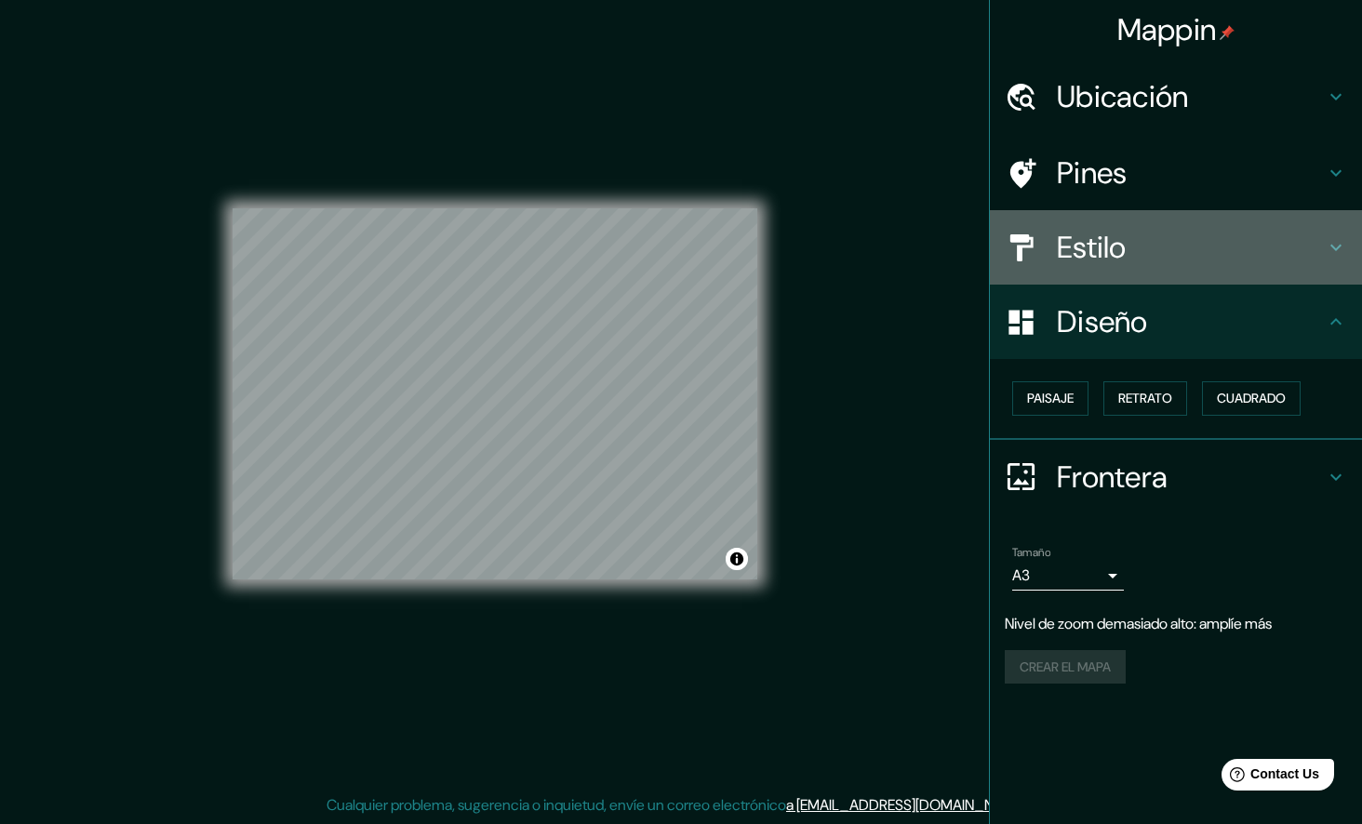
click at [1336, 258] on icon at bounding box center [1335, 247] width 22 height 22
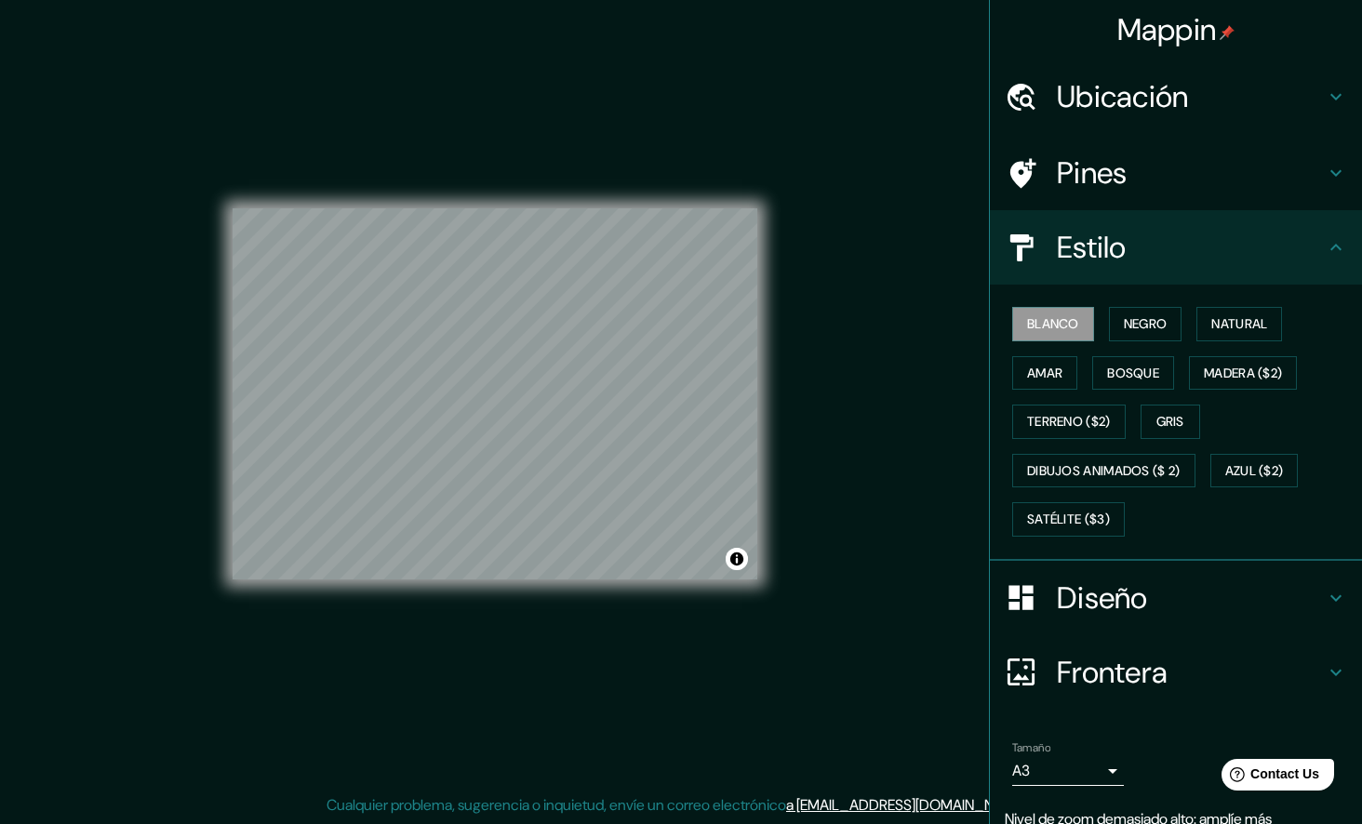
click at [824, 646] on div "Mappin Ubicación Pines Estilo Blanco Negro Natural Amar Bosque Madera ($2) Terr…" at bounding box center [681, 408] width 1362 height 831
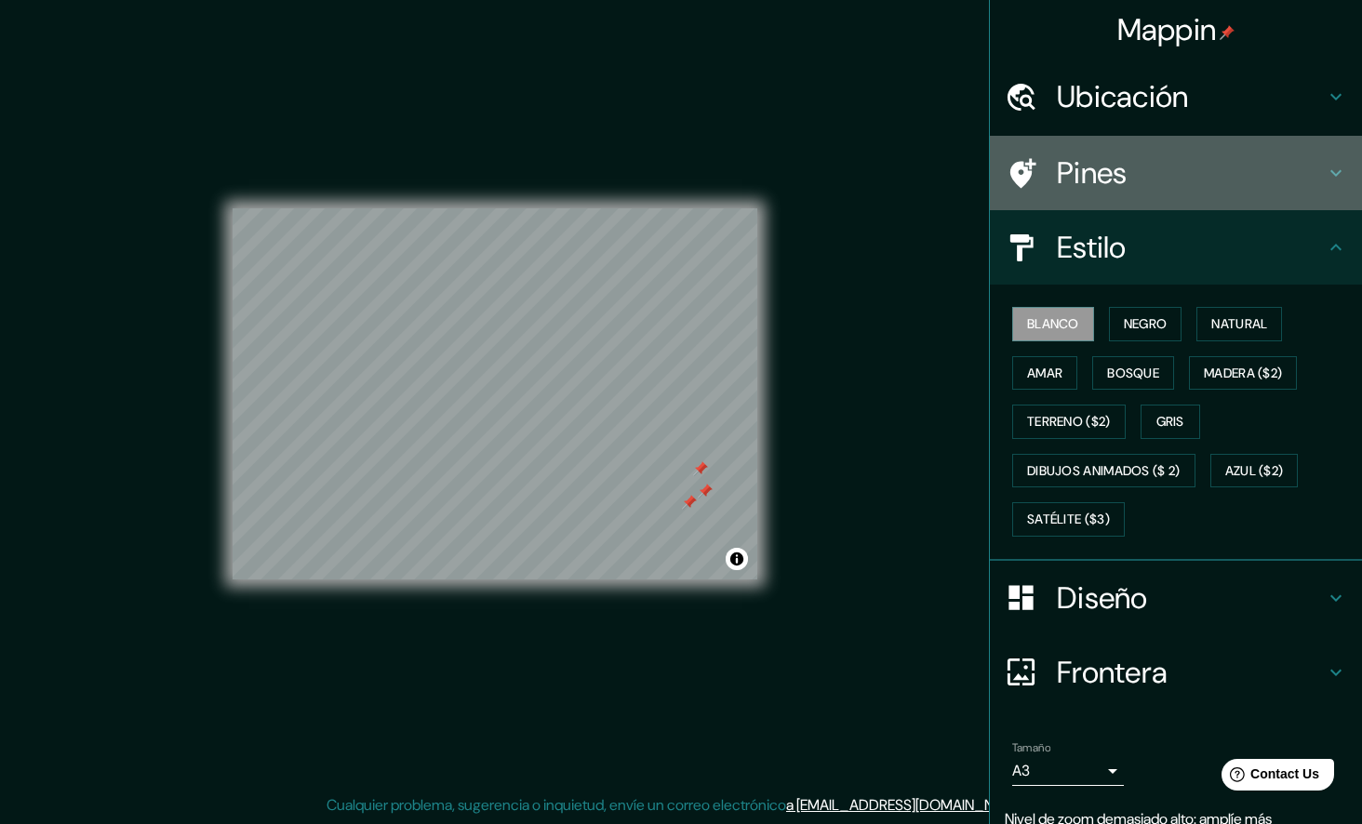
click at [1311, 157] on div "Pines" at bounding box center [1176, 173] width 372 height 74
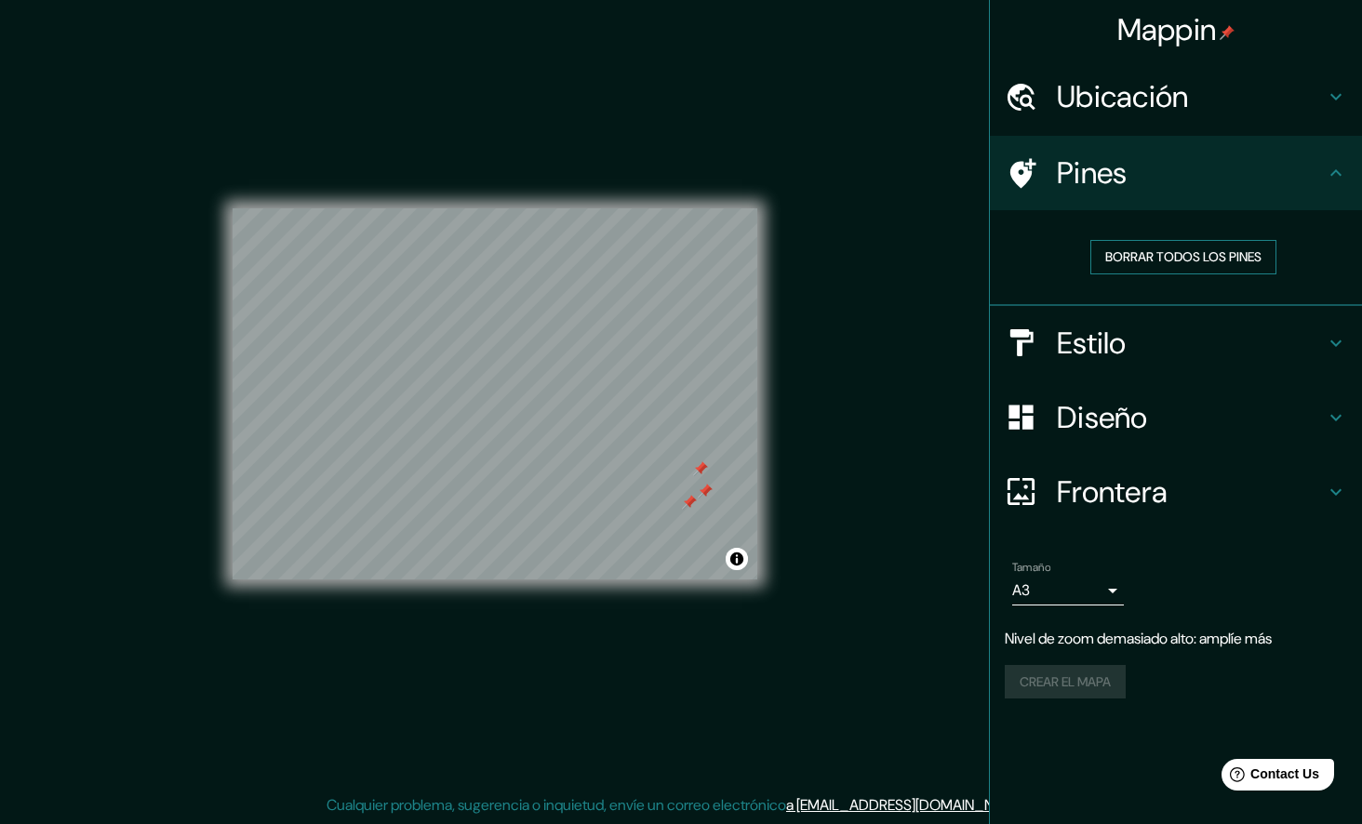
click at [1246, 246] on font "Borrar todos los pines" at bounding box center [1183, 257] width 156 height 23
click at [730, 555] on button "Alternar atribución" at bounding box center [736, 559] width 22 height 22
click at [742, 558] on button "Alternar atribución" at bounding box center [736, 559] width 22 height 22
click at [1044, 672] on div "Crear el mapa" at bounding box center [1175, 682] width 342 height 34
